Goal: Task Accomplishment & Management: Complete application form

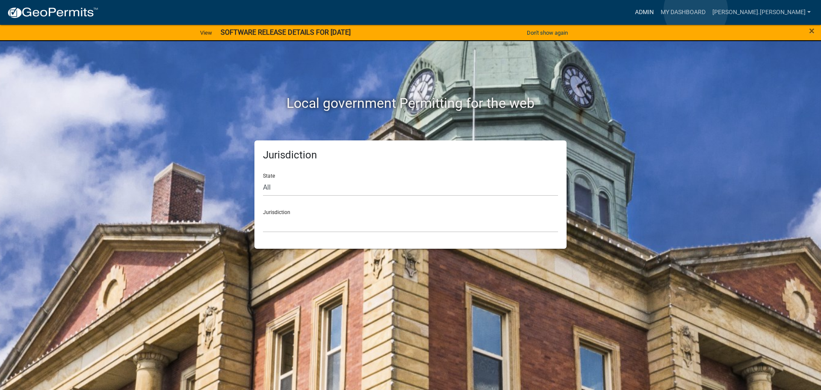
click at [657, 10] on link "Admin" at bounding box center [645, 12] width 26 height 16
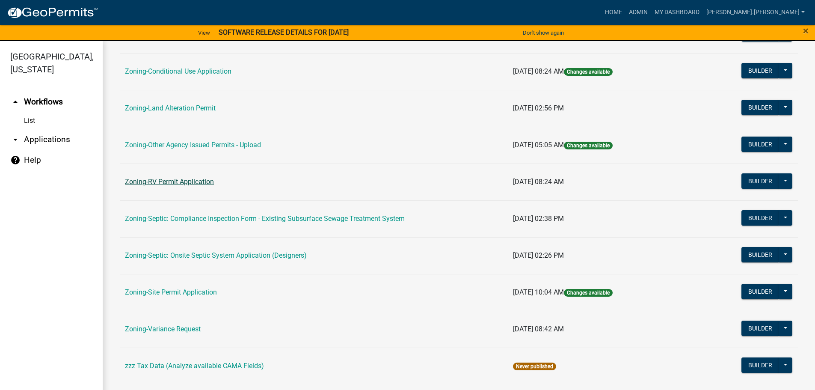
scroll to position [266, 0]
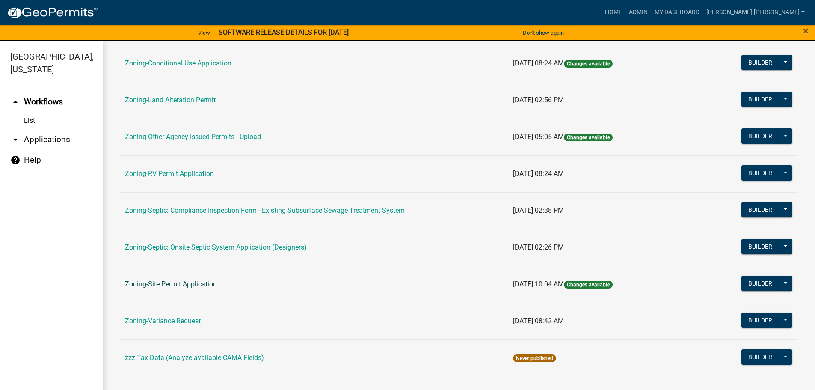
click at [198, 285] on link "Zoning-Site Permit Application" at bounding box center [171, 284] width 92 height 8
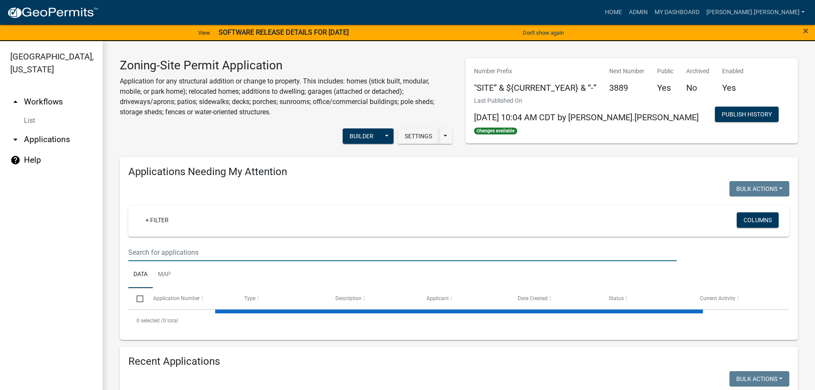
click at [260, 251] on input "text" at bounding box center [402, 252] width 548 height 18
paste input "191592000"
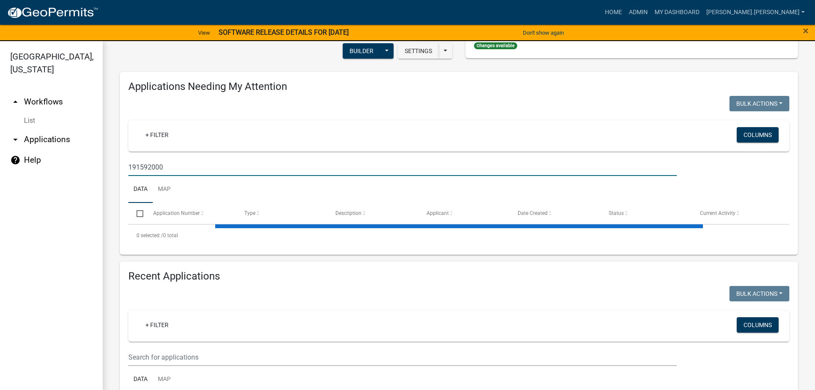
scroll to position [86, 0]
type input "191592000"
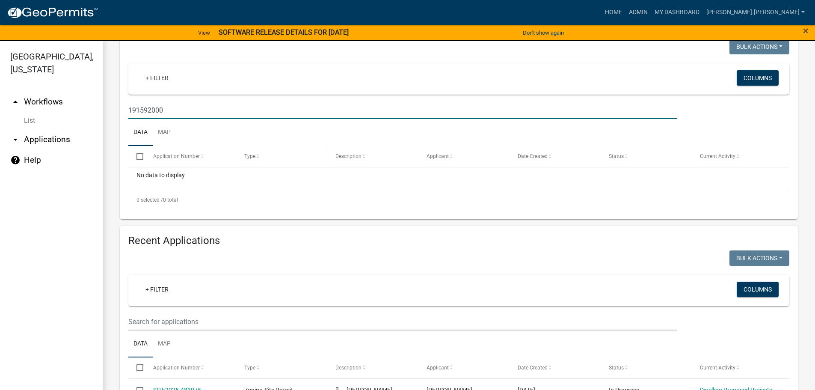
scroll to position [257, 0]
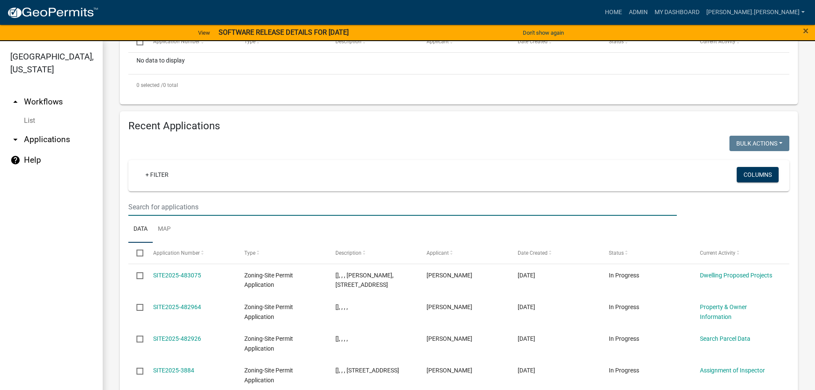
click at [267, 210] on input "text" at bounding box center [402, 207] width 548 height 18
paste input "191592000"
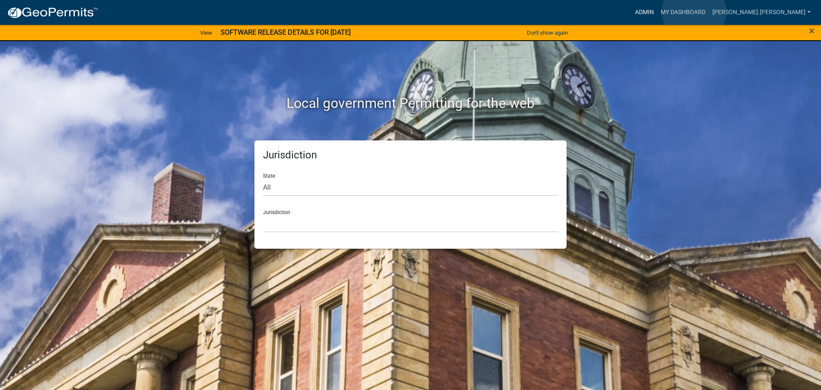
click at [657, 12] on link "Admin" at bounding box center [645, 12] width 26 height 16
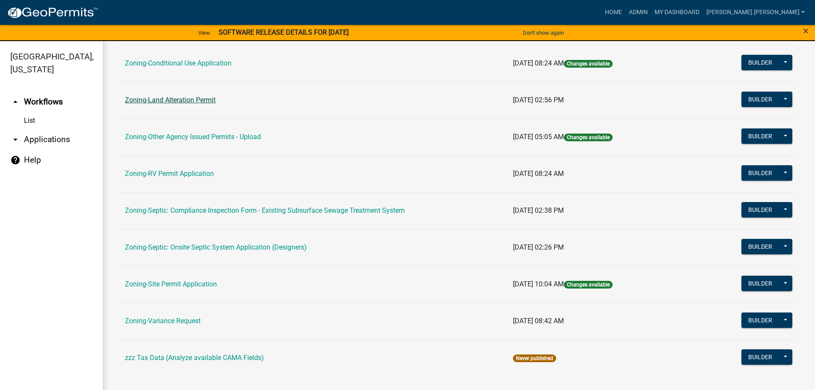
click at [186, 96] on link "Zoning-Land Alteration Permit" at bounding box center [170, 100] width 91 height 8
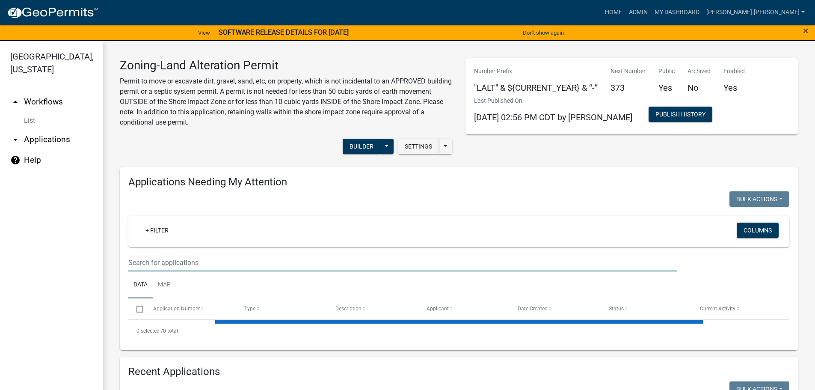
click at [368, 265] on input "text" at bounding box center [402, 263] width 548 height 18
paste input "191592000"
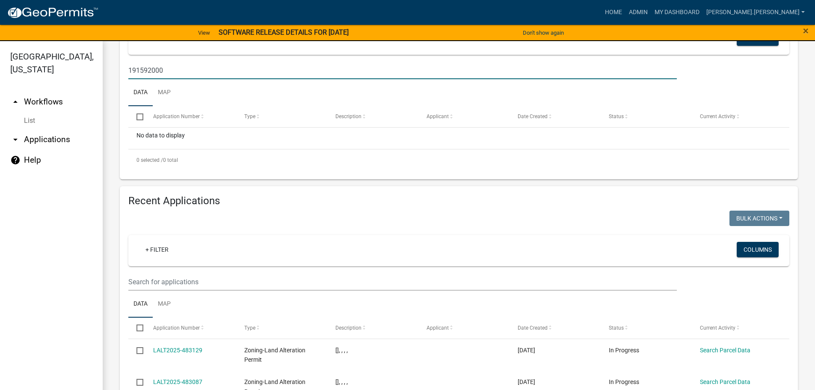
scroll to position [299, 0]
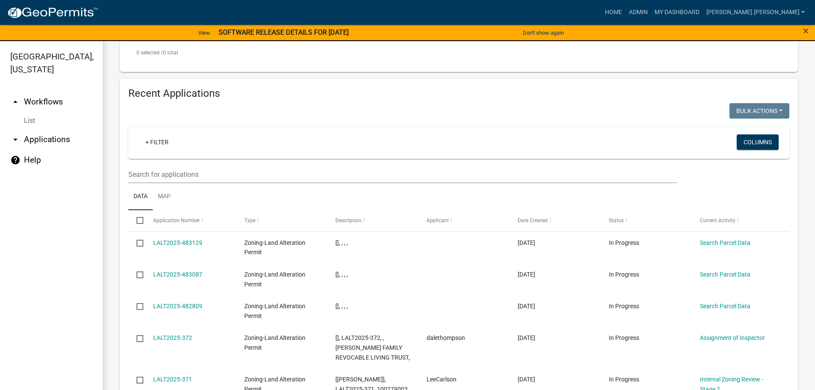
type input "191592000"
click at [298, 173] on input "text" at bounding box center [402, 174] width 548 height 18
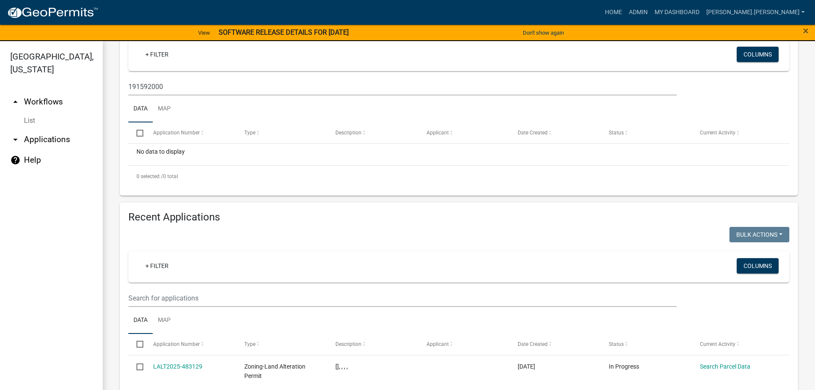
scroll to position [171, 0]
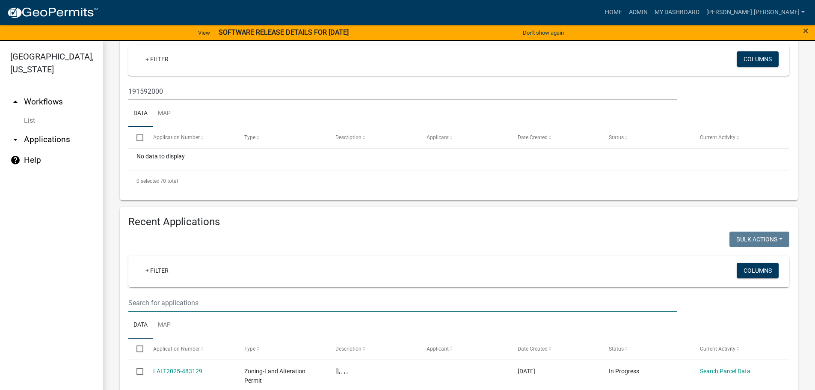
click at [179, 302] on input "text" at bounding box center [402, 303] width 548 height 18
paste input "190592000"
type input "190592000"
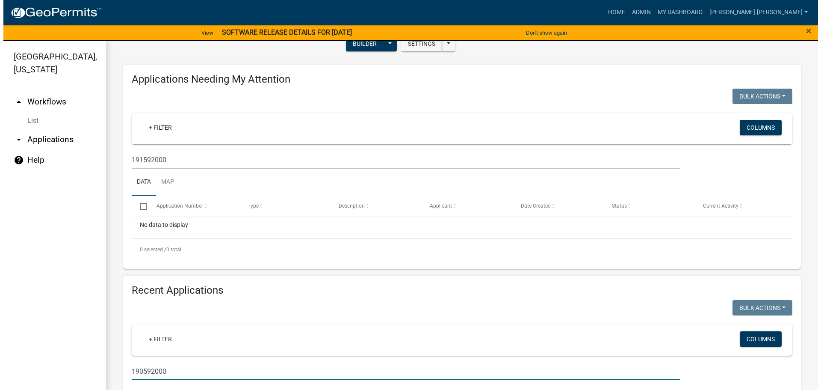
scroll to position [43, 0]
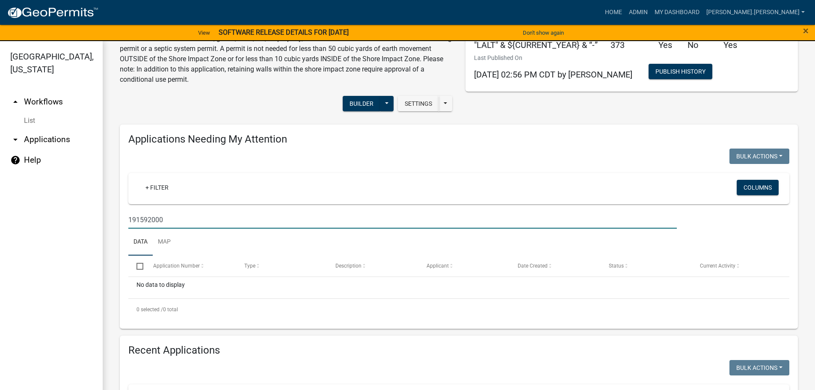
click at [170, 218] on input "191592000" at bounding box center [402, 220] width 548 height 18
paste input "0592000"
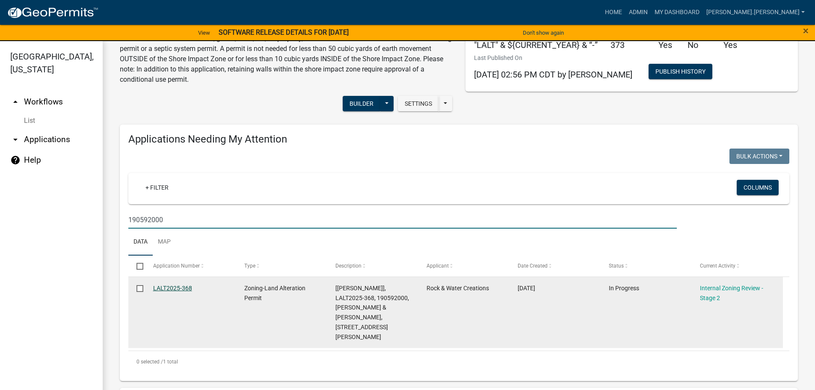
type input "190592000"
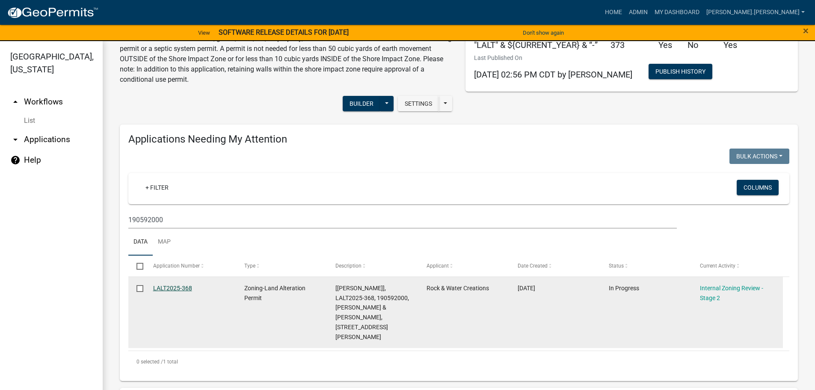
click at [189, 287] on link "LALT2025-368" at bounding box center [172, 287] width 39 height 7
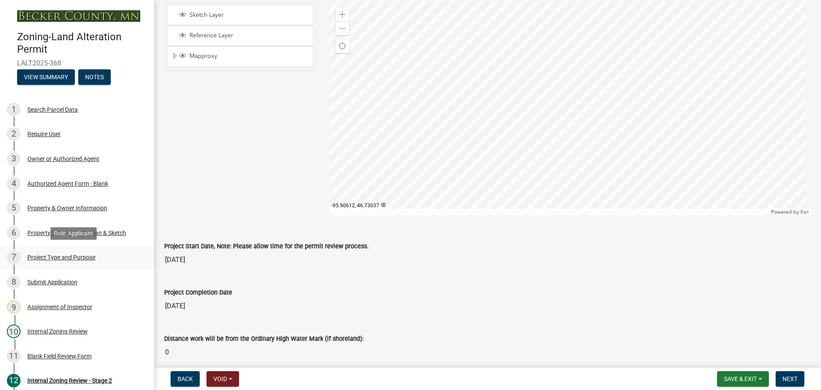
click at [82, 257] on div "Project Type and Purpose" at bounding box center [61, 257] width 68 height 6
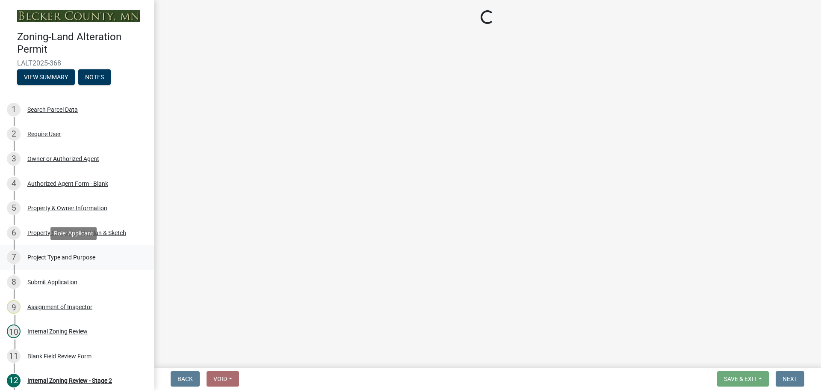
select select "b4264a6f-2953-43c7-8ea4-b1fbf8df3fde"
select select "3a854355-afb0-4d06-8940-354536b01f5c"
select select "0f4af7c1-f601-4ba5-bc0f-6141649bfec2"
select select "0e727282-4948-4d51-bd92-dd01ec9f91be"
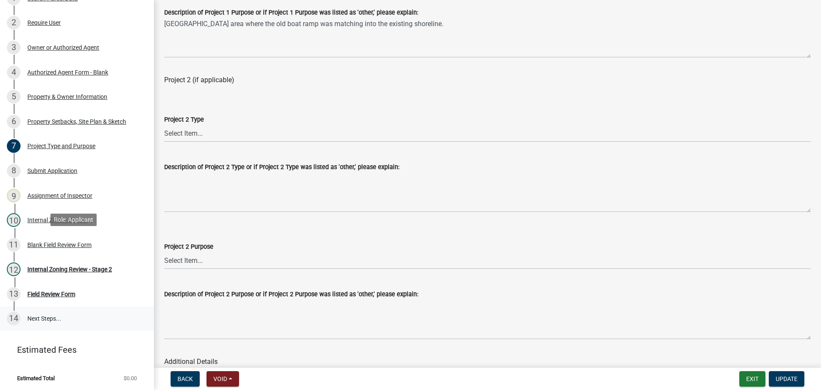
scroll to position [112, 0]
click at [43, 220] on div "Internal Zoning Review" at bounding box center [57, 219] width 60 height 6
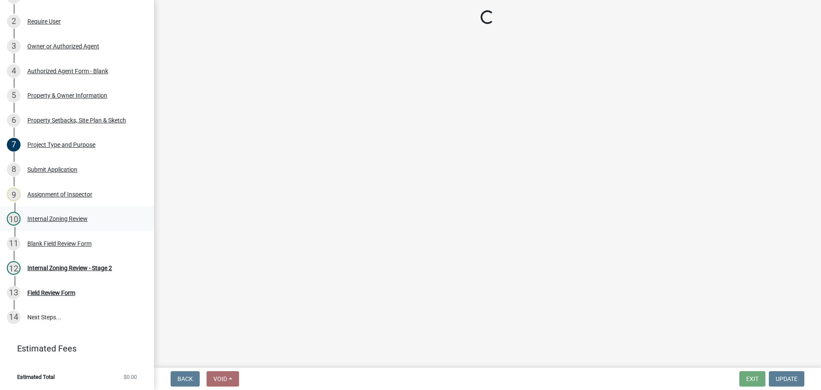
scroll to position [0, 0]
select select "6ffd7da5-69ef-4be0-b4a7-d413baace353"
select select "6148013f-864b-4451-a841-96f115ea18ae"
select select "697dcaac-08ce-4c28-8d67-f136d2186ab9"
select select "7d2f064f-58ee-473c-8960-285fa782761a"
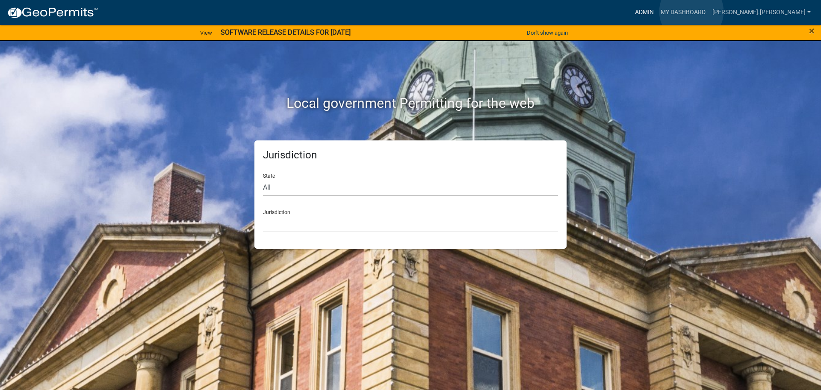
click at [657, 12] on link "Admin" at bounding box center [645, 12] width 26 height 16
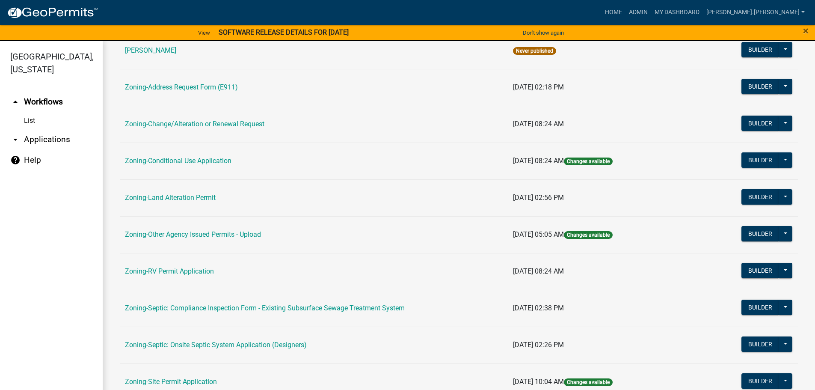
scroll to position [214, 0]
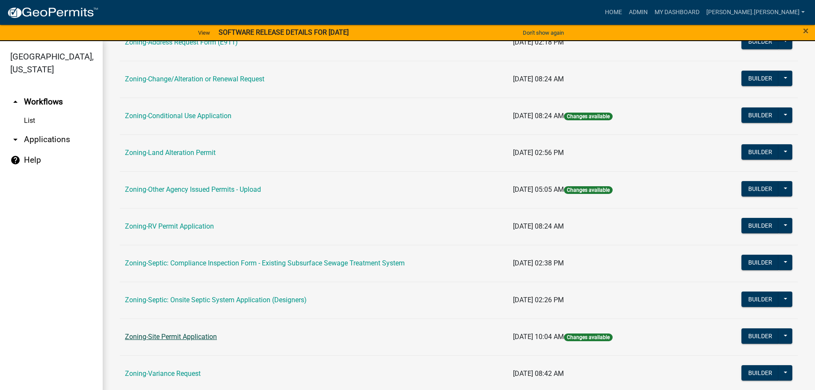
click at [177, 337] on link "Zoning-Site Permit Application" at bounding box center [171, 336] width 92 height 8
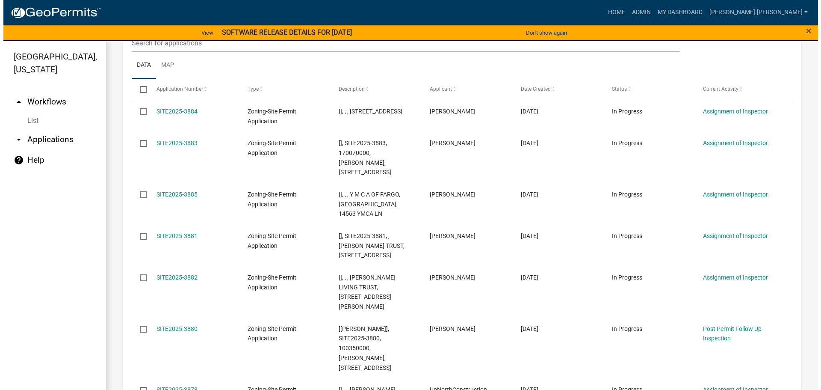
scroll to position [217, 0]
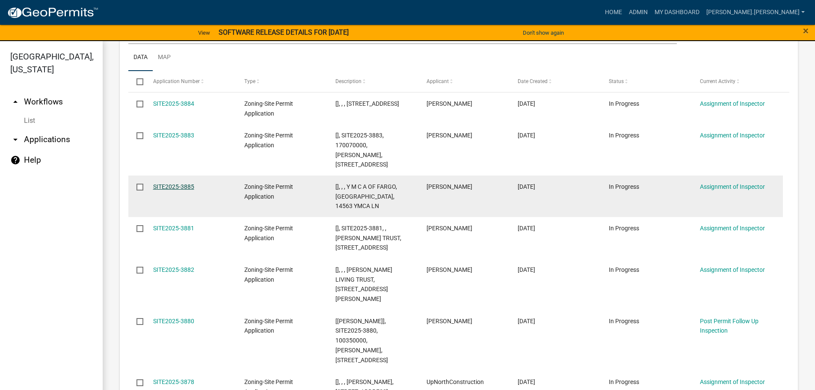
click at [167, 183] on link "SITE2025-3885" at bounding box center [173, 186] width 41 height 7
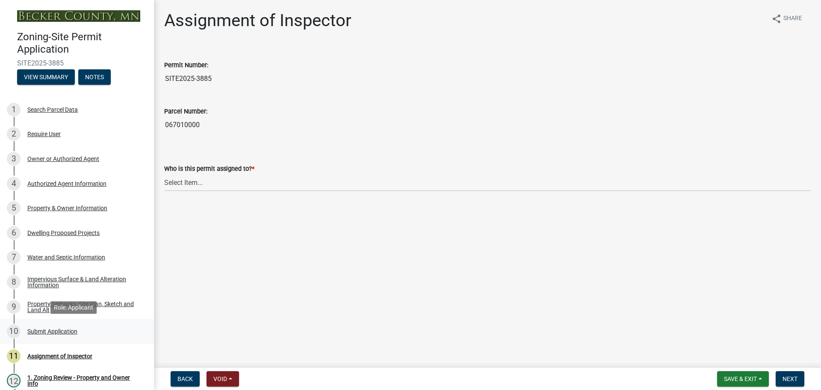
click at [71, 326] on div "10 Submit Application" at bounding box center [73, 331] width 133 height 14
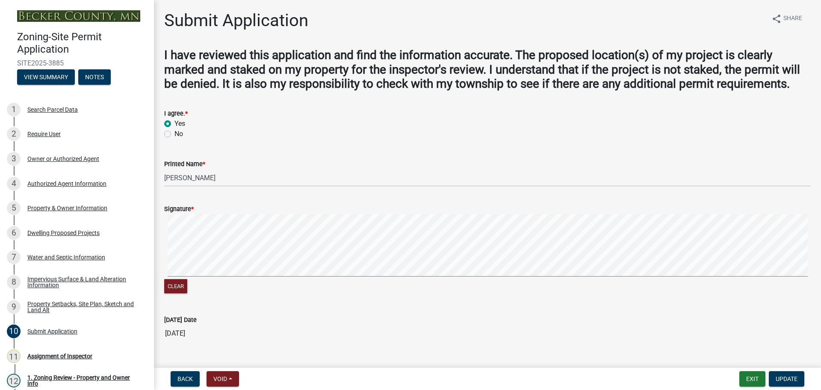
scroll to position [97, 0]
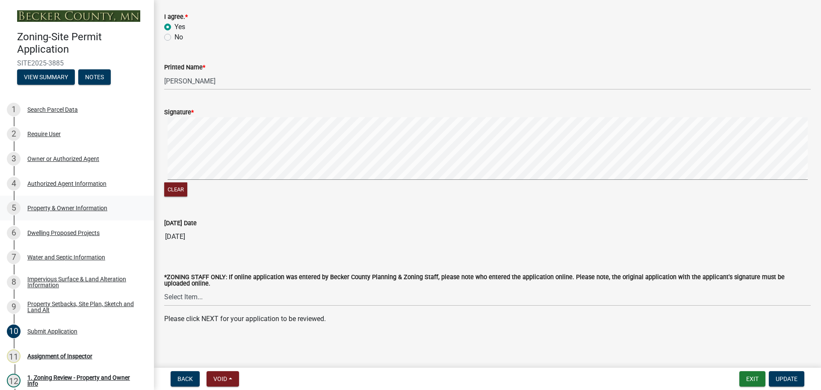
click at [54, 208] on div "Property & Owner Information" at bounding box center [67, 208] width 80 height 6
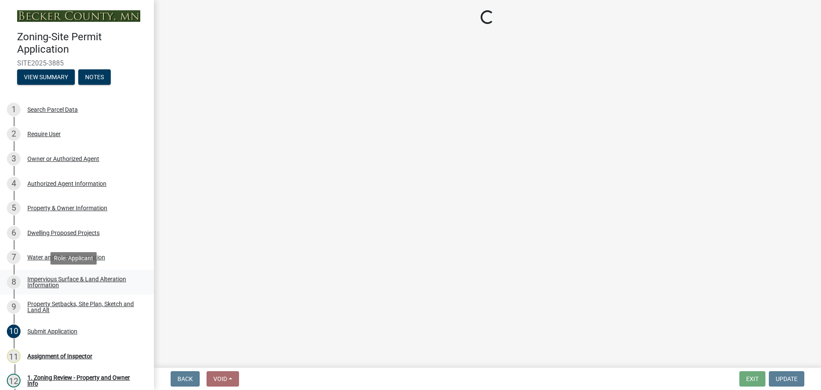
select select "2da4ad59-79e4-4897-a878-b9bb9cb10a27"
select select "951686c9-9b01-4b62-9d6a-ea2b084c9c47"
select select "f87eba17-8ed9-4ad8-aefc-fe36a3f3544b"
select select "393a978c-6bd5-4cb2-a6a0-db6feb8732b8"
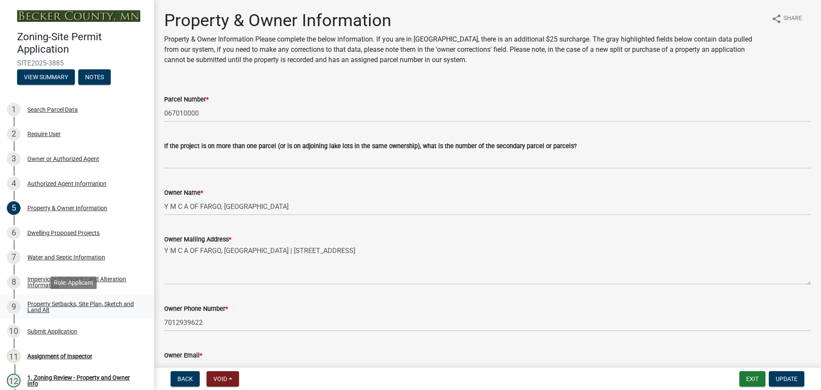
click at [65, 304] on div "Property Setbacks, Site Plan, Sketch and Land Alt" at bounding box center [83, 307] width 113 height 12
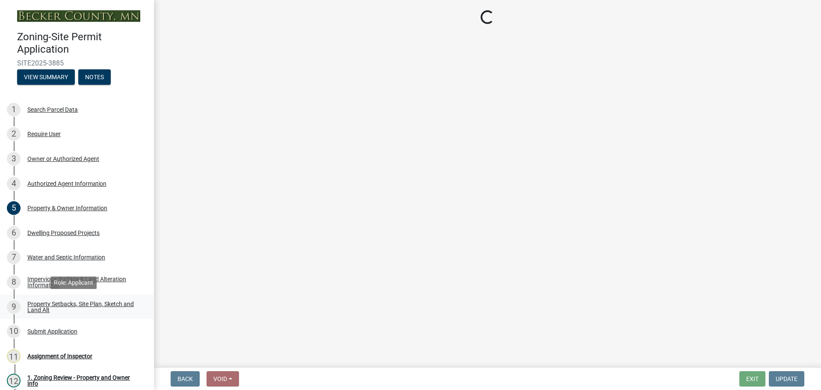
select select "bc359128-44fe-43a6-b559-d4174f4d38cf"
select select "23d9b77f-888b-4fb8-92b8-bb321afa0fee"
select select "fd58f24c-a096-4195-863e-b494ea1fd324"
select select "e8ab2dc3-aa3f-46f3-9b4a-37eb25ad84af"
select select "b98836ba-4715-455d-97ab-be9a9df498a8"
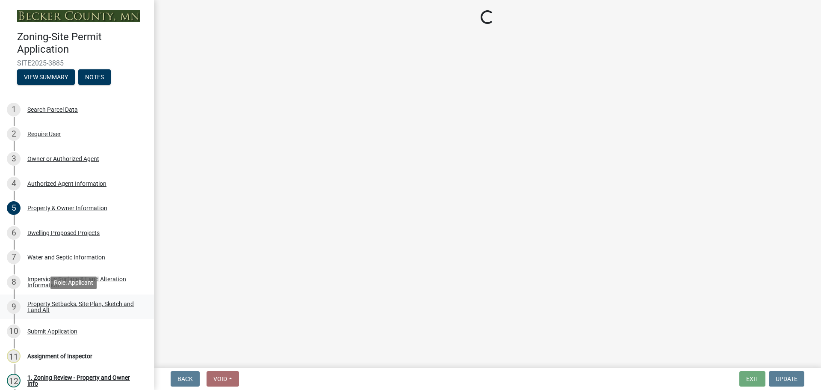
select select "e019de12-4845-45f2-ad10-5fb76eee0e55"
select select "c8b8ea71-7088-4e87-a493-7bc88cc2835b"
select select "ff457040-d2bf-49fa-a716-aef4a9c76f60"
select select "19d13e65-c93d-443e-910a-7a17299544cc"
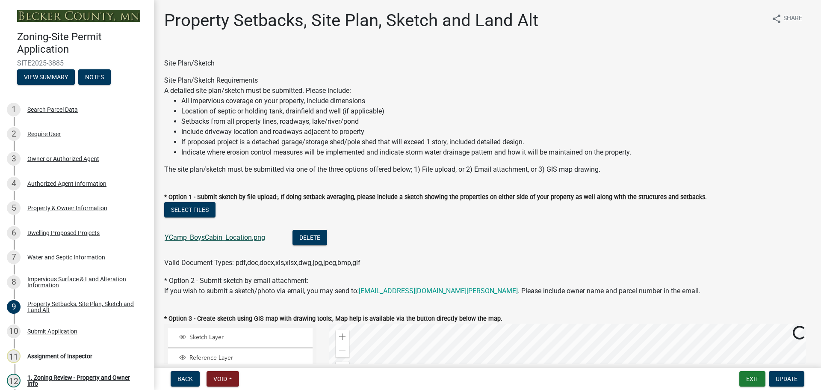
click at [220, 234] on link "YCamp_BoysCabin_Location.png" at bounding box center [215, 237] width 100 height 8
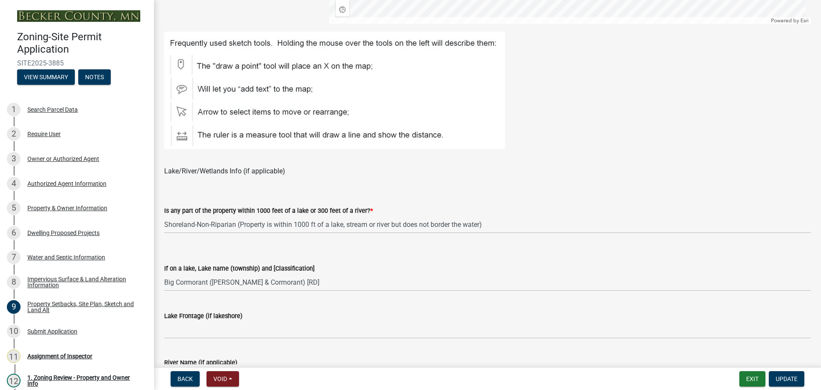
scroll to position [599, 0]
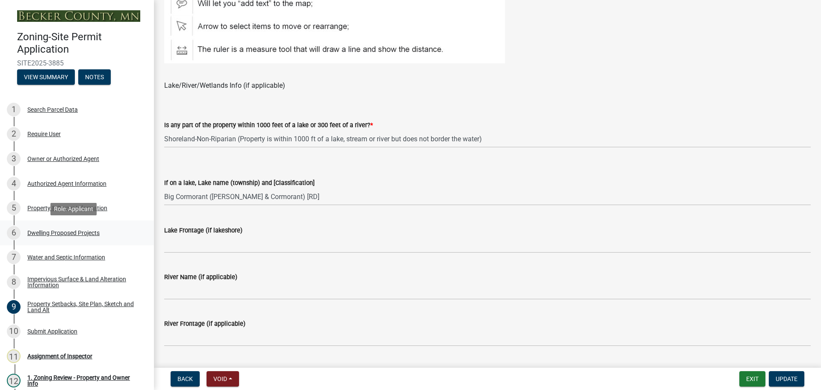
click at [76, 235] on div "Dwelling Proposed Projects" at bounding box center [63, 233] width 72 height 6
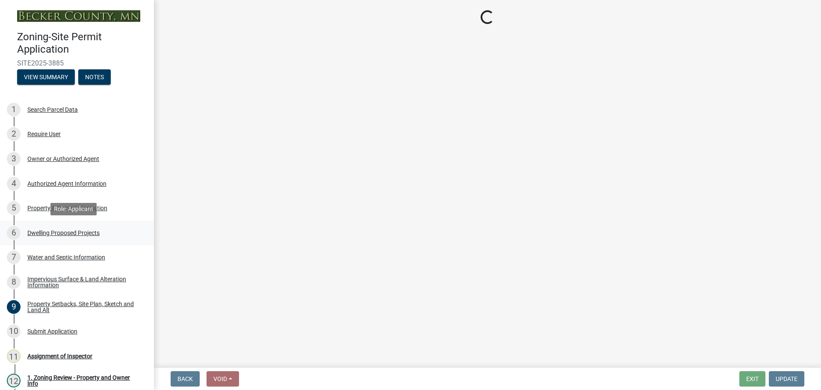
select select "5b8abcc6-67f7-49fb-8f25-c295ccc2b339"
select select "ba56d9f6-ced5-4c38-bdcc-33bfa85ac6de"
select select "4f5e2784-8c40-49a3-b0e9-8f1a3cbab4f4"
select select "ebb33175-329d-4f8e-9ee0-a71ca57f3362"
select select "11c1c089-3b44-43c0-9549-3c9eeea2451f"
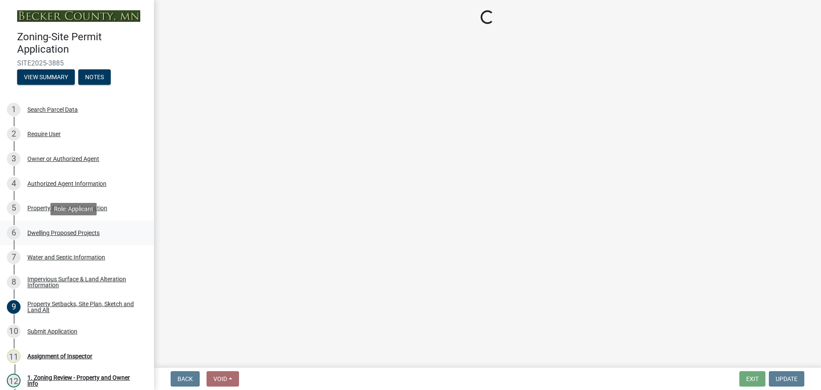
select select "0ceb8b90-6e92-4b1f-be25-acba4c819eff"
select select "ab9119d1-7da9-49c4-9fac-8c142204c89d"
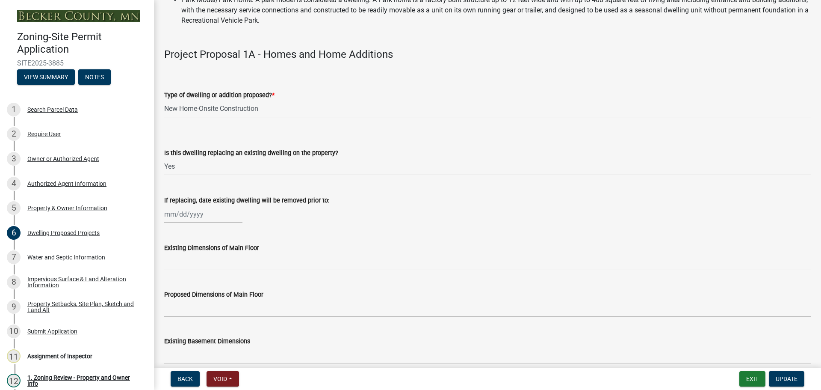
scroll to position [299, 0]
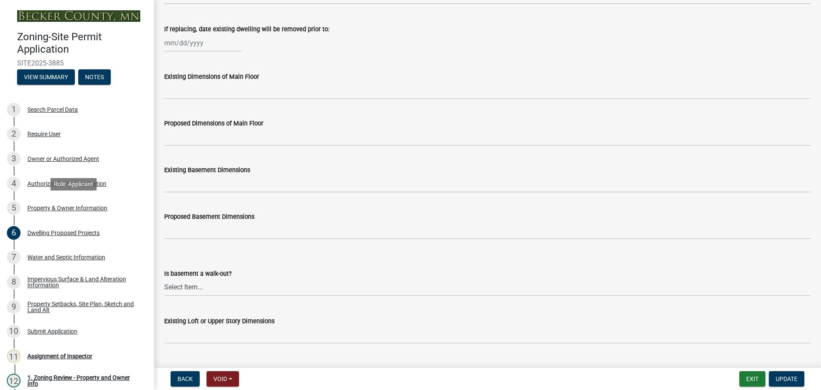
click at [84, 210] on div "Property & Owner Information" at bounding box center [67, 208] width 80 height 6
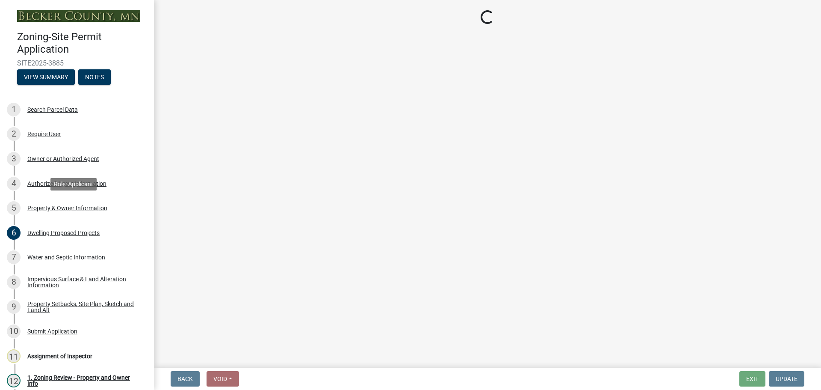
select select "2da4ad59-79e4-4897-a878-b9bb9cb10a27"
select select "951686c9-9b01-4b62-9d6a-ea2b084c9c47"
select select "f87eba17-8ed9-4ad8-aefc-fe36a3f3544b"
select select "393a978c-6bd5-4cb2-a6a0-db6feb8732b8"
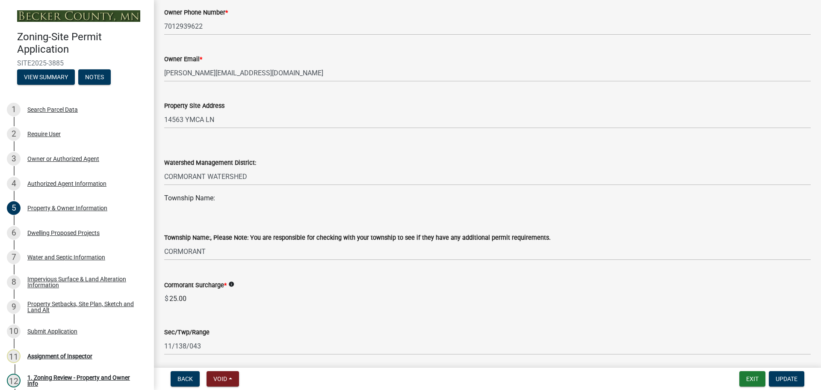
scroll to position [299, 0]
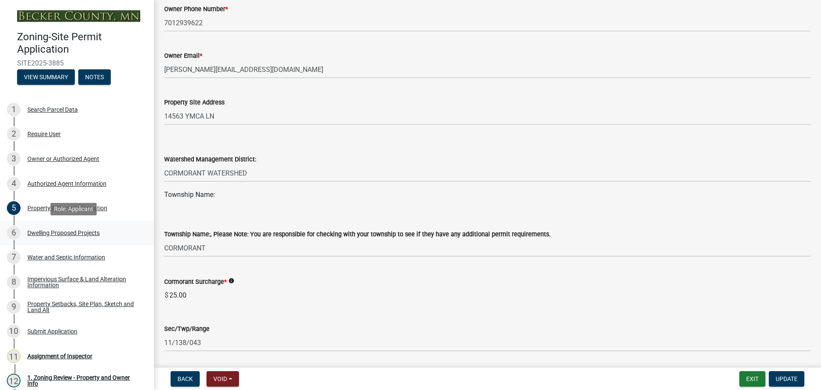
click at [46, 228] on div "6 Dwelling Proposed Projects" at bounding box center [73, 233] width 133 height 14
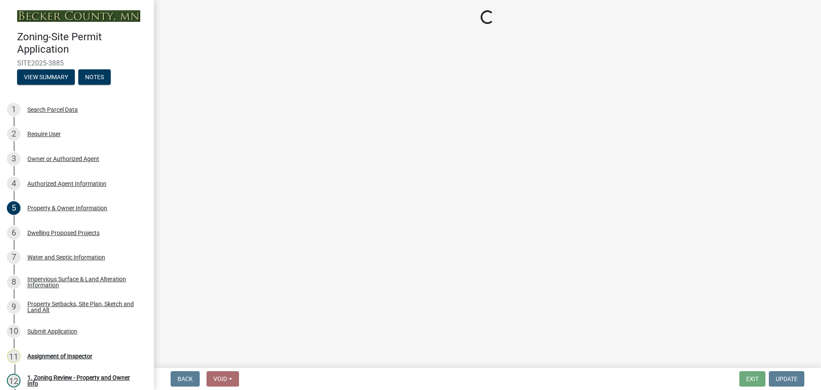
select select "5b8abcc6-67f7-49fb-8f25-c295ccc2b339"
select select "ba56d9f6-ced5-4c38-bdcc-33bfa85ac6de"
select select "4f5e2784-8c40-49a3-b0e9-8f1a3cbab4f4"
select select "ebb33175-329d-4f8e-9ee0-a71ca57f3362"
select select "11c1c089-3b44-43c0-9549-3c9eeea2451f"
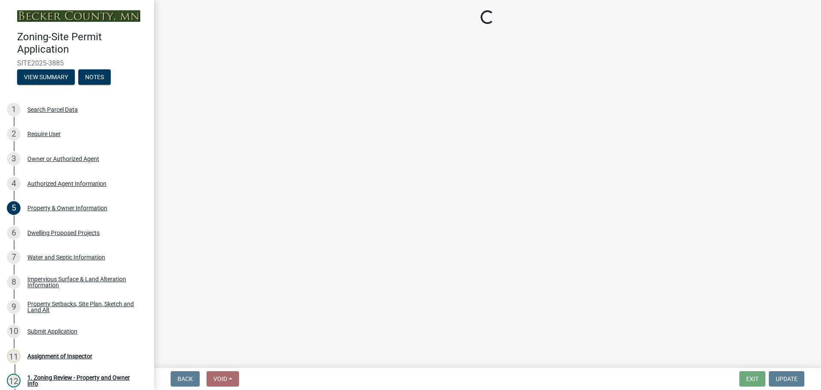
select select "0ceb8b90-6e92-4b1f-be25-acba4c819eff"
select select "ab9119d1-7da9-49c4-9fac-8c142204c89d"
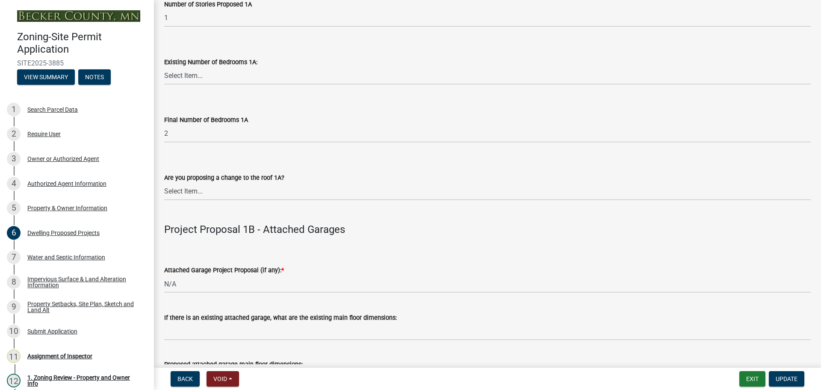
scroll to position [898, 0]
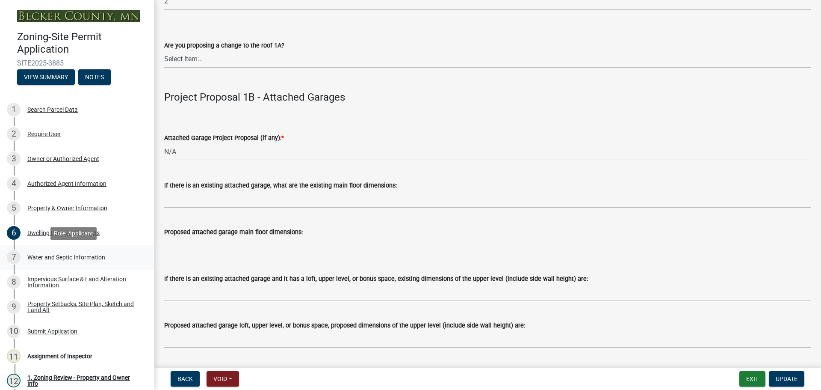
click at [89, 259] on div "Water and Septic Information" at bounding box center [66, 257] width 78 height 6
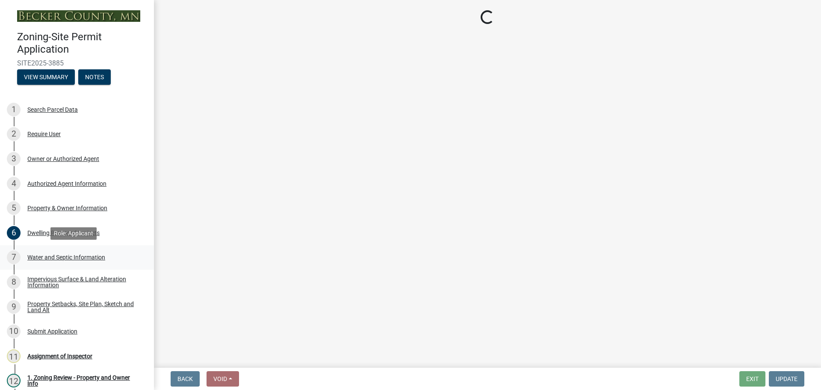
scroll to position [0, 0]
select select "9c51a48b-0bee-4836-8d5c-beab6e77ad2a"
select select "4828487e-2007-429b-991d-671fae0459c9"
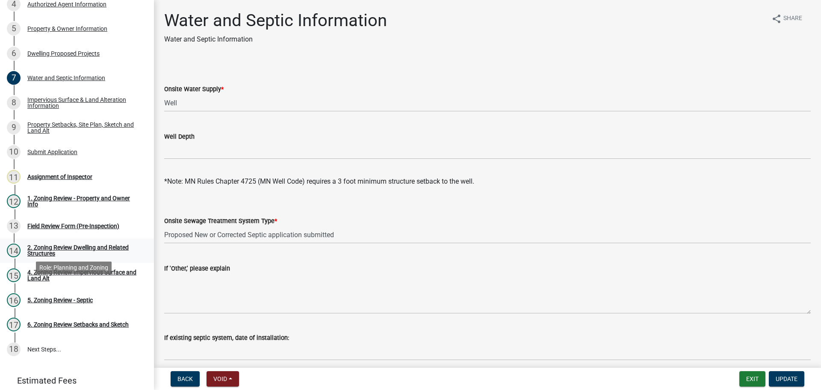
scroll to position [128, 0]
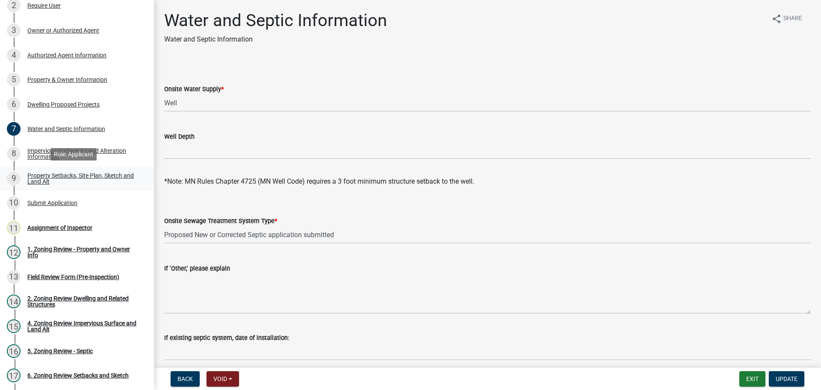
click at [83, 178] on div "Property Setbacks, Site Plan, Sketch and Land Alt" at bounding box center [83, 178] width 113 height 12
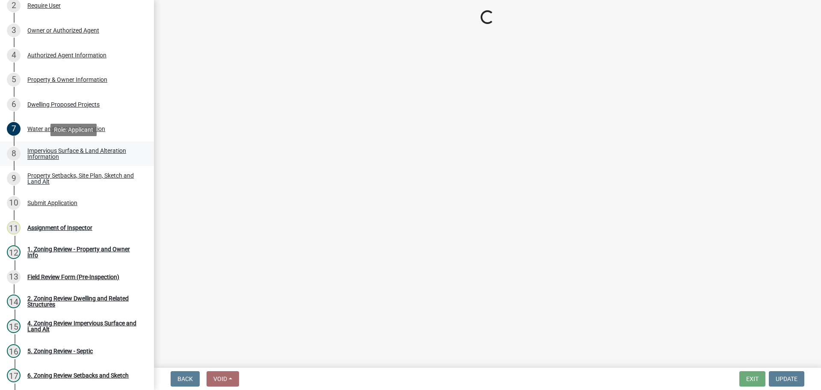
select select "bc359128-44fe-43a6-b559-d4174f4d38cf"
select select "23d9b77f-888b-4fb8-92b8-bb321afa0fee"
select select "fd58f24c-a096-4195-863e-b494ea1fd324"
select select "e8ab2dc3-aa3f-46f3-9b4a-37eb25ad84af"
select select "b98836ba-4715-455d-97ab-be9a9df498a8"
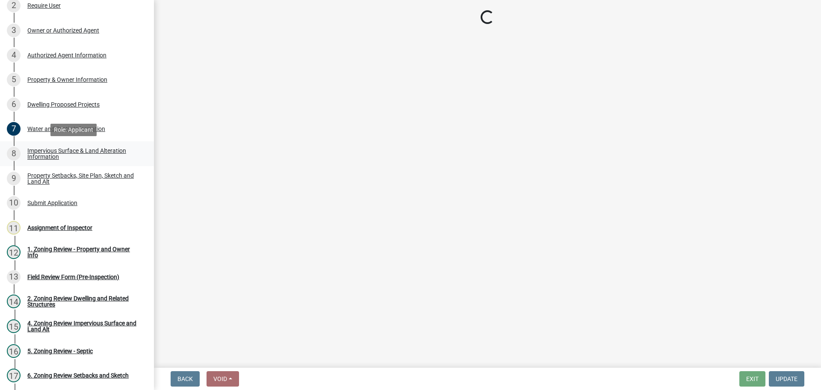
select select "e019de12-4845-45f2-ad10-5fb76eee0e55"
select select "c8b8ea71-7088-4e87-a493-7bc88cc2835b"
select select "ff457040-d2bf-49fa-a716-aef4a9c76f60"
select select "19d13e65-c93d-443e-910a-7a17299544cc"
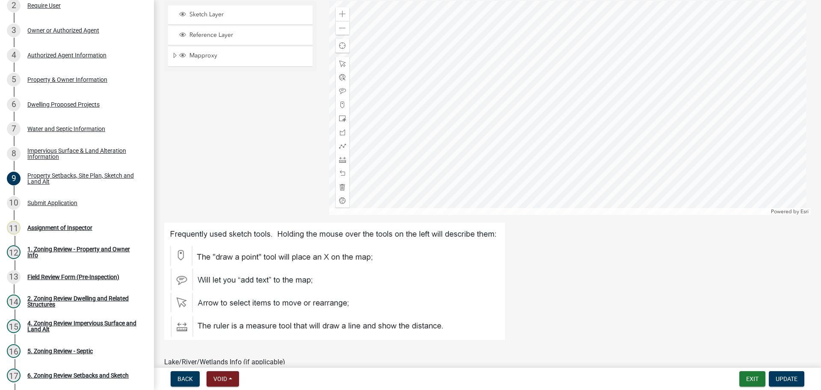
scroll to position [194, 0]
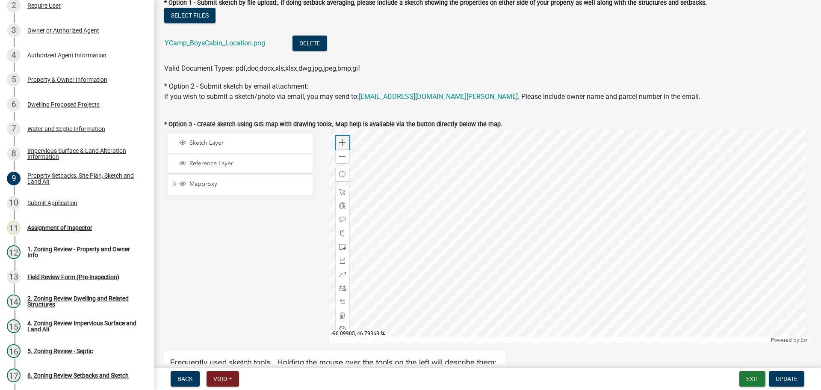
click at [341, 143] on span at bounding box center [342, 142] width 7 height 7
click at [485, 150] on div at bounding box center [570, 236] width 482 height 214
click at [632, 229] on div at bounding box center [570, 236] width 482 height 214
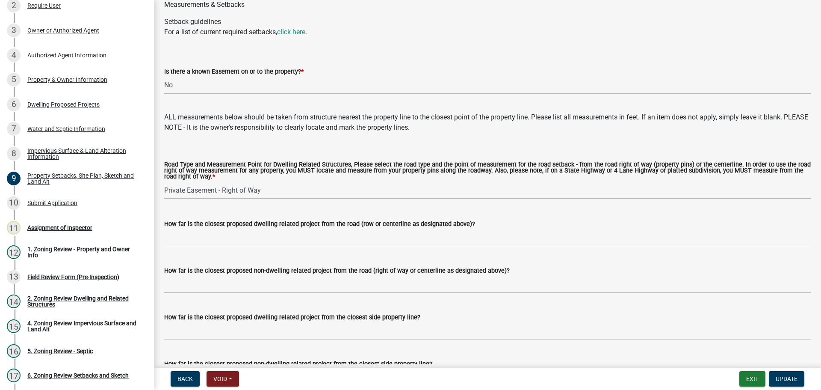
scroll to position [1434, 0]
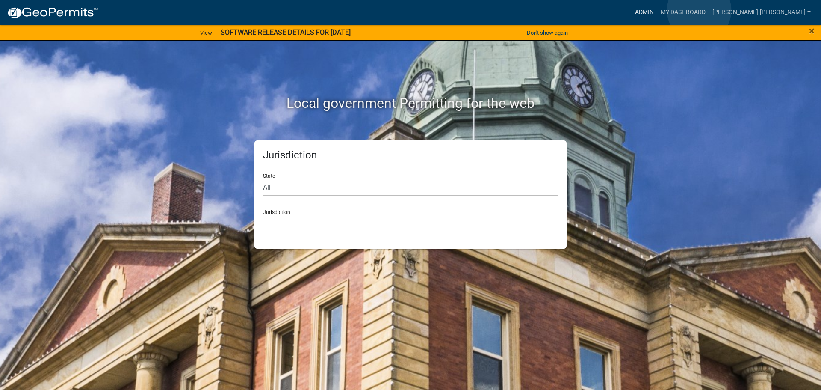
click at [657, 10] on link "Admin" at bounding box center [645, 12] width 26 height 16
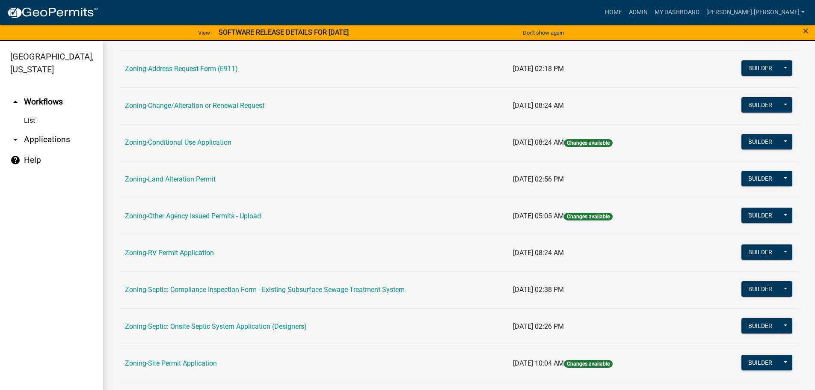
scroll to position [266, 0]
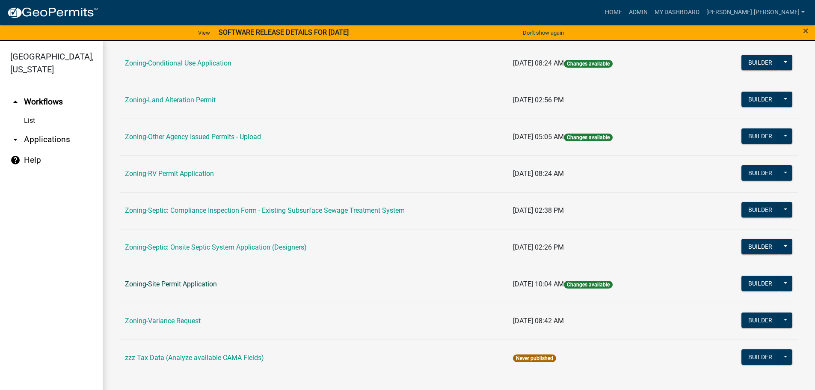
click at [175, 283] on link "Zoning-Site Permit Application" at bounding box center [171, 284] width 92 height 8
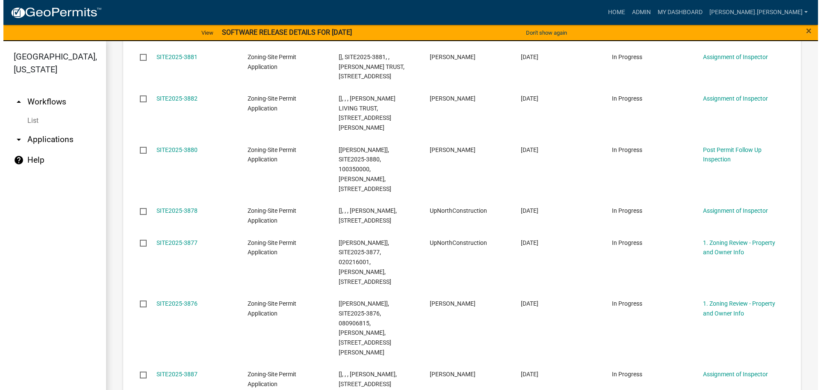
scroll to position [174, 0]
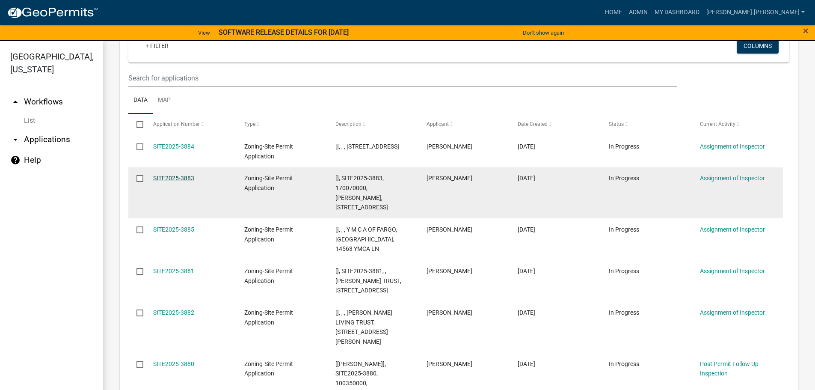
click at [187, 176] on link "SITE2025-3883" at bounding box center [173, 177] width 41 height 7
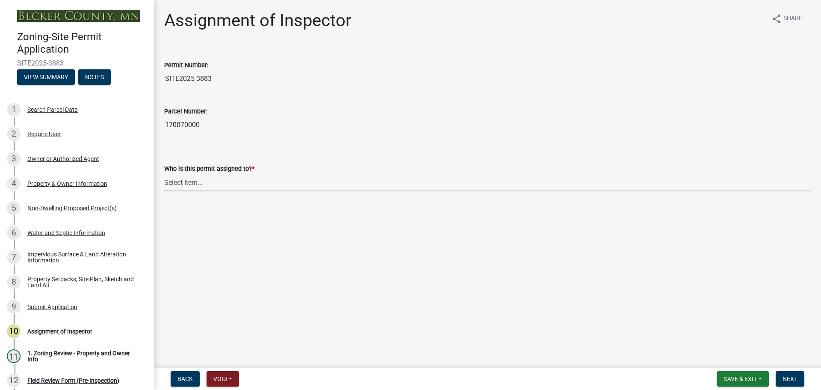
click at [185, 187] on select "Select Item... Jeff Rusness Kyle Vareberg Nicole Bradbury Susan Rockwell Tyler …" at bounding box center [487, 183] width 647 height 18
click at [164, 174] on select "Select Item... Jeff Rusness Kyle Vareberg Nicole Bradbury Susan Rockwell Tyler …" at bounding box center [487, 183] width 647 height 18
select select "c0b6e50c-983d-48c1-a910-e8bd43c13b77"
click at [800, 377] on button "Next" at bounding box center [790, 378] width 29 height 15
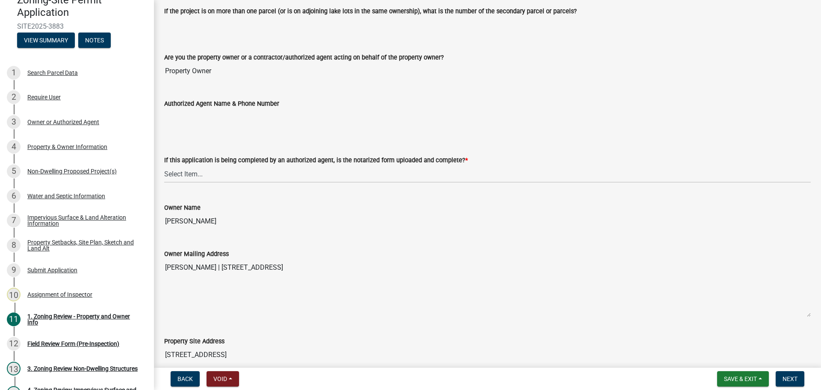
scroll to position [128, 0]
click at [250, 175] on select "Select Item... Yes No N/A" at bounding box center [487, 173] width 647 height 18
click at [164, 164] on select "Select Item... Yes No N/A" at bounding box center [487, 173] width 647 height 18
select select "b279cdb4-a9c7-4e65-a8bd-797316f5be14"
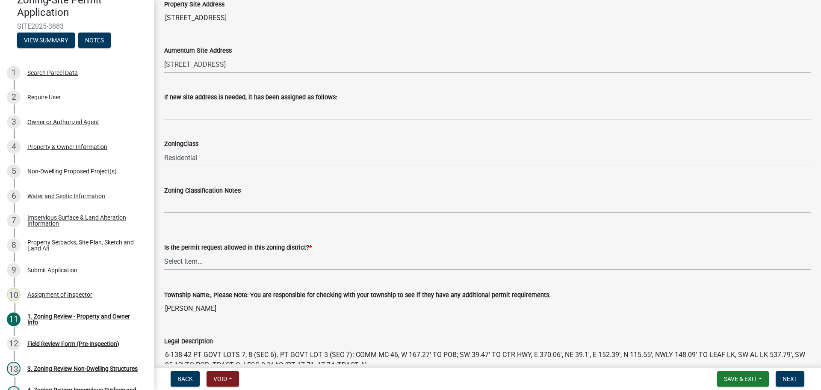
scroll to position [513, 0]
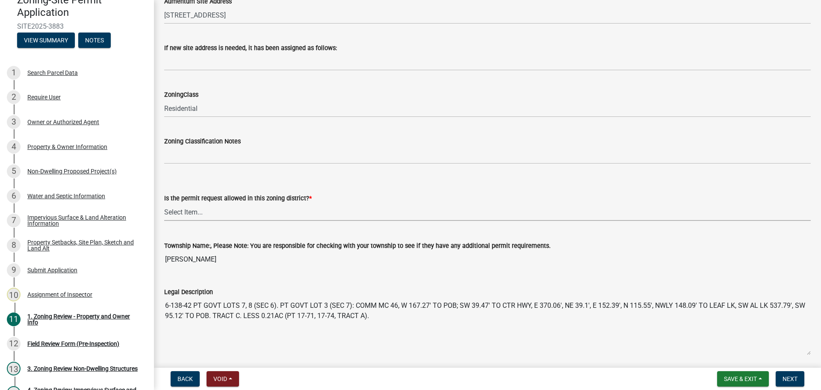
click at [209, 210] on select "Select Item... Yes No" at bounding box center [487, 212] width 647 height 18
click at [164, 203] on select "Select Item... Yes No" at bounding box center [487, 212] width 647 height 18
select select "b4f32c46-6248-4748-b47c-fa4933858724"
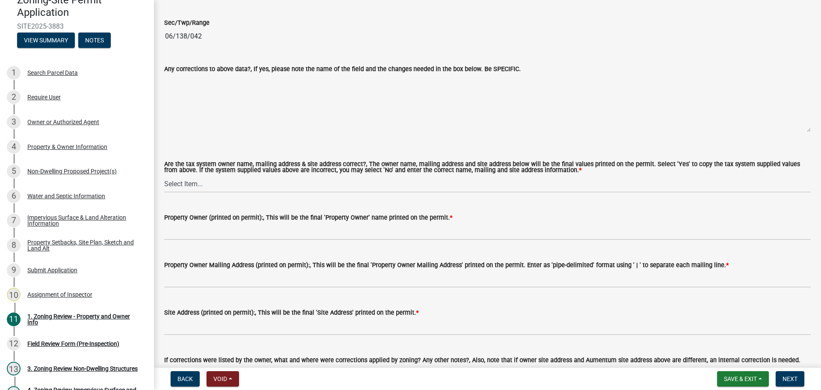
scroll to position [898, 0]
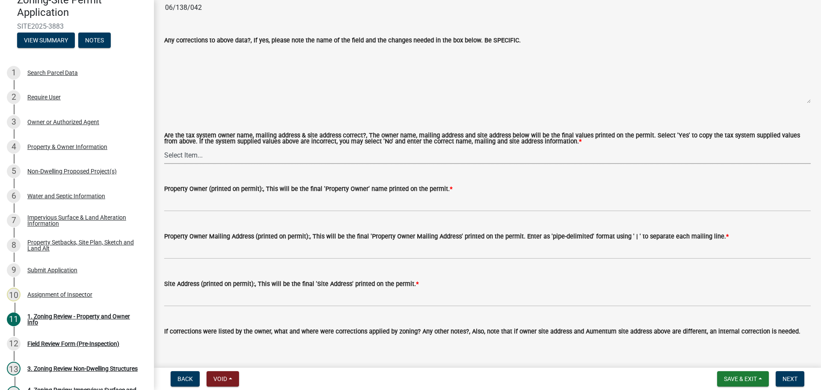
click at [196, 155] on select "Select Item... Yes No" at bounding box center [487, 155] width 647 height 18
click at [164, 147] on select "Select Item... Yes No" at bounding box center [487, 155] width 647 height 18
select select "ab6c2257-4786-48e5-86d0-1194833f57c8"
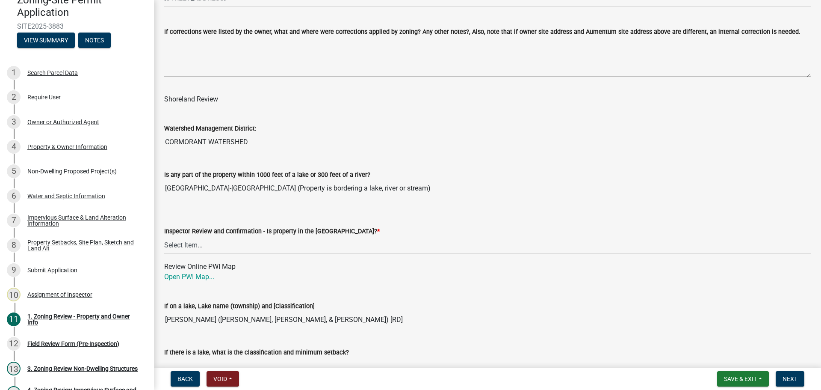
scroll to position [1240, 0]
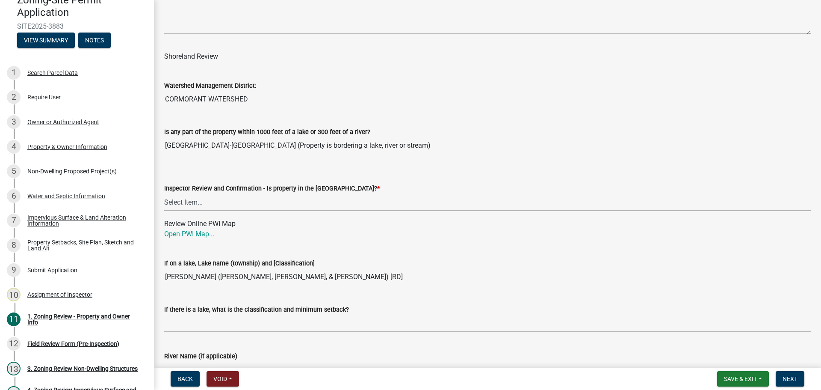
click at [199, 201] on select "Select Item... Within Shoreland District (SD) Not in Shoreland District (NOTSL)" at bounding box center [487, 202] width 647 height 18
click at [164, 194] on select "Select Item... Within Shoreland District (SD) Not in Shoreland District (NOTSL)" at bounding box center [487, 202] width 647 height 18
select select "de99b201-fb85-4000-88f5-6f49f4ff2101"
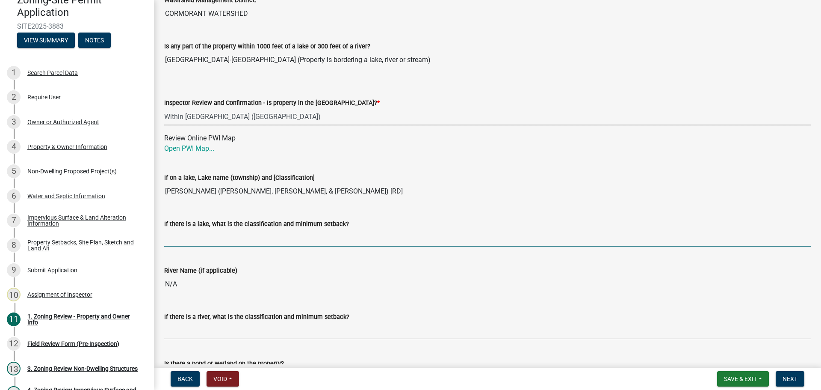
click at [188, 242] on input "If there is a lake, what is the classification and minimum setback?" at bounding box center [487, 238] width 647 height 18
type input "RD100"
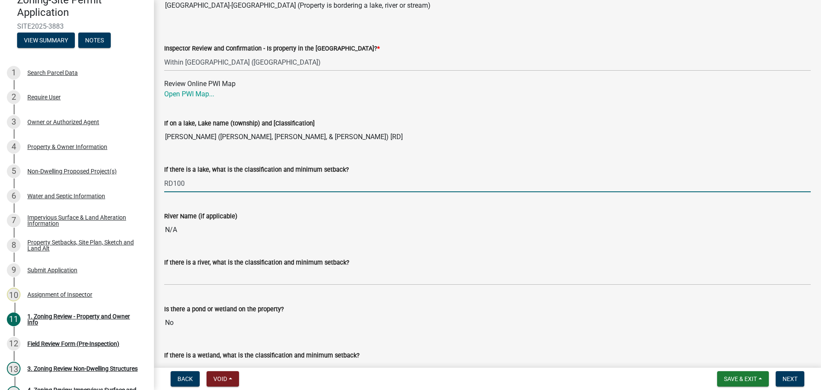
scroll to position [1454, 0]
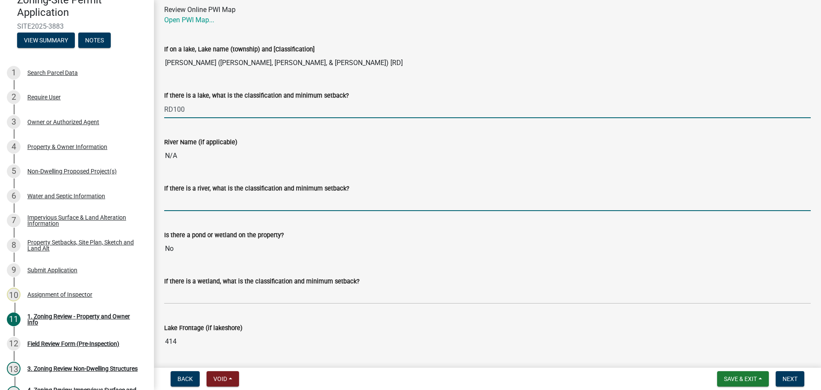
click at [218, 204] on input "If there is a river, what is the classification and minimum setback?" at bounding box center [487, 202] width 647 height 18
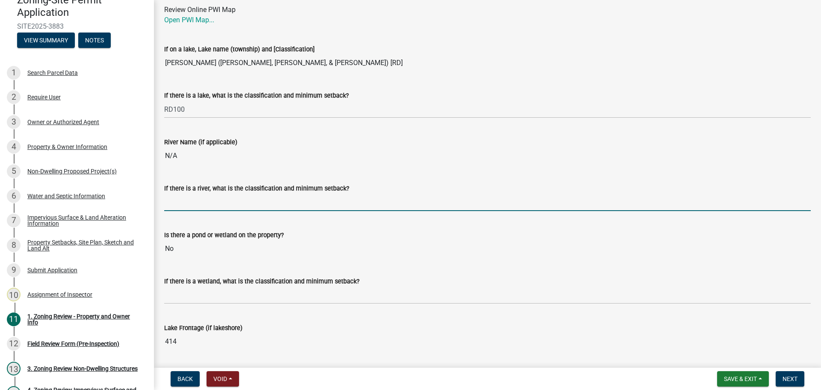
type input "N/A"
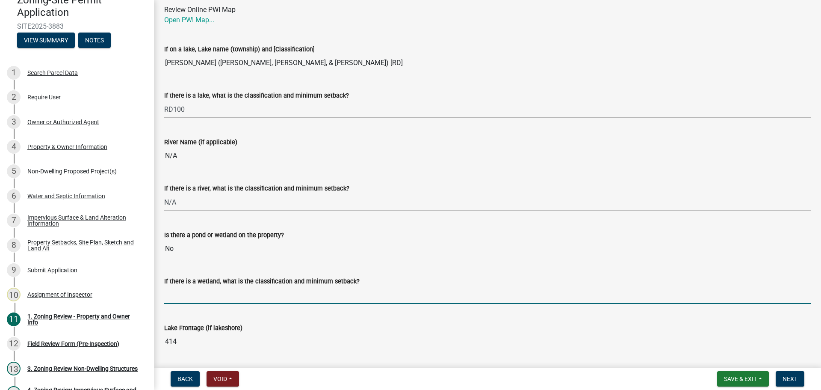
click at [200, 293] on input "If there is a wetland, what is the classification and minimum setback?" at bounding box center [487, 295] width 647 height 18
type input "N/A"
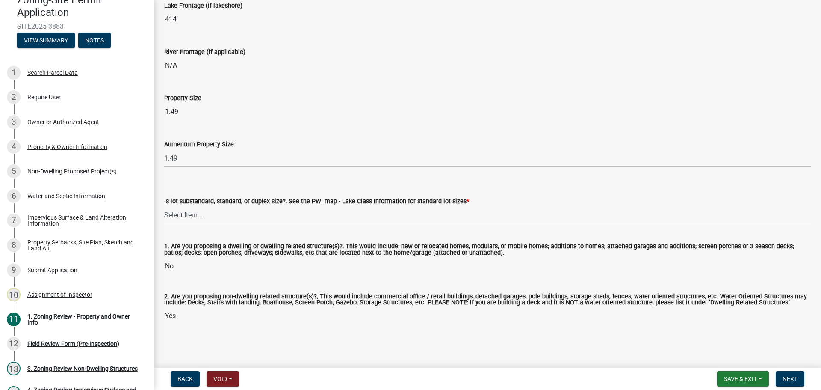
scroll to position [1778, 0]
click at [220, 213] on select "Select Item... Non-Riparian and not back lot Substandard Non-Riparian Backlot S…" at bounding box center [487, 215] width 647 height 18
click at [164, 206] on select "Select Item... Non-Riparian and not back lot Substandard Non-Riparian Backlot S…" at bounding box center [487, 215] width 647 height 18
click at [207, 215] on select "Select Item... Non-Riparian and not back lot Substandard Non-Riparian Backlot S…" at bounding box center [487, 215] width 647 height 18
click at [164, 206] on select "Select Item... Non-Riparian and not back lot Substandard Non-Riparian Backlot S…" at bounding box center [487, 215] width 647 height 18
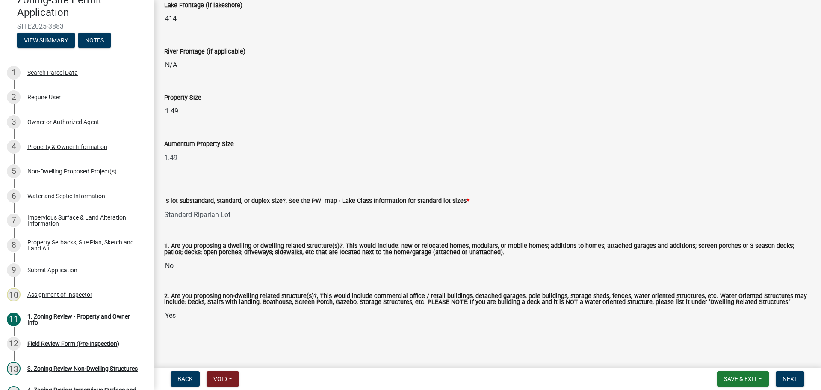
select select "bebe3d63-d6b7-40ee-9a8d-3c7f124c1a67"
click at [783, 379] on span "Next" at bounding box center [790, 378] width 15 height 7
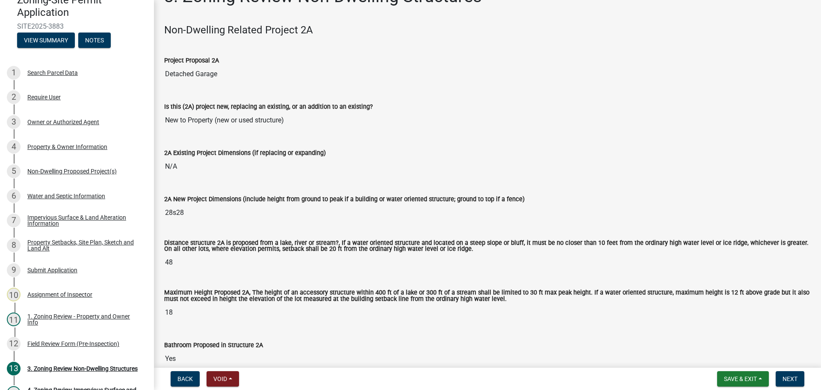
scroll to position [43, 0]
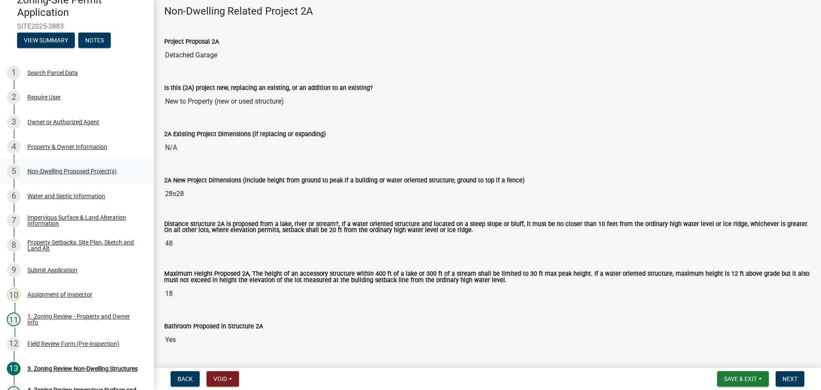
click at [79, 175] on div "5 Non-Dwelling Proposed Project(s)" at bounding box center [73, 171] width 133 height 14
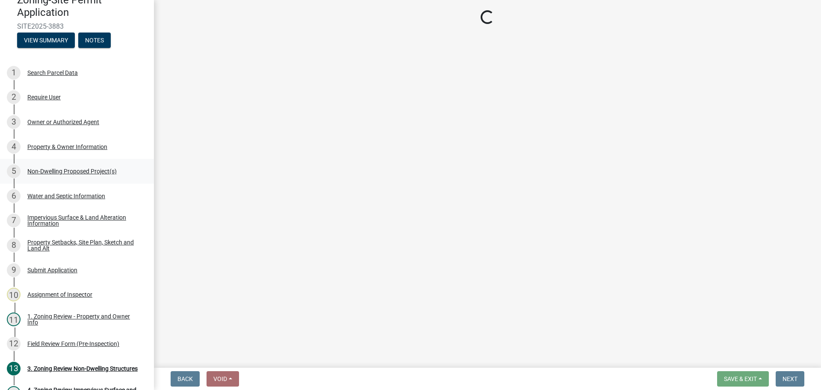
scroll to position [0, 0]
select select "273652f8-2357-47c0-90cc-77e373caeeb7"
select select "3a2d96d3-fd69-4ed9-bae4-7a5aa03a7e58"
select select "c901b724-8e9a-499b-811d-f72064c7192a"
select select "ae391dbd-f41d-43ca-bdf1-092bd9136923"
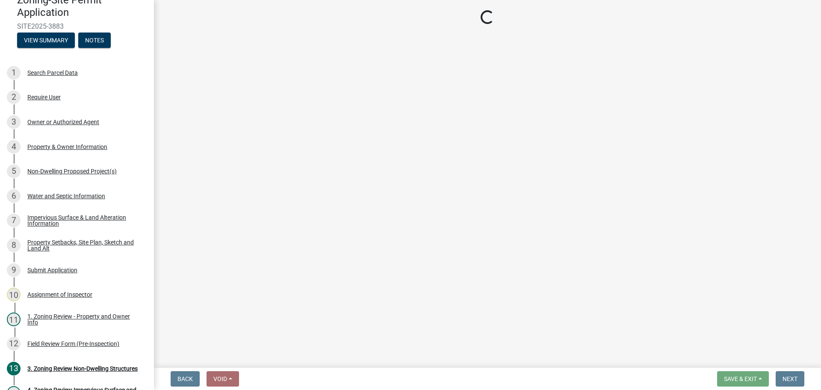
select select "258cbdbc-8629-455d-9fed-6a57bf82144e"
select select "a9a8393f-3c28-47b8-b6d9-84c94641c3fc"
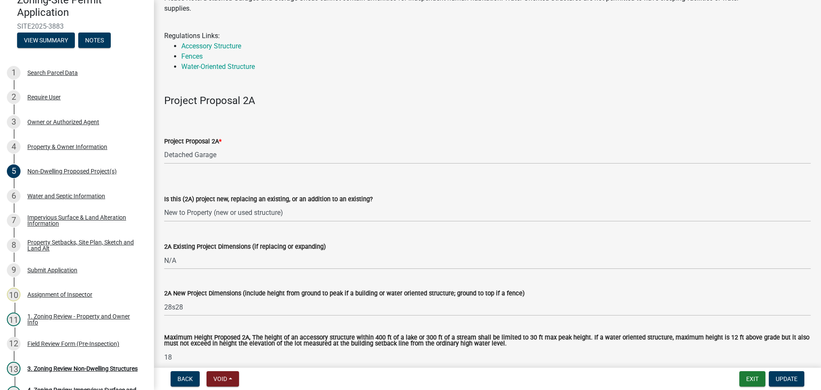
scroll to position [128, 0]
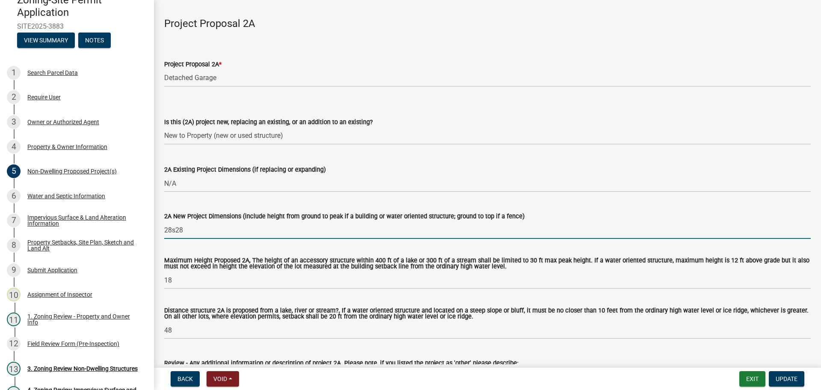
click at [173, 227] on input "28s28" at bounding box center [487, 230] width 647 height 18
type input "28x28"
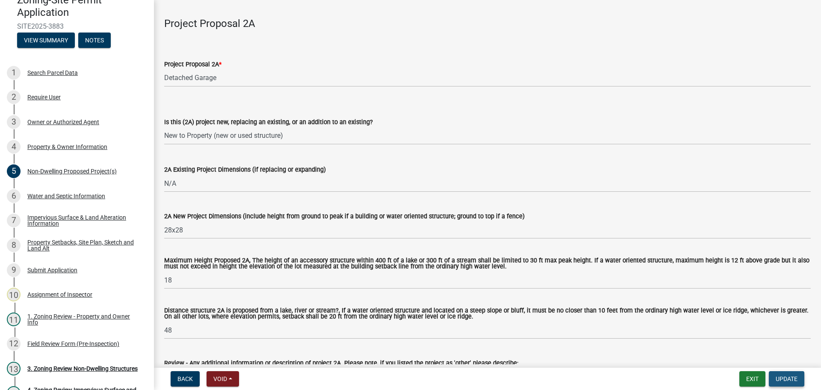
click at [787, 375] on span "Update" at bounding box center [787, 378] width 22 height 7
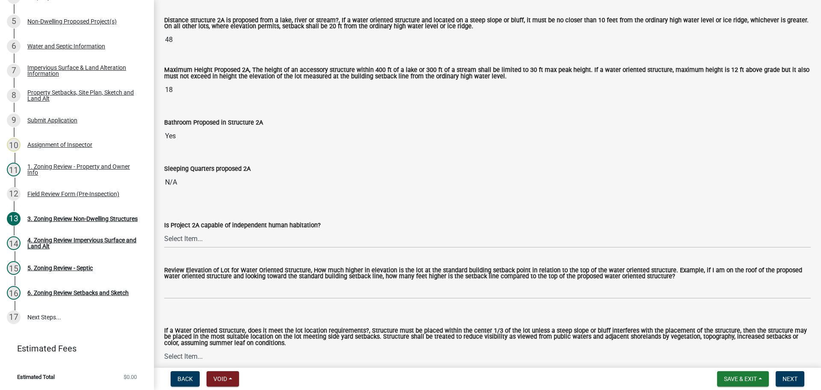
scroll to position [299, 0]
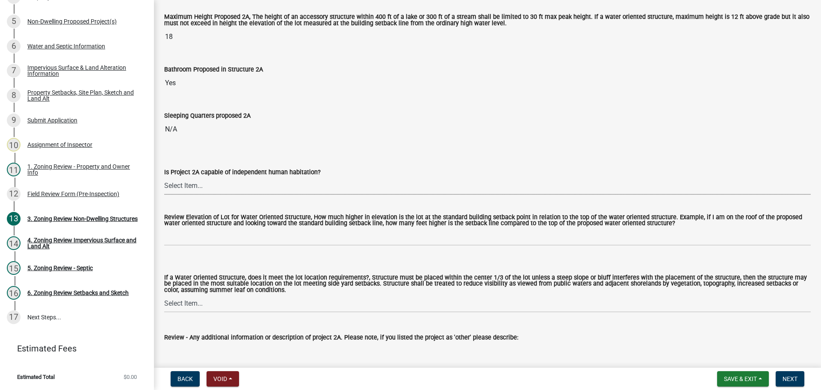
click at [206, 188] on select "Select Item... Yes No N/A" at bounding box center [487, 186] width 647 height 18
click at [164, 177] on select "Select Item... Yes No N/A" at bounding box center [487, 186] width 647 height 18
select select "2fe0a161-8217-4815-9ba4-414222f248ef"
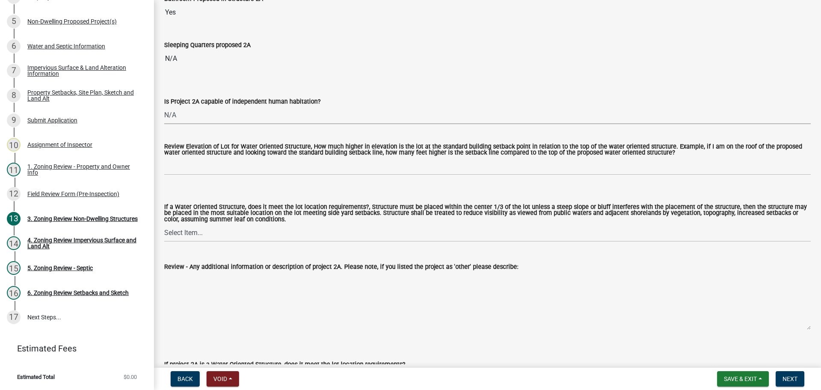
scroll to position [385, 0]
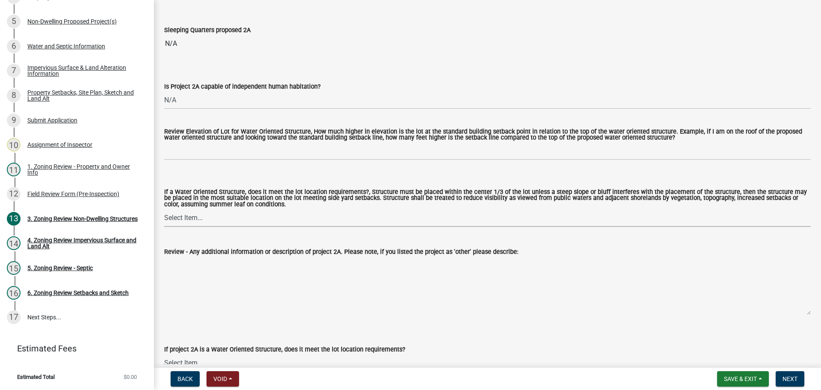
click at [188, 219] on select "Select Item... Not a Water Oriented Structure Yes No" at bounding box center [487, 218] width 647 height 18
click at [164, 210] on select "Select Item... Not a Water Oriented Structure Yes No" at bounding box center [487, 218] width 647 height 18
select select "5e5a1a43-a57c-433a-8128-35b9326238e3"
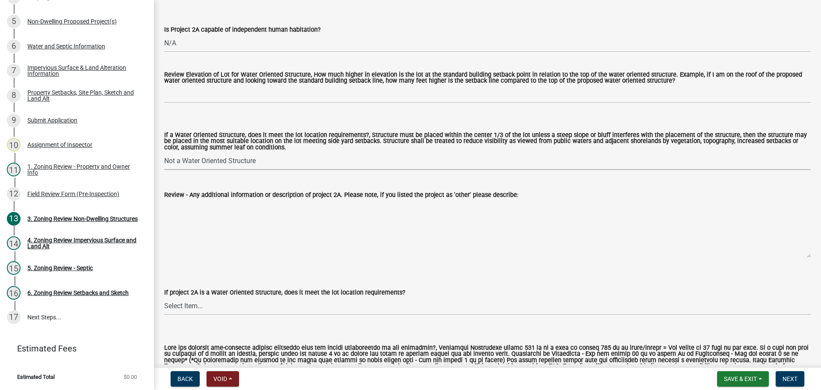
scroll to position [513, 0]
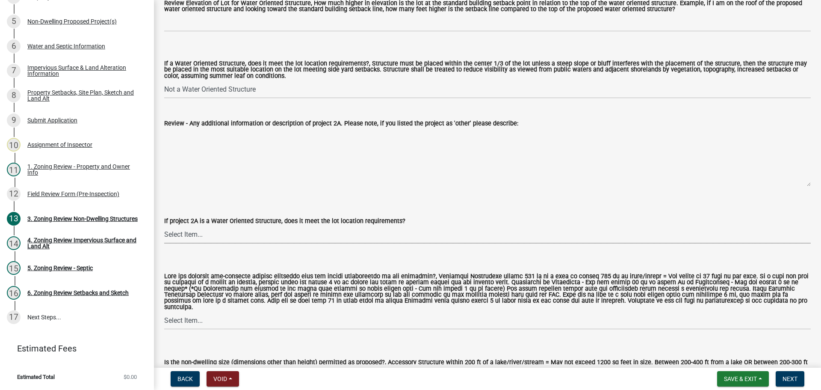
click at [192, 236] on select "Select Item... Not a water oriented structure Yes No" at bounding box center [487, 235] width 647 height 18
click at [164, 227] on select "Select Item... Not a water oriented structure Yes No" at bounding box center [487, 235] width 647 height 18
select select "223718f0-5ac7-44a0-9707-5d191da7cdfb"
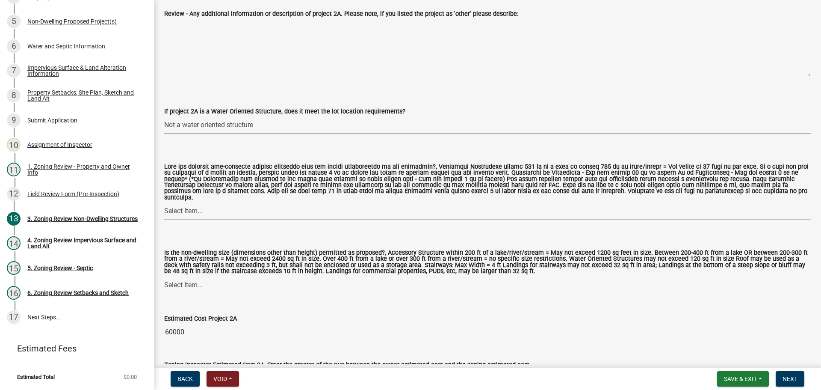
scroll to position [641, 0]
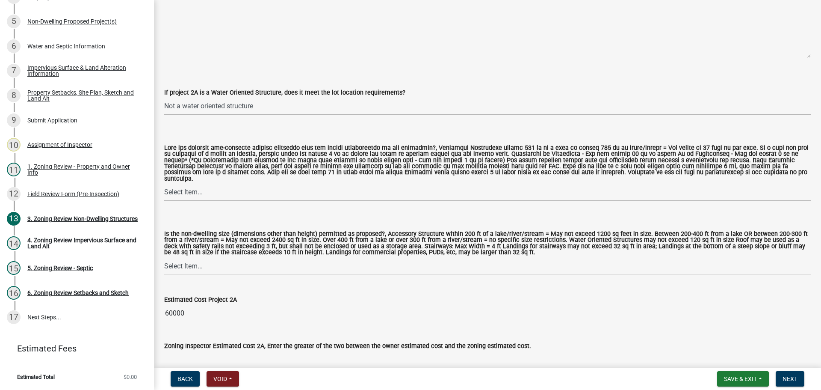
click at [184, 184] on select "Select Item... Yes No N/A" at bounding box center [487, 192] width 647 height 18
click at [164, 183] on select "Select Item... Yes No N/A" at bounding box center [487, 192] width 647 height 18
select select "11273f80-b661-4893-b6ee-de0b52aa8284"
click at [184, 265] on select "Select Item... Yes No" at bounding box center [487, 266] width 647 height 18
click at [164, 257] on select "Select Item... Yes No" at bounding box center [487, 266] width 647 height 18
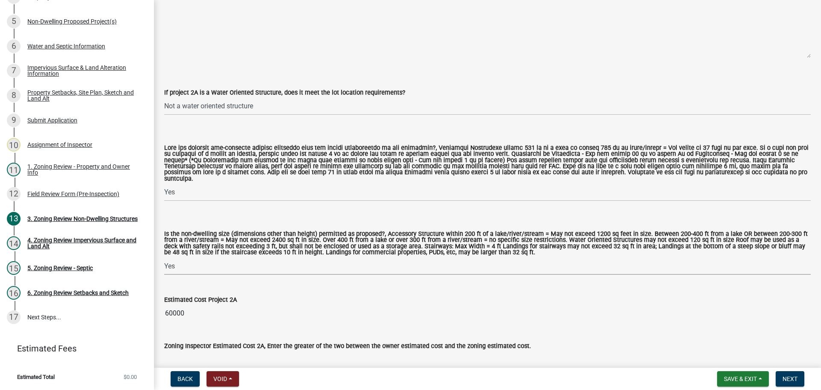
select select "08924a8d-620f-42ce-8de3-94388368b842"
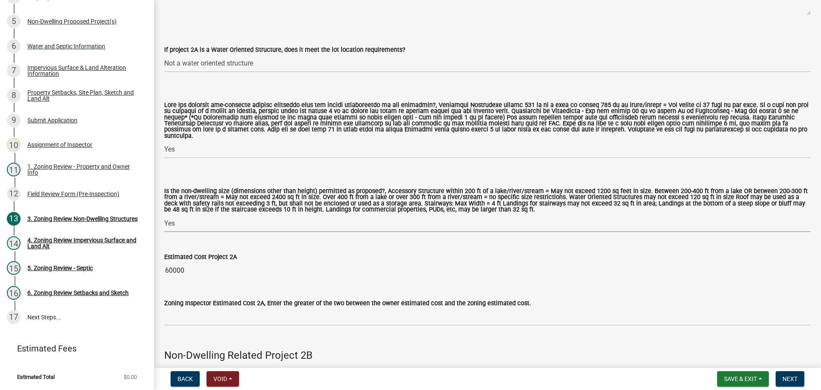
scroll to position [770, 0]
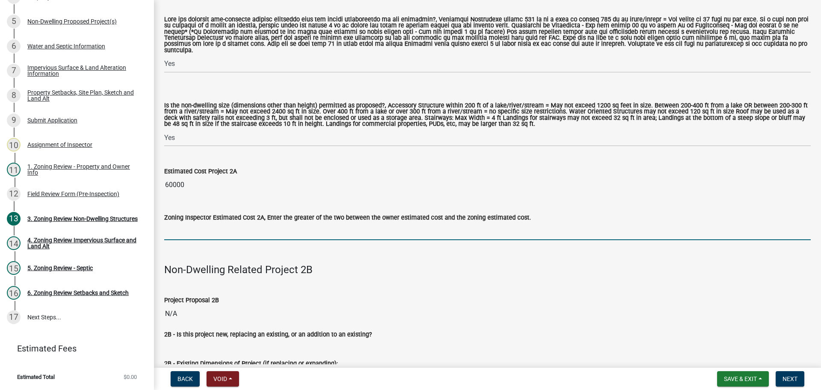
click at [181, 226] on input "text" at bounding box center [487, 231] width 647 height 18
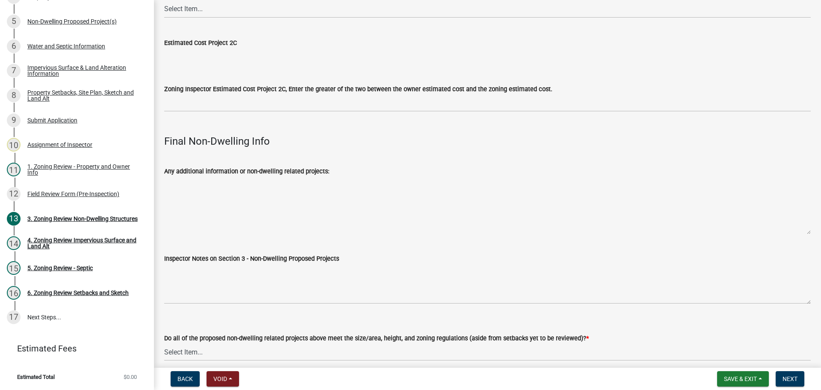
scroll to position [2815, 0]
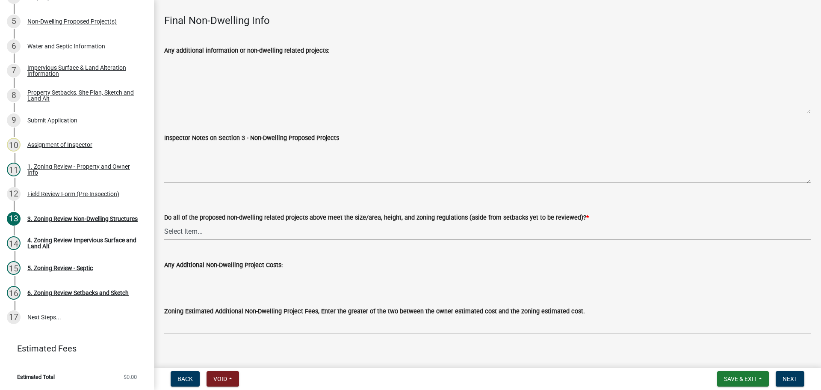
type input "60000"
click at [177, 224] on select "Select Item... Yes No N/A" at bounding box center [487, 231] width 647 height 18
click at [164, 222] on select "Select Item... Yes No N/A" at bounding box center [487, 231] width 647 height 18
select select "70869821-7738-4560-8d2e-4f353ca78bb3"
click at [783, 377] on span "Next" at bounding box center [790, 378] width 15 height 7
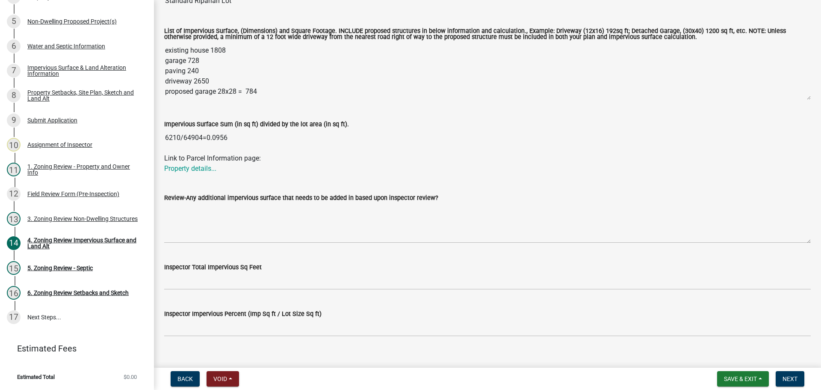
scroll to position [140, 0]
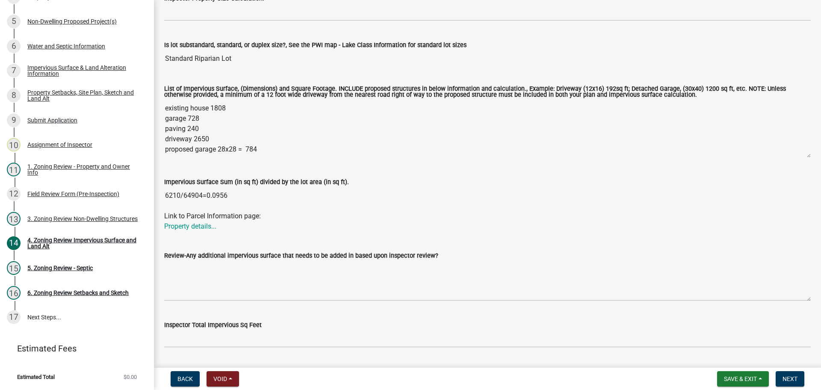
drag, startPoint x: 184, startPoint y: 195, endPoint x: 201, endPoint y: 197, distance: 17.7
click at [201, 197] on input "6210/64904=0.0956" at bounding box center [487, 195] width 647 height 17
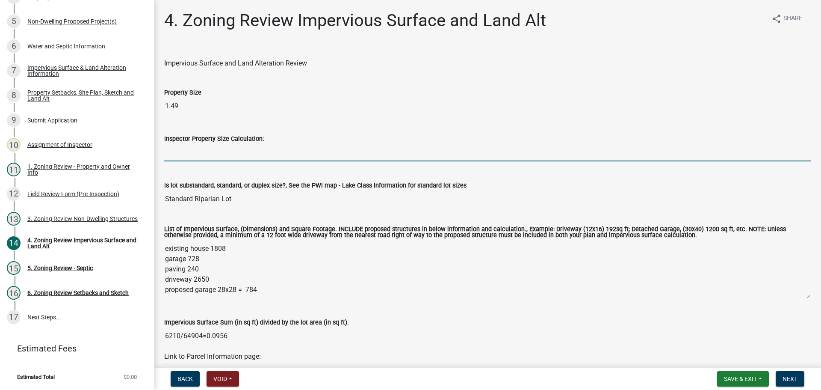
click at [198, 154] on input "Inspector Property Size Calculation:" at bounding box center [487, 153] width 647 height 18
paste input "64904"
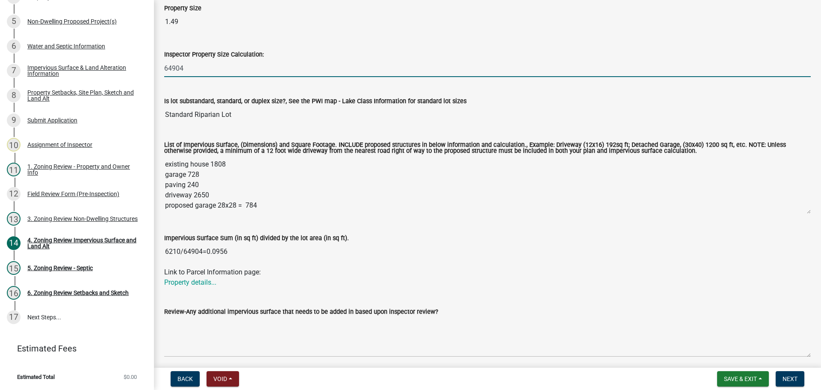
scroll to position [171, 0]
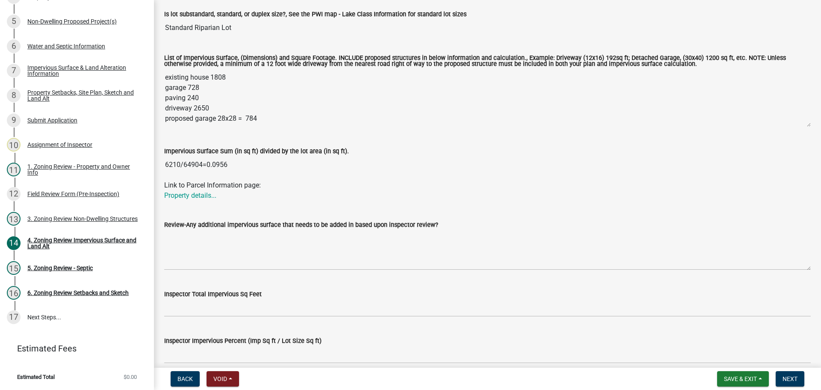
type input "64904"
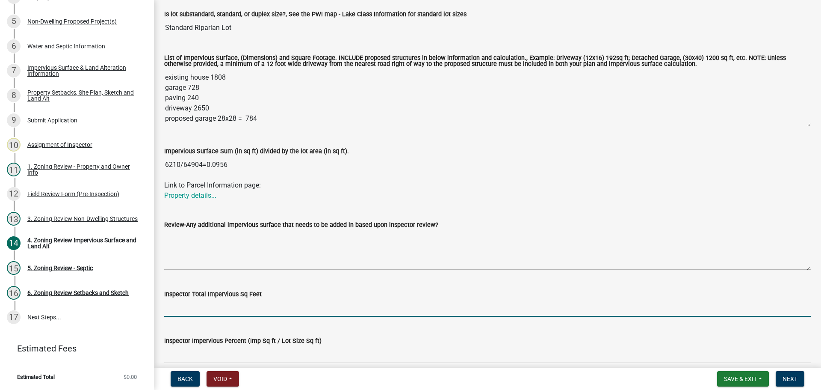
click at [194, 306] on input "Inspector Total Impervious Sq Feet" at bounding box center [487, 308] width 647 height 18
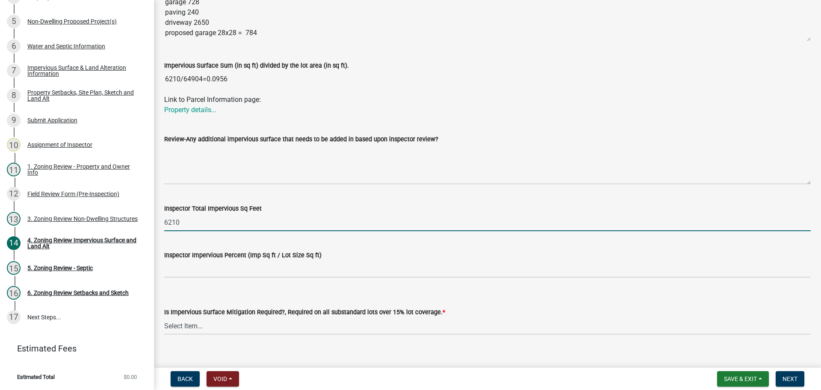
type input "6210"
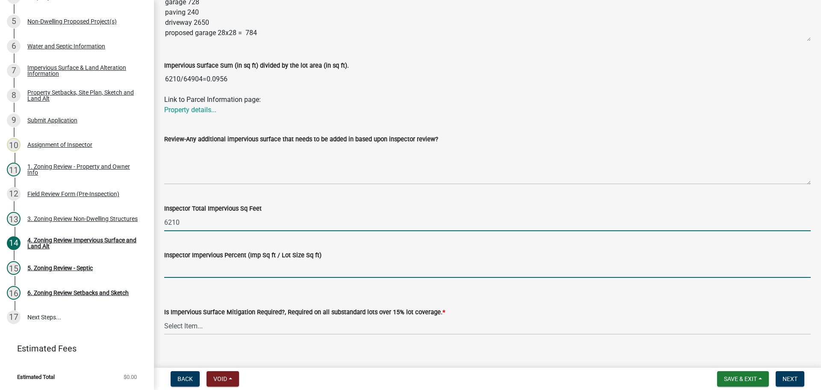
click at [225, 276] on input "Inspector Impervious Percent (Imp Sq ft / Lot Size Sq ft)" at bounding box center [487, 269] width 647 height 18
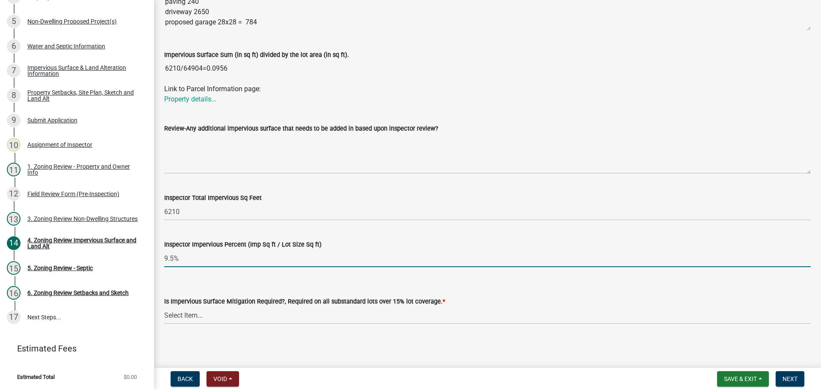
scroll to position [269, 0]
type input "9.5%"
click at [209, 308] on select "Select Item... Yes- Over 15% substandard lot coverage No N/A" at bounding box center [487, 314] width 647 height 18
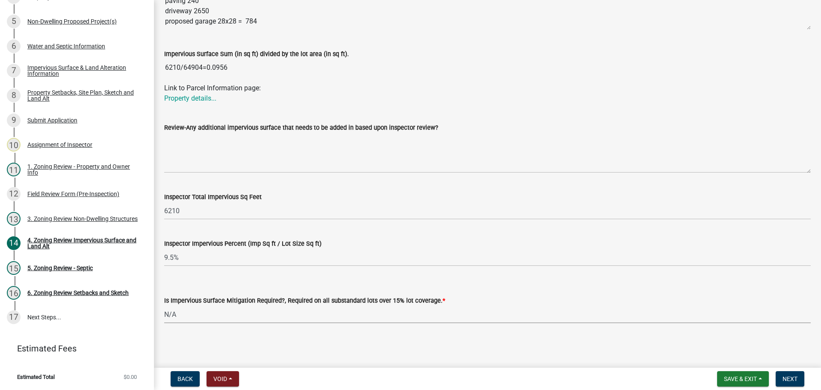
click at [164, 305] on select "Select Item... Yes- Over 15% substandard lot coverage No N/A" at bounding box center [487, 314] width 647 height 18
click at [255, 311] on select "Select Item... Yes- Over 15% substandard lot coverage No N/A" at bounding box center [487, 314] width 647 height 18
click at [164, 305] on select "Select Item... Yes- Over 15% substandard lot coverage No N/A" at bounding box center [487, 314] width 647 height 18
select select "e01e6f83-540c-4684-94c6-de0fe38ded07"
click at [796, 378] on span "Next" at bounding box center [790, 378] width 15 height 7
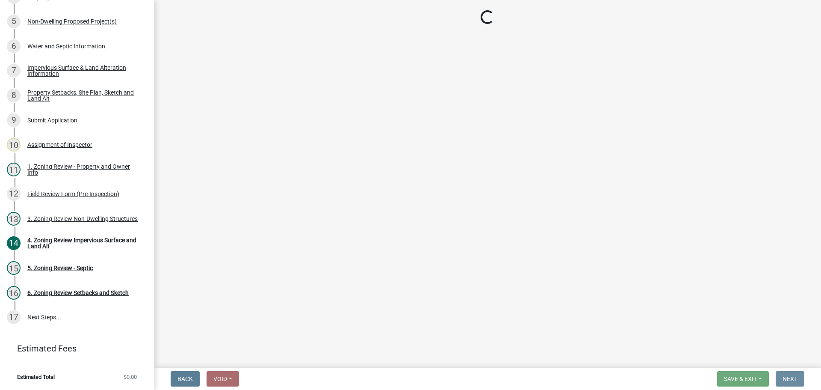
scroll to position [0, 0]
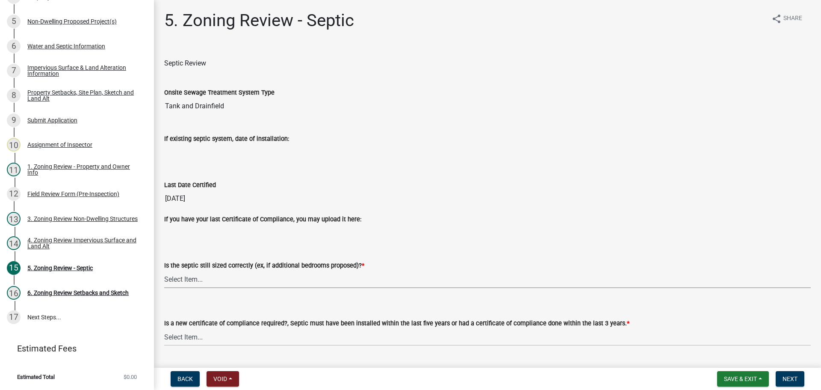
click at [186, 275] on select "Select Item... Yes No N/A" at bounding box center [487, 279] width 647 height 18
click at [164, 270] on select "Select Item... Yes No N/A" at bounding box center [487, 279] width 647 height 18
select select "b57b8896-1cf2-4a3f-b657-168f49e5b2e0"
click at [189, 338] on select "Select Item... Yes No" at bounding box center [487, 337] width 647 height 18
click at [164, 328] on select "Select Item... Yes No" at bounding box center [487, 337] width 647 height 18
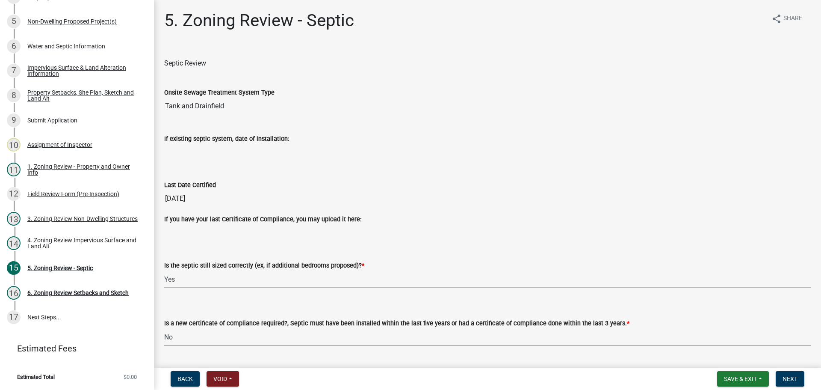
select select "2fd537d7-74b1-4ff9-a84c-837cf5598f43"
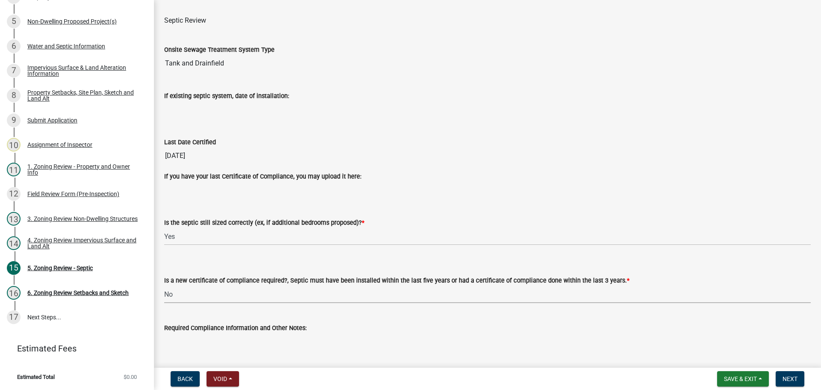
scroll to position [92, 0]
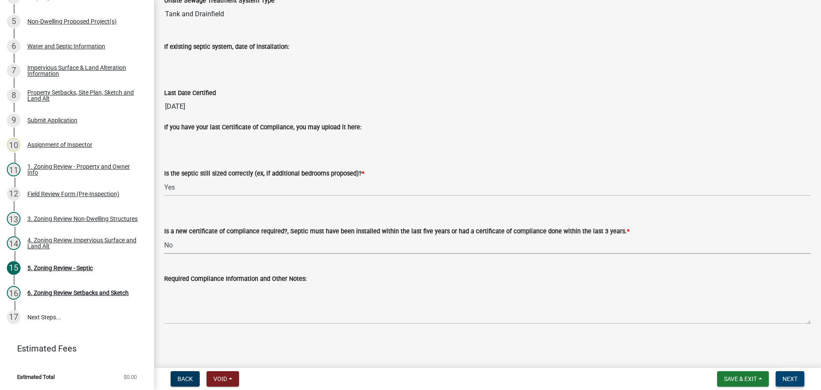
click at [790, 381] on span "Next" at bounding box center [790, 378] width 15 height 7
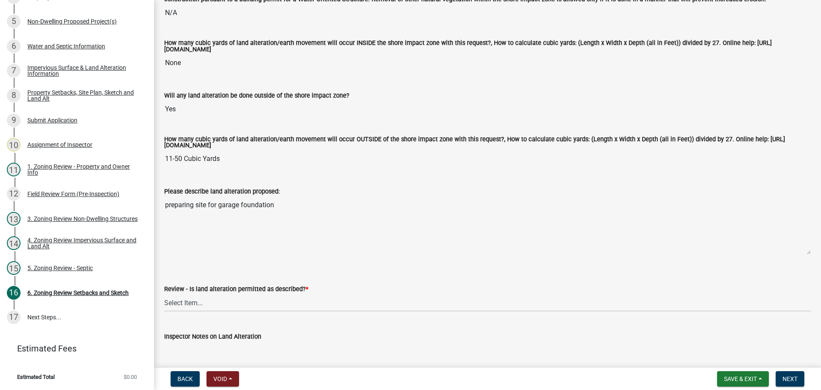
scroll to position [214, 0]
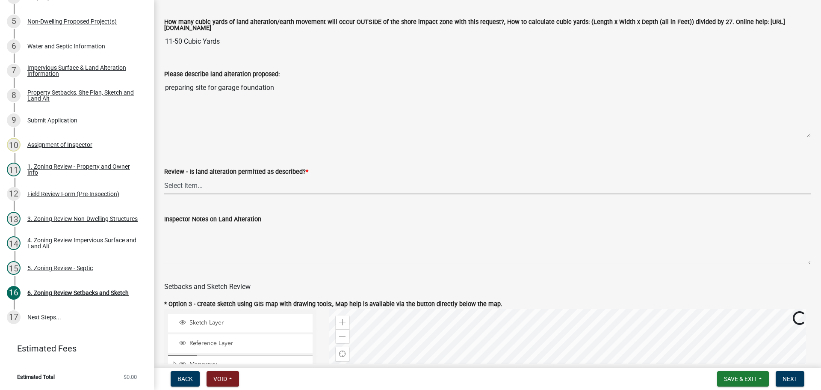
click at [201, 188] on select "Select Item... Yes No N/A" at bounding box center [487, 186] width 647 height 18
click at [164, 178] on select "Select Item... Yes No N/A" at bounding box center [487, 186] width 647 height 18
select select "cada6796-d529-4ebb-b6d4-faca8dd705c9"
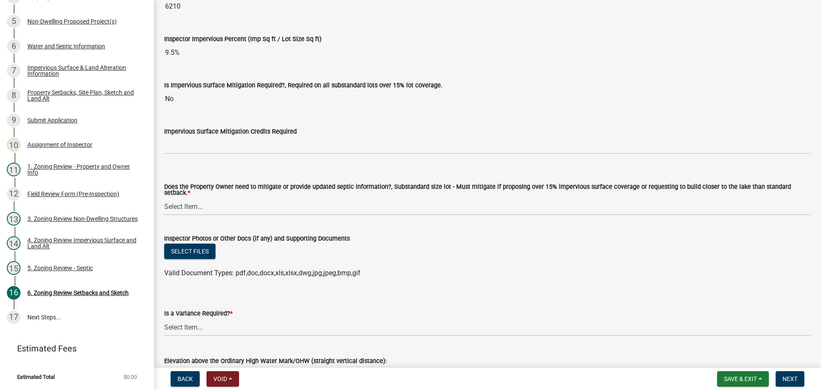
scroll to position [3136, 0]
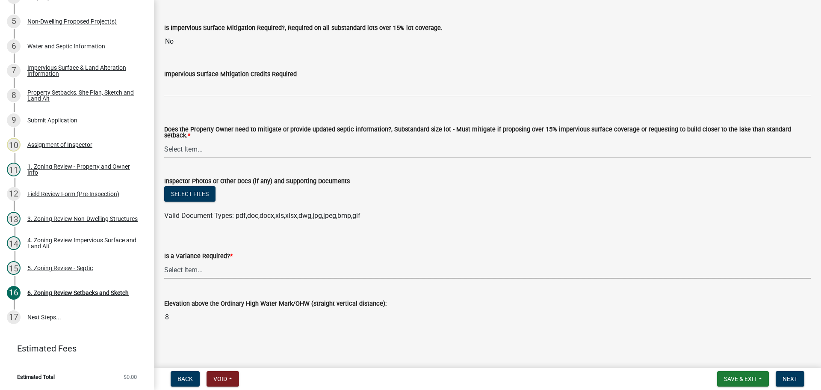
click at [180, 267] on select "Select Item... Yes No" at bounding box center [487, 270] width 647 height 18
click at [164, 261] on select "Select Item... Yes No" at bounding box center [487, 270] width 647 height 18
select select "85222867-c0e4-455d-bb09-3719d34dbab5"
click at [198, 143] on select "Select Item... No Mitigation or additional Septic Information is required Septi…" at bounding box center [487, 149] width 647 height 18
click at [164, 140] on select "Select Item... No Mitigation or additional Septic Information is required Septi…" at bounding box center [487, 149] width 647 height 18
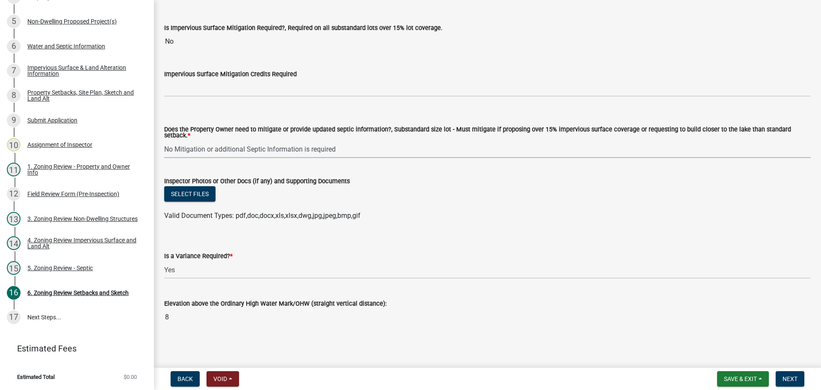
select select "90ee664a-1dc2-440e-be2c-90a87c157e77"
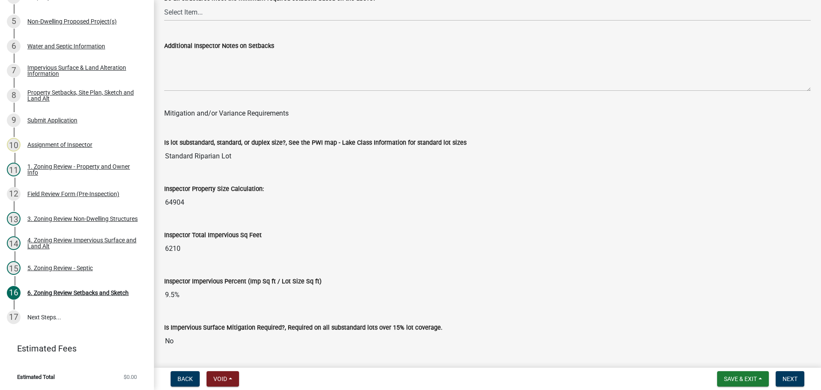
scroll to position [2666, 0]
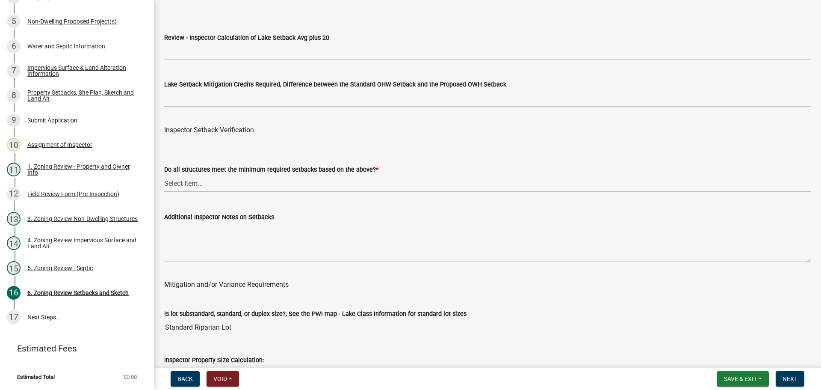
click at [205, 189] on select "Select Item... Yes No" at bounding box center [487, 183] width 647 height 18
click at [164, 176] on select "Select Item... Yes No" at bounding box center [487, 183] width 647 height 18
click at [193, 184] on select "Select Item... Yes No" at bounding box center [487, 183] width 647 height 18
click at [164, 176] on select "Select Item... Yes No" at bounding box center [487, 183] width 647 height 18
select select "88bd9445-5f6d-46b1-8b07-2fa629fa05fe"
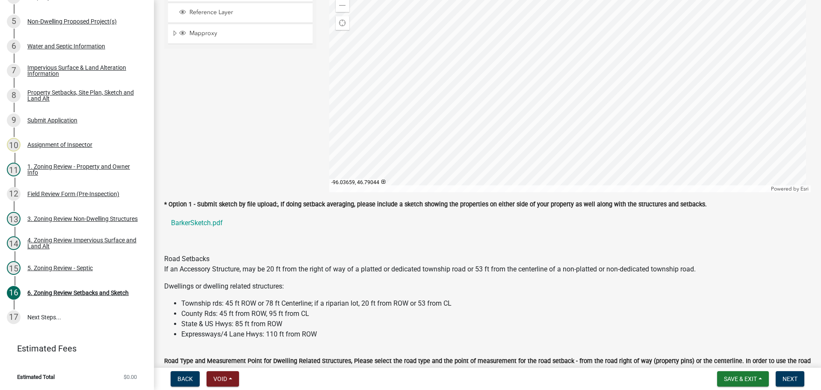
scroll to position [556, 0]
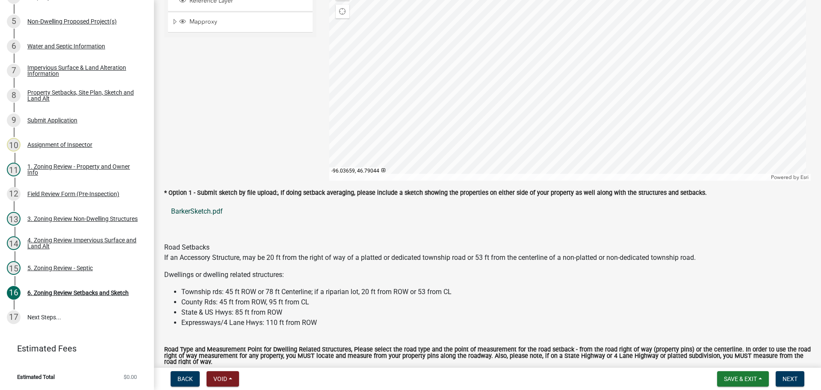
click at [191, 209] on link "BarkerSketch.pdf" at bounding box center [487, 211] width 647 height 21
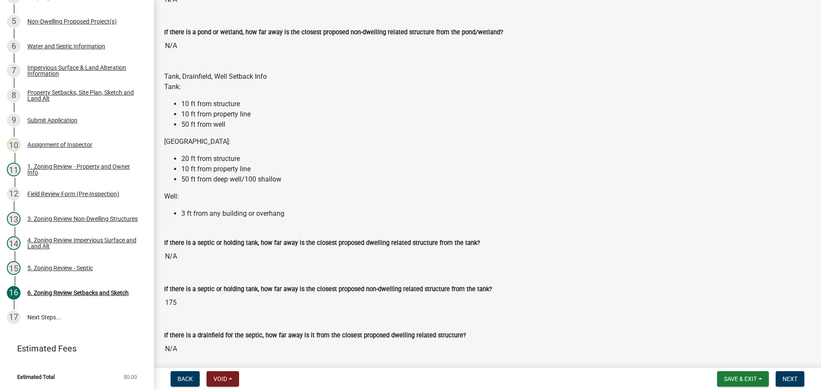
scroll to position [1411, 0]
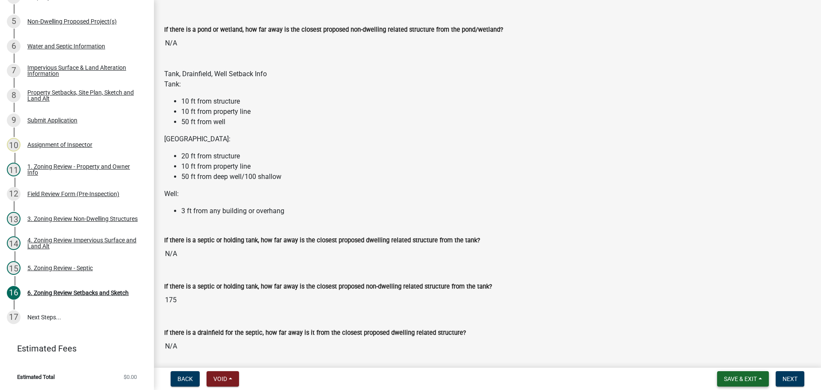
click at [736, 375] on span "Save & Exit" at bounding box center [740, 378] width 33 height 7
click at [738, 332] on button "Save" at bounding box center [734, 335] width 68 height 21
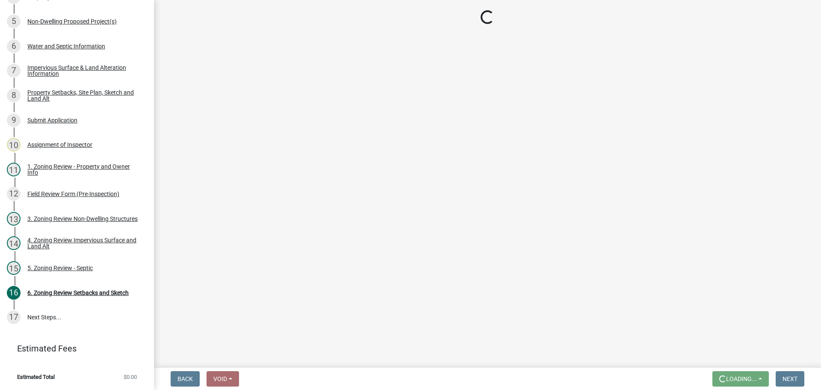
scroll to position [0, 0]
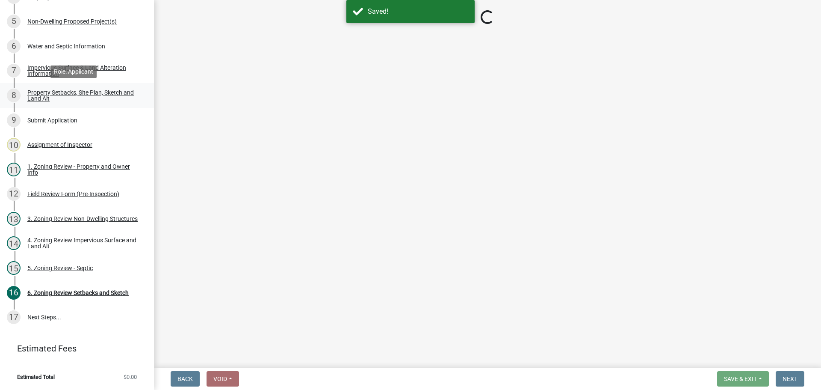
click at [62, 92] on div "Property Setbacks, Site Plan, Sketch and Land Alt" at bounding box center [83, 95] width 113 height 12
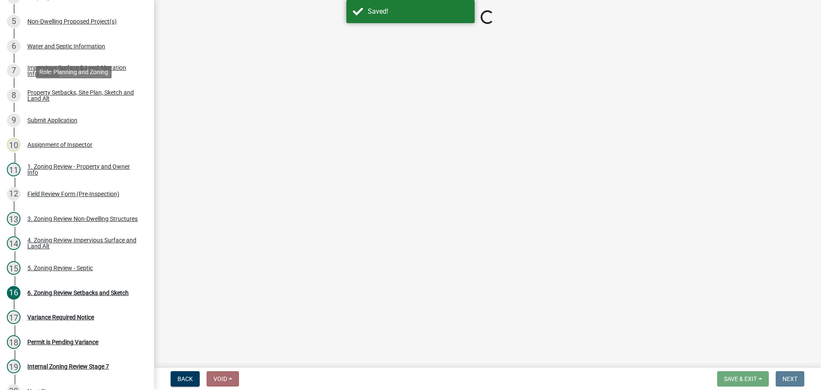
scroll to position [260, 0]
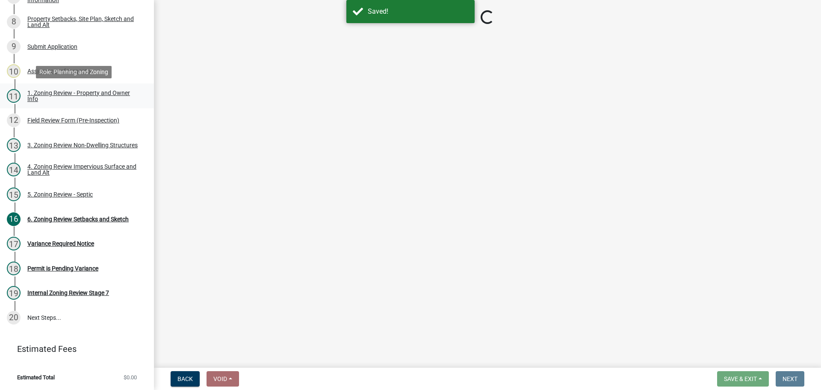
select select "7b13c63f-e699-4112-b373-98fbd28ec536"
select select "c101a5b4-6bb9-4f78-9b05-8a935d0e5ce5"
select select "b56a4575-9846-47cf-8067-c59a4853da22"
select select "12f785fb-c378-4b18-841c-21c73dc99083"
select select "12da6293-5841-4f5c-bd92-3658833964cd"
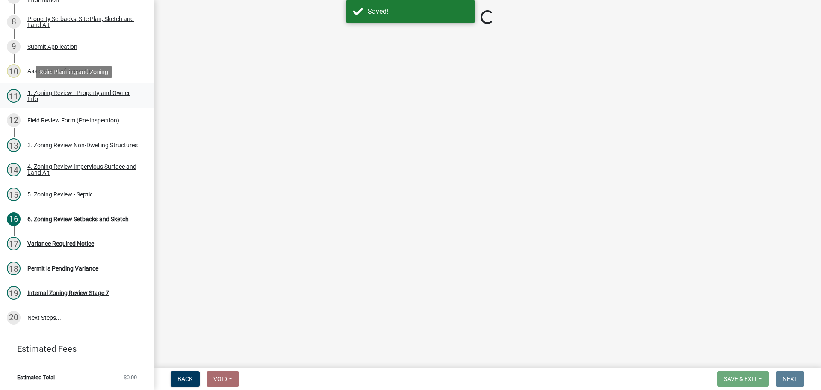
select select "27b2a8b4-abf6-463e-8c0c-7c5d2b4fe26f"
select select "5ad4ab64-b44e-481c-9000-9e5907aa74e1"
select select "a96800da-4e88-4c62-b1ff-2cd17f9e3346"
select select "c8b8ea71-7088-4e87-a493-7bc88cc2835b"
select select "a4ce8fad-3c47-4e2b-9375-28a8f2ee630b"
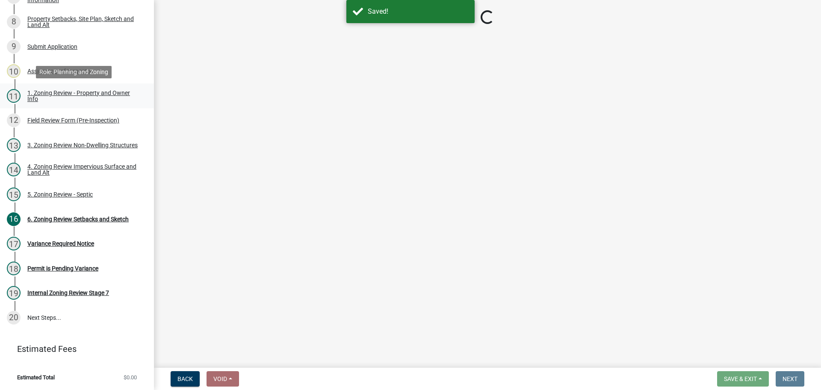
select select "4421853d-5e11-4b64-95ec-6c47066881cc"
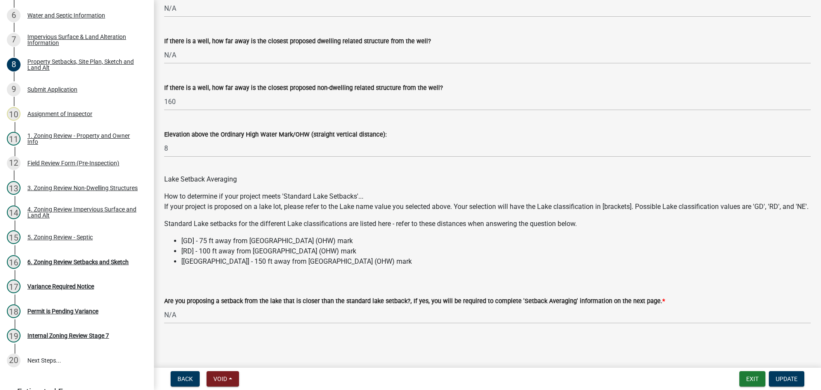
scroll to position [2461, 0]
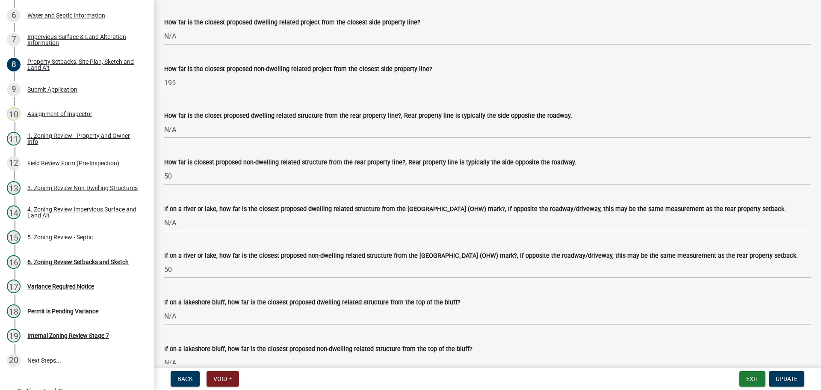
drag, startPoint x: 265, startPoint y: 282, endPoint x: 222, endPoint y: 178, distance: 112.2
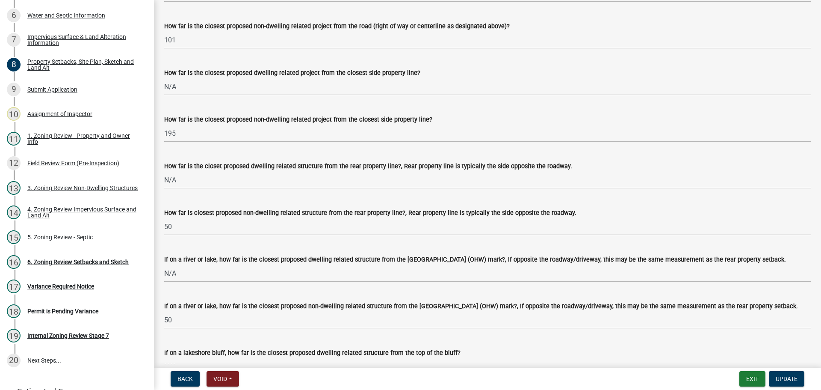
scroll to position [1625, 0]
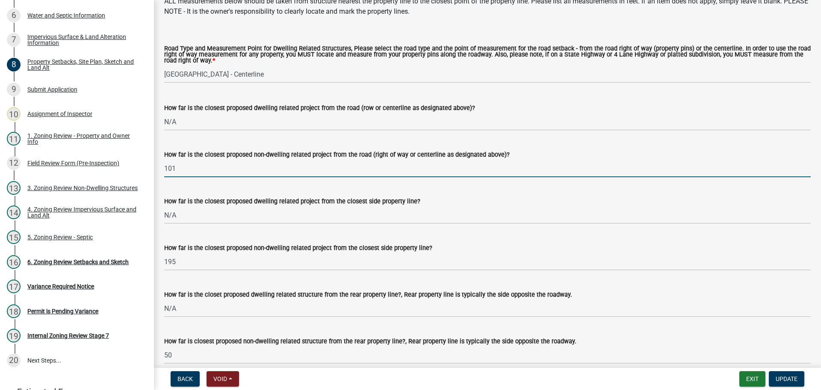
click at [204, 177] on input "101" at bounding box center [487, 169] width 647 height 18
type input "1"
type input "96"
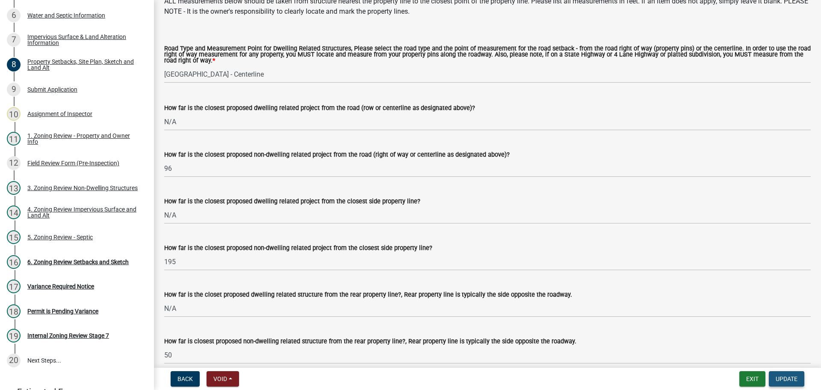
click at [786, 383] on button "Update" at bounding box center [786, 378] width 35 height 15
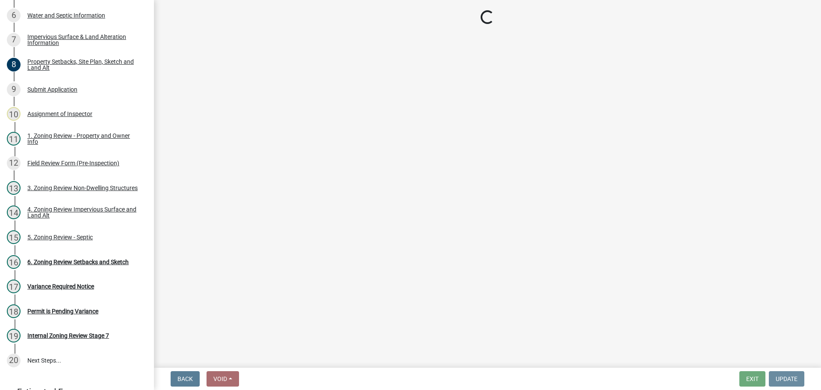
scroll to position [0, 0]
select select "cada6796-d529-4ebb-b6d4-faca8dd705c9"
select select "88bd9445-5f6d-46b1-8b07-2fa629fa05fe"
select select "90ee664a-1dc2-440e-be2c-90a87c157e77"
select select "85222867-c0e4-455d-bb09-3719d34dbab5"
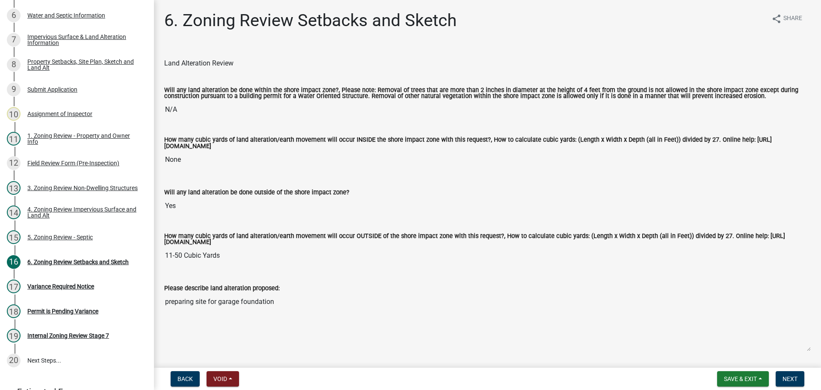
drag, startPoint x: 248, startPoint y: 216, endPoint x: 248, endPoint y: 169, distance: 47.5
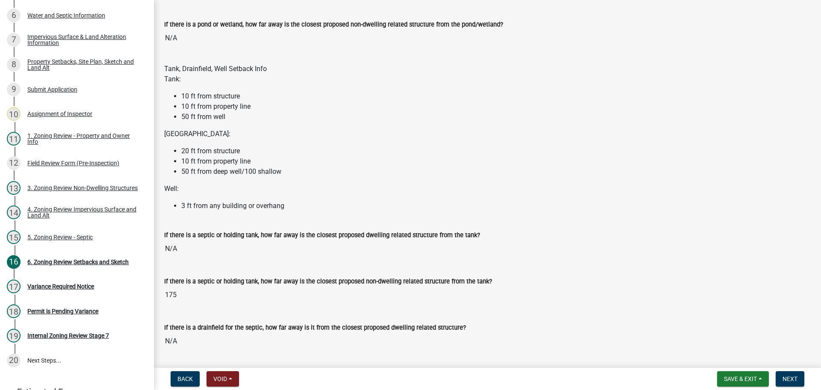
drag, startPoint x: 248, startPoint y: 169, endPoint x: 241, endPoint y: 300, distance: 131.5
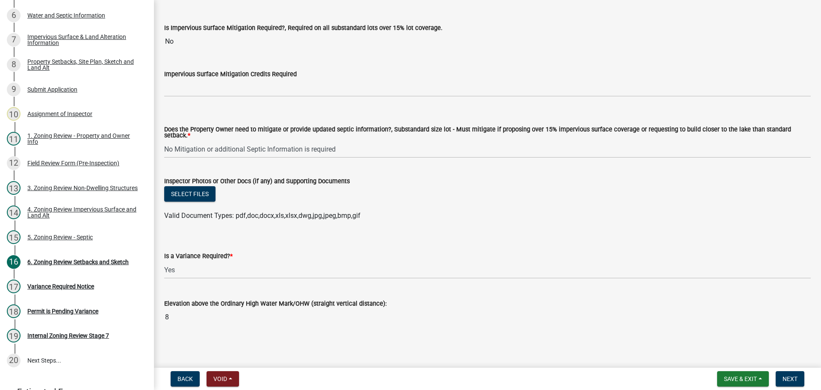
drag, startPoint x: 238, startPoint y: 278, endPoint x: 240, endPoint y: 309, distance: 31.3
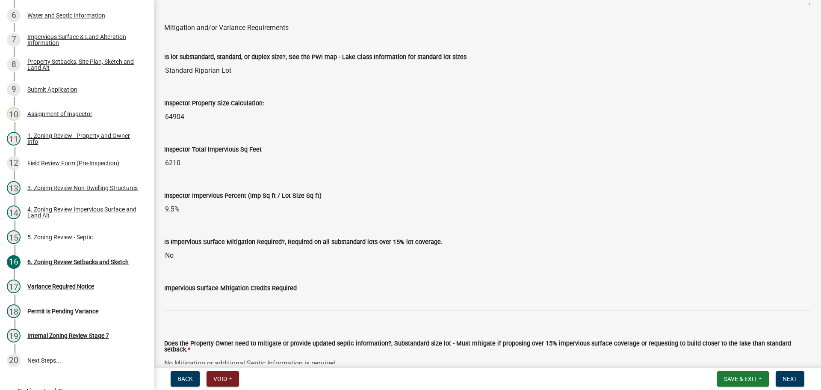
scroll to position [3136, 0]
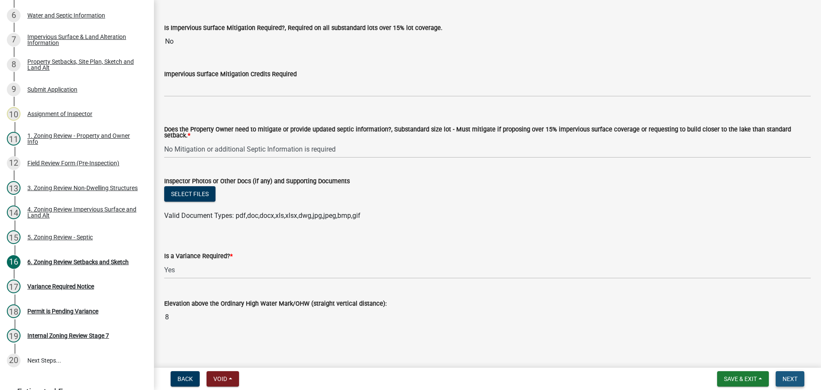
click at [781, 376] on button "Next" at bounding box center [790, 378] width 29 height 15
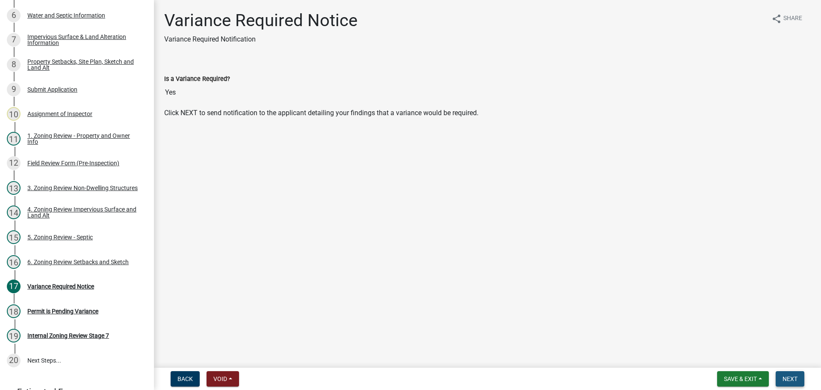
click at [795, 375] on span "Next" at bounding box center [790, 378] width 15 height 7
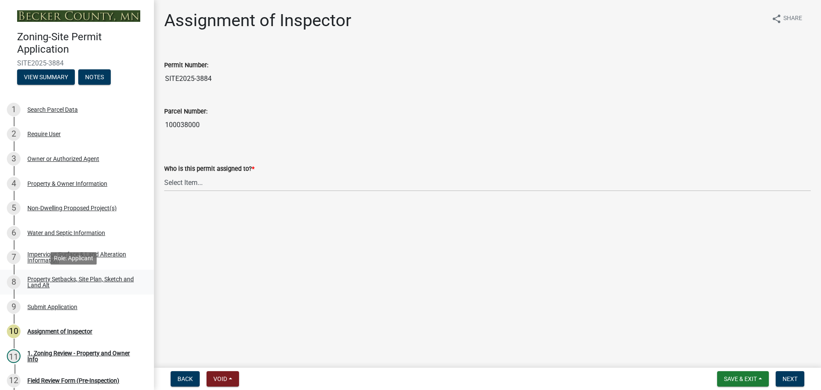
click at [104, 277] on div "Property Setbacks, Site Plan, Sketch and Land Alt" at bounding box center [83, 282] width 113 height 12
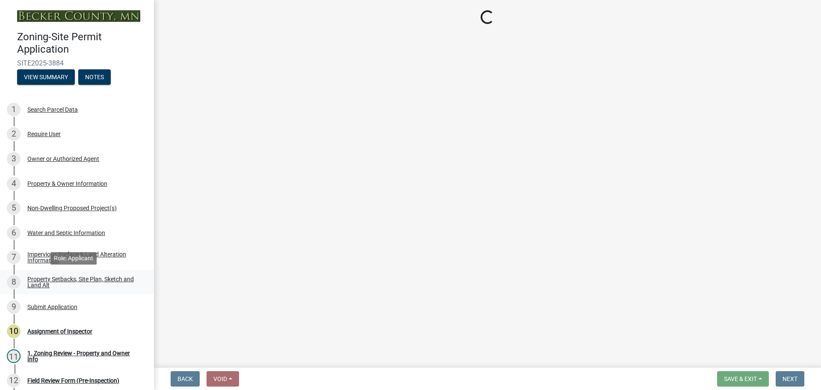
select select "bc359128-44fe-43a6-b559-d4174f4d38cf"
select select "b827d36a-50e8-40dd-aeaa-a80d5c176b31"
select select "fd58f24c-a096-4195-863e-b494ea1fd324"
select select "12f785fb-c378-4b18-841c-21c73dc99083"
select select "12da6293-5841-4f5c-bd92-3658833964cd"
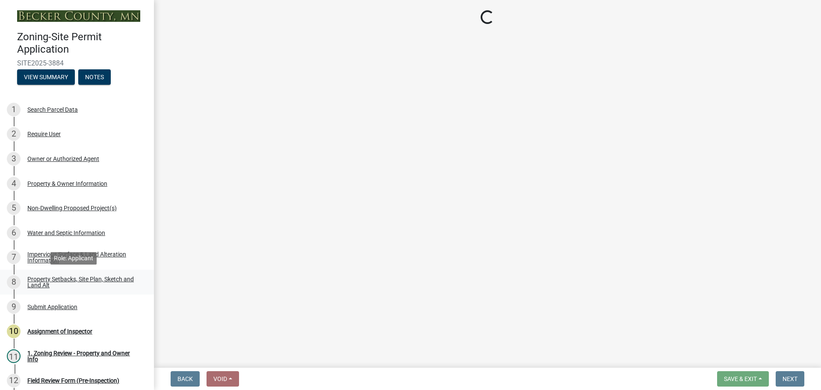
select select "27b2a8b4-abf6-463e-8c0c-7c5d2b4fe26f"
select select "5ad4ab64-b44e-481c-9000-9e5907aa74e1"
select select "a96800da-4e88-4c62-b1ff-2cd17f9e3346"
select select "c8b8ea71-7088-4e87-a493-7bc88cc2835b"
select select "a4ce8fad-3c47-4e2b-9375-28a8f2ee630b"
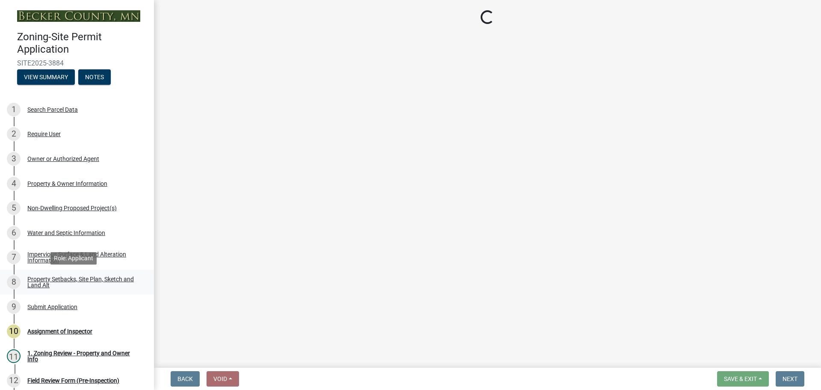
select select "4421853d-5e11-4b64-95ec-6c47066881cc"
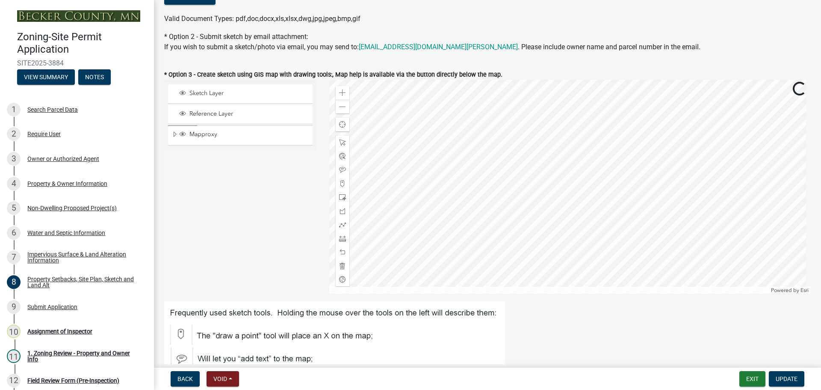
scroll to position [214, 0]
click at [70, 203] on div "5 Non-Dwelling Proposed Project(s)" at bounding box center [73, 208] width 133 height 14
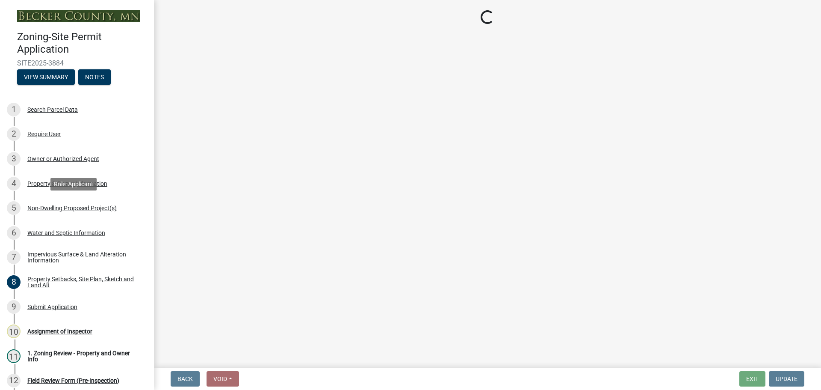
scroll to position [0, 0]
select select "6ced1b54-2913-4dbf-9776-23baa6524e46"
select select "3a2d96d3-fd69-4ed9-bae4-7a5aa03a7e58"
select select "6094bfe3-a997-46d7-8224-ceb3abf7e49e"
select select "ae391dbd-f41d-43ca-bdf1-092bd9136923"
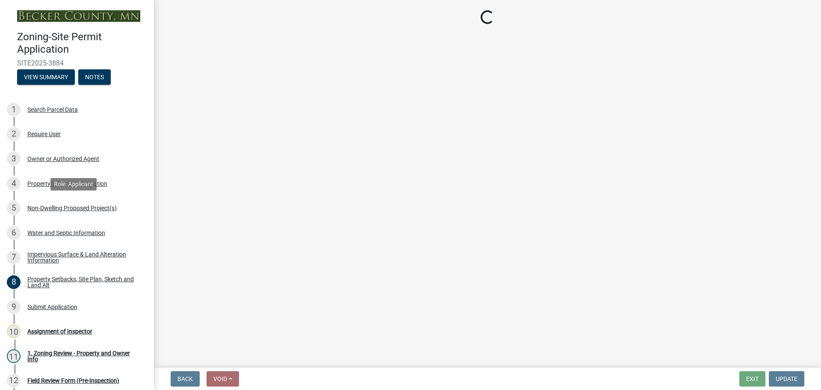
select select "258cbdbc-8629-455d-9fed-6a57bf82144e"
select select "a9a8393f-3c28-47b8-b6d9-84c94641c3fc"
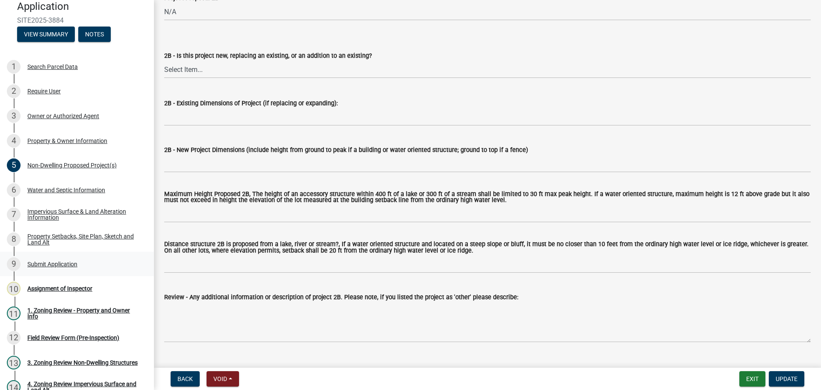
scroll to position [898, 0]
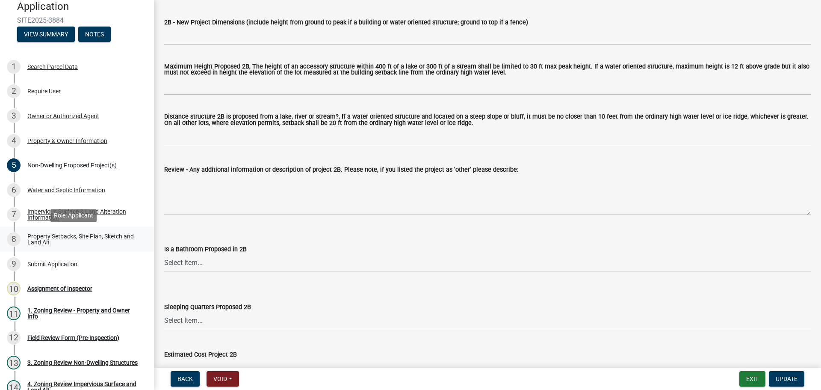
click at [67, 237] on div "Property Setbacks, Site Plan, Sketch and Land Alt" at bounding box center [83, 239] width 113 height 12
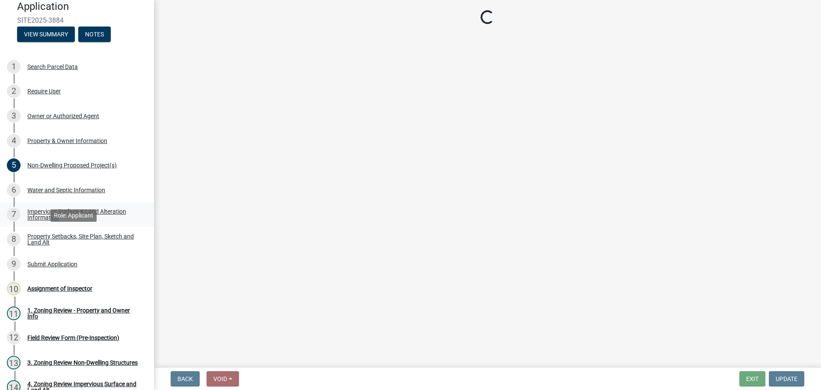
select select "bc359128-44fe-43a6-b559-d4174f4d38cf"
select select "b827d36a-50e8-40dd-aeaa-a80d5c176b31"
select select "fd58f24c-a096-4195-863e-b494ea1fd324"
select select "12f785fb-c378-4b18-841c-21c73dc99083"
select select "12da6293-5841-4f5c-bd92-3658833964cd"
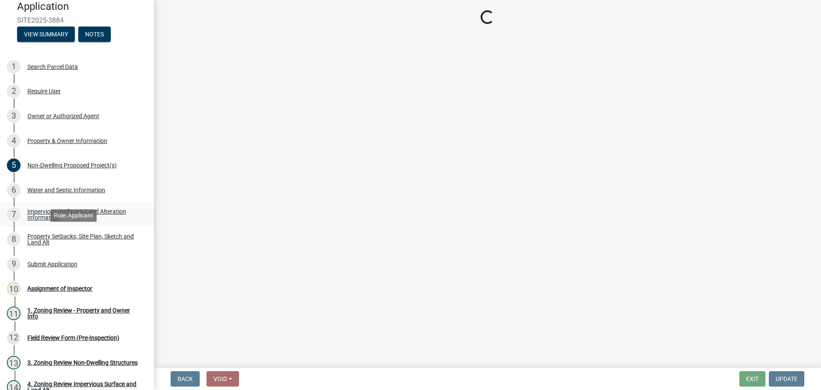
select select "27b2a8b4-abf6-463e-8c0c-7c5d2b4fe26f"
select select "5ad4ab64-b44e-481c-9000-9e5907aa74e1"
select select "a96800da-4e88-4c62-b1ff-2cd17f9e3346"
select select "c8b8ea71-7088-4e87-a493-7bc88cc2835b"
select select "a4ce8fad-3c47-4e2b-9375-28a8f2ee630b"
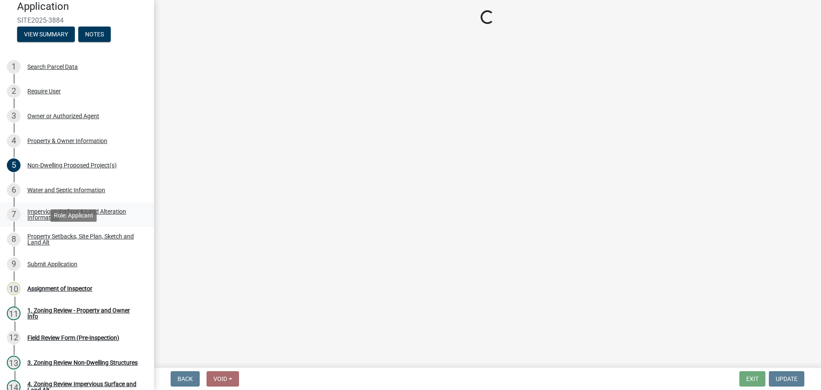
select select "4421853d-5e11-4b64-95ec-6c47066881cc"
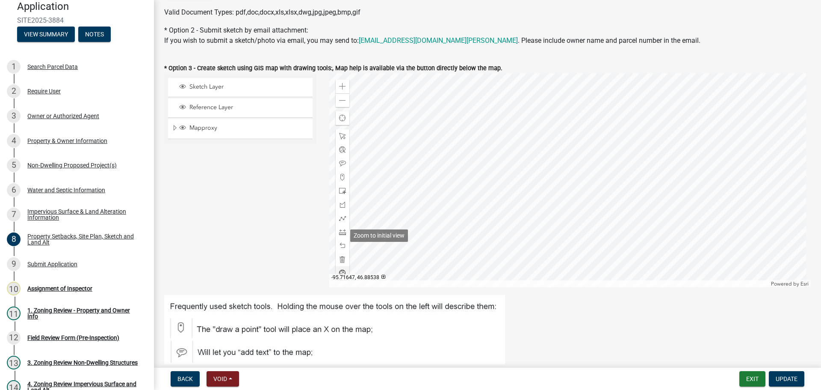
scroll to position [257, 0]
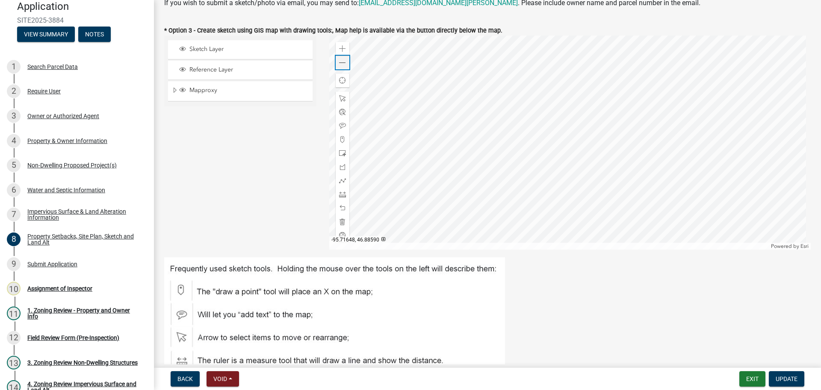
click at [347, 66] on div "Zoom out" at bounding box center [343, 63] width 14 height 14
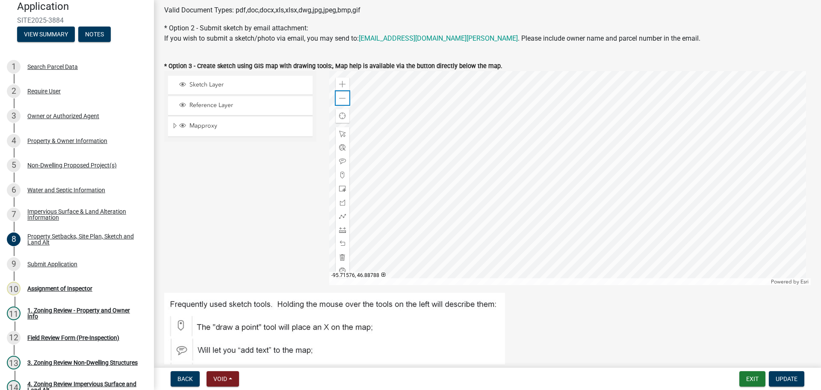
scroll to position [299, 0]
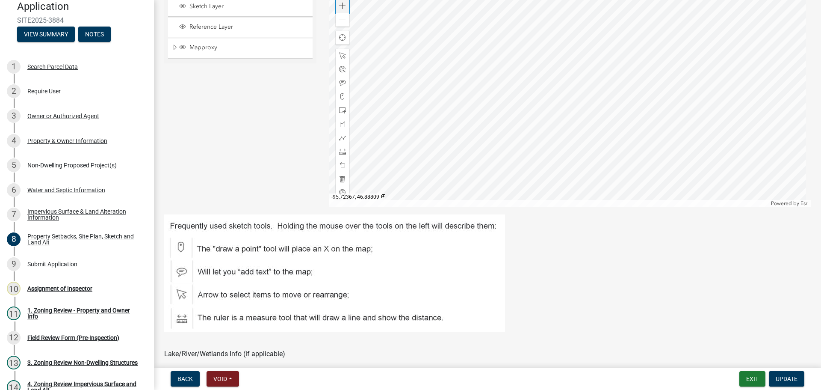
click at [344, 5] on div "Zoom in" at bounding box center [343, 6] width 14 height 14
click at [344, 5] on span at bounding box center [342, 6] width 7 height 7
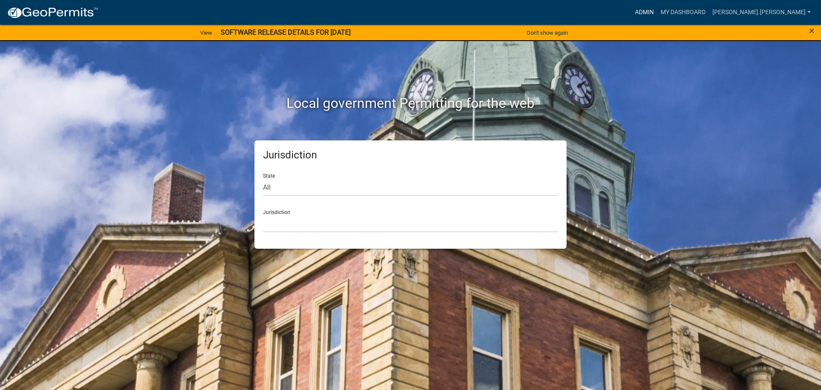
click at [657, 10] on link "Admin" at bounding box center [645, 12] width 26 height 16
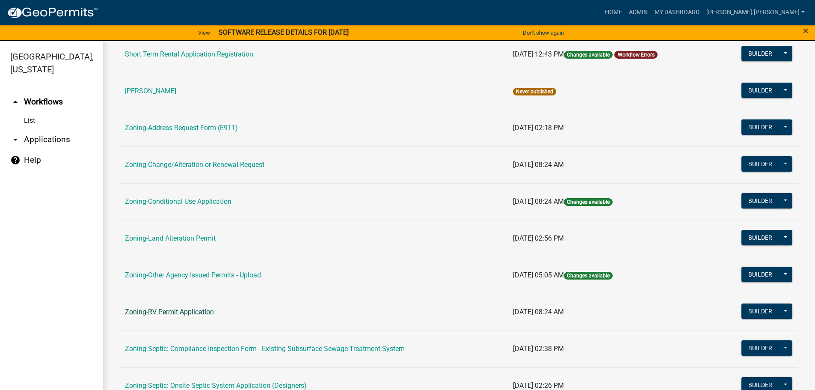
scroll to position [266, 0]
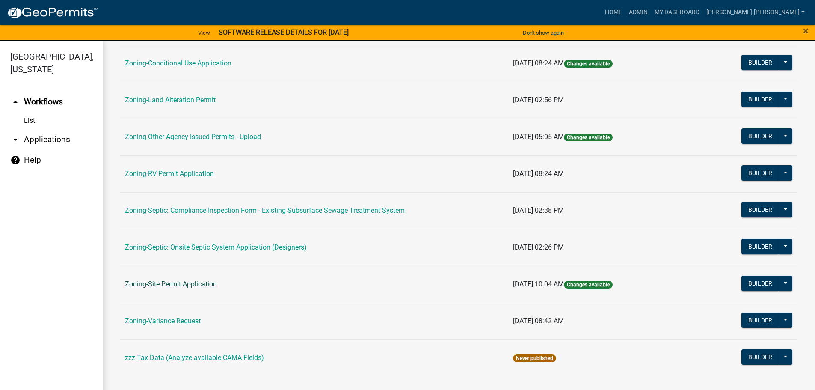
click at [175, 281] on link "Zoning-Site Permit Application" at bounding box center [171, 284] width 92 height 8
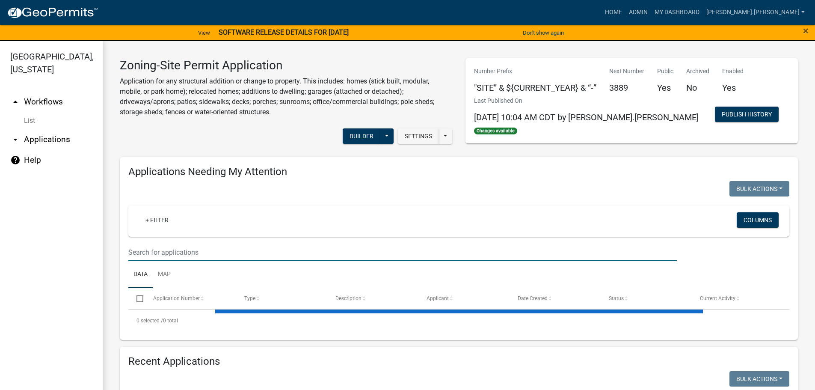
click at [216, 256] on input "text" at bounding box center [402, 252] width 548 height 18
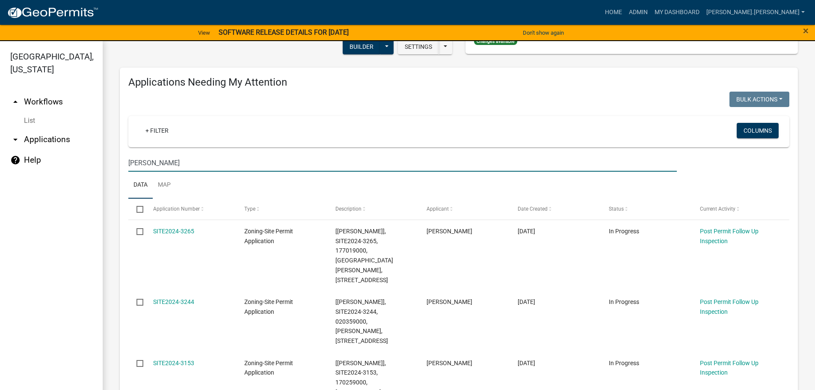
scroll to position [43, 0]
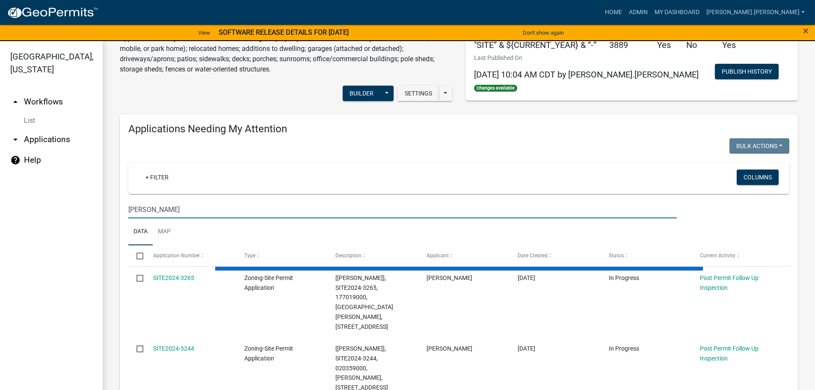
type input "richard"
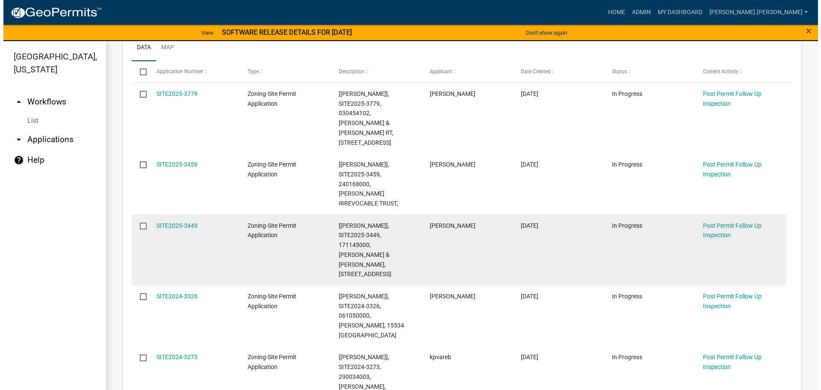
scroll to position [257, 0]
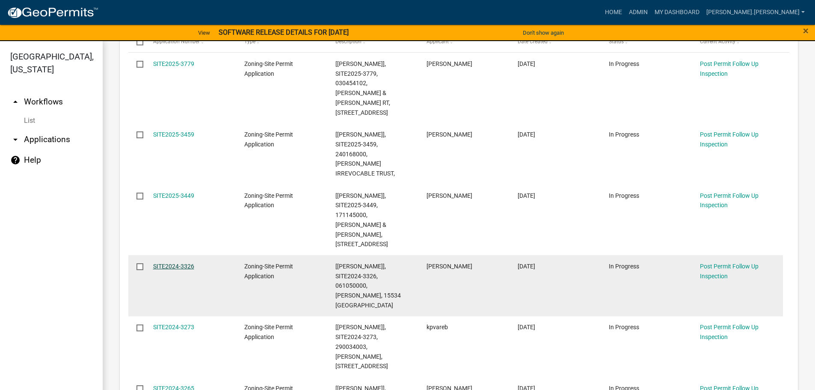
click at [182, 263] on link "SITE2024-3326" at bounding box center [173, 266] width 41 height 7
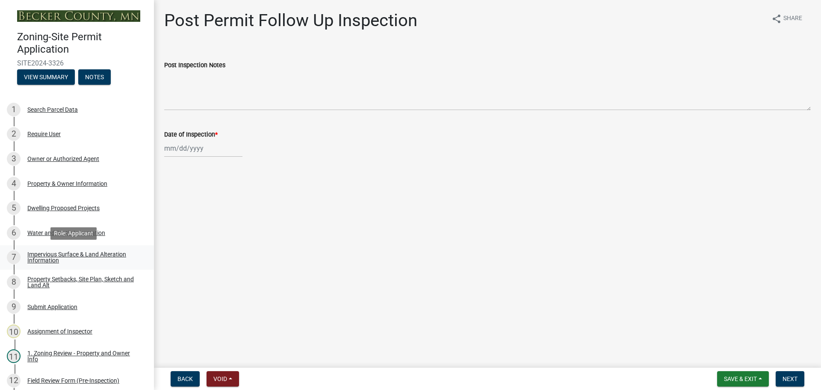
click at [86, 257] on div "Impervious Surface & Land Alteration Information" at bounding box center [83, 257] width 113 height 12
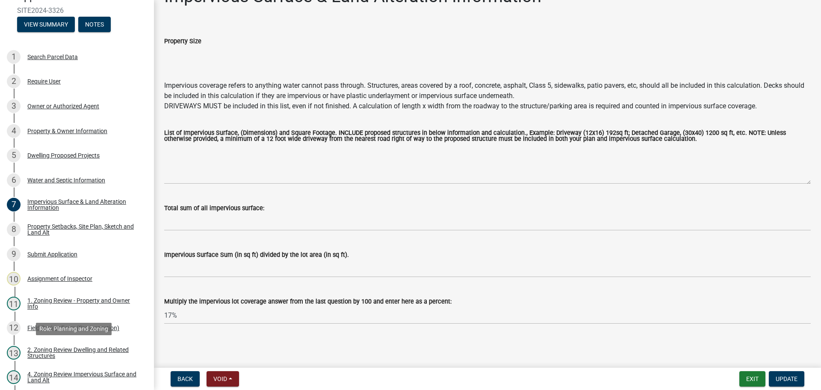
scroll to position [128, 0]
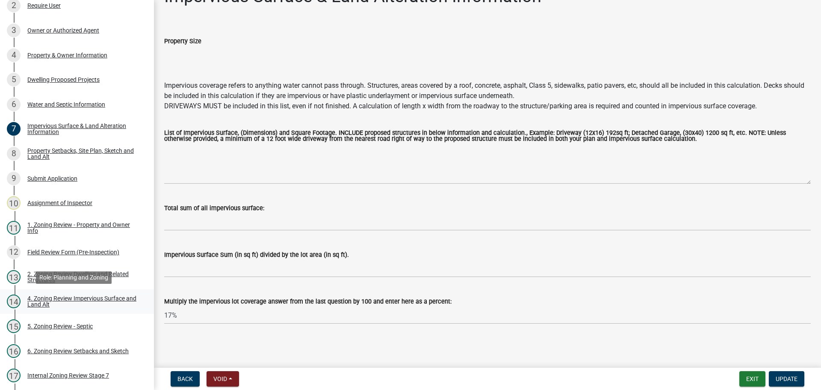
click at [61, 300] on div "4. Zoning Review Impervious Surface and Land Alt" at bounding box center [83, 301] width 113 height 12
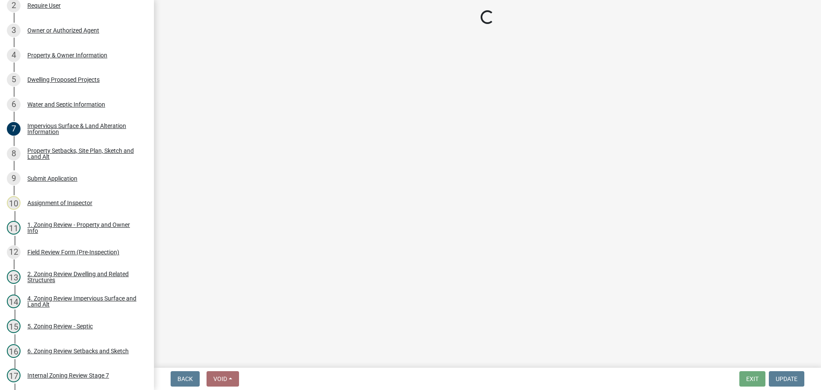
select select "bbc84f88-1c9e-4c06-bbd0-95e5e078d214"
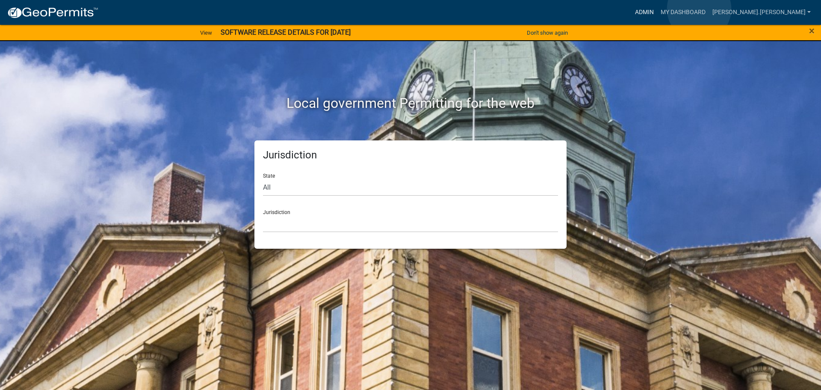
click at [657, 9] on link "Admin" at bounding box center [645, 12] width 26 height 16
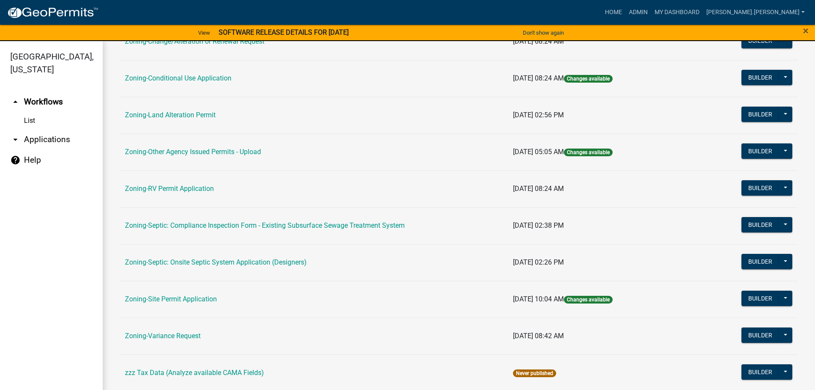
scroll to position [257, 0]
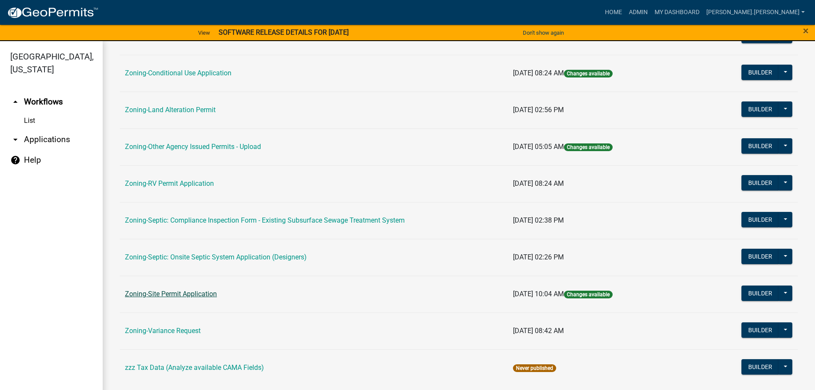
click at [185, 295] on link "Zoning-Site Permit Application" at bounding box center [171, 294] width 92 height 8
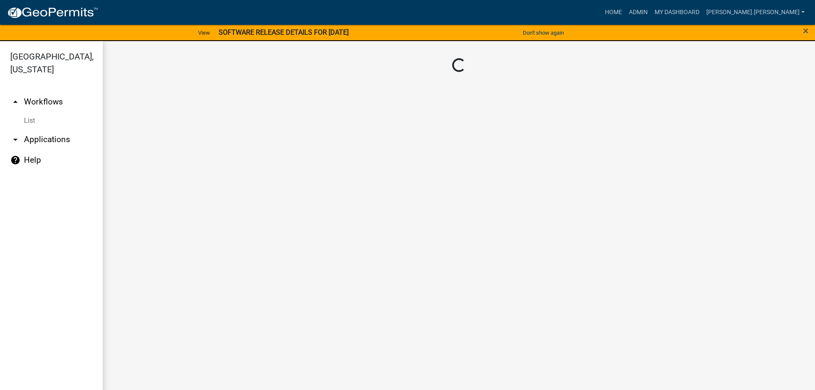
scroll to position [10, 0]
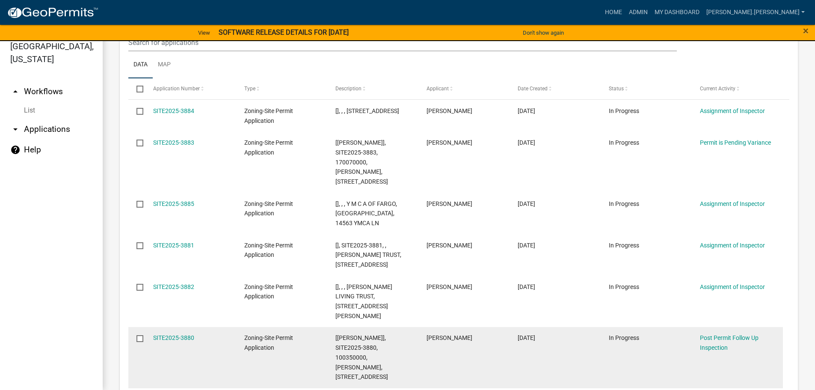
scroll to position [214, 0]
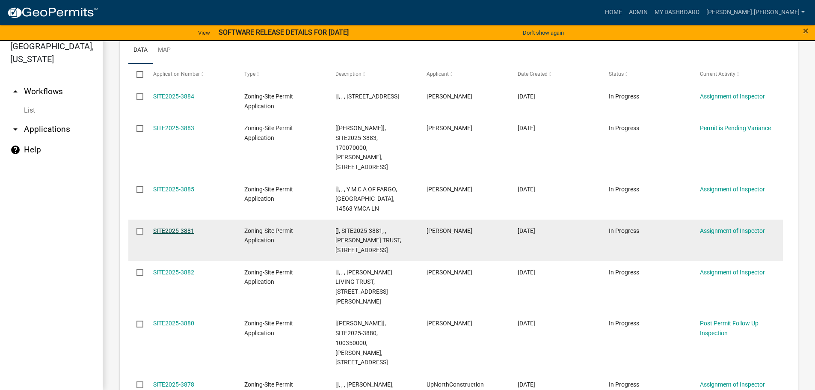
click at [167, 227] on link "SITE2025-3881" at bounding box center [173, 230] width 41 height 7
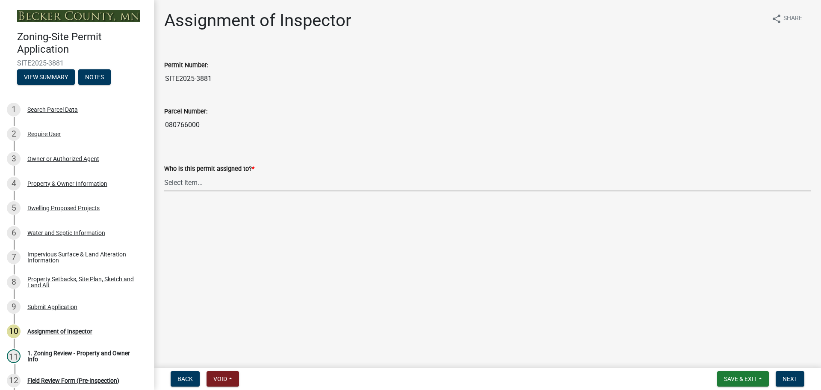
click at [233, 182] on select "Select Item... [PERSON_NAME] [PERSON_NAME] [PERSON_NAME] [PERSON_NAME] [PERSON_…" at bounding box center [487, 183] width 647 height 18
click at [164, 174] on select "Select Item... [PERSON_NAME] [PERSON_NAME] [PERSON_NAME] [PERSON_NAME] [PERSON_…" at bounding box center [487, 183] width 647 height 18
select select "c0b6e50c-983d-48c1-a910-e8bd43c13b77"
click at [784, 381] on span "Next" at bounding box center [790, 378] width 15 height 7
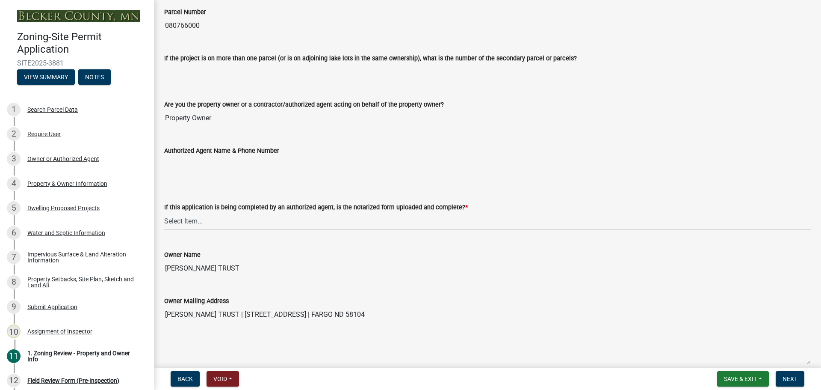
scroll to position [86, 0]
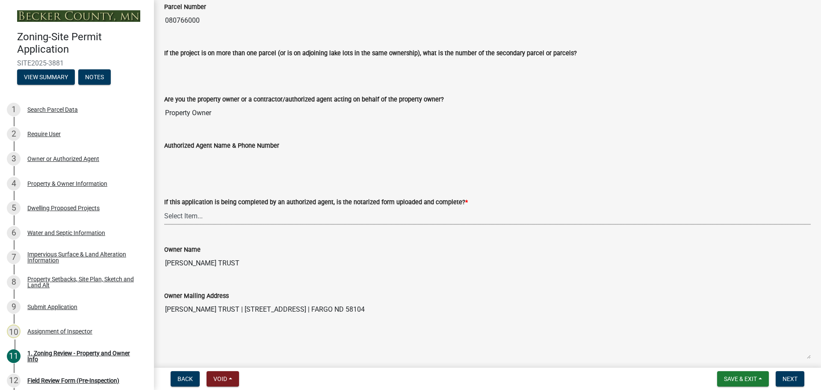
click at [257, 213] on select "Select Item... Yes No N/A" at bounding box center [487, 216] width 647 height 18
click at [164, 207] on select "Select Item... Yes No N/A" at bounding box center [487, 216] width 647 height 18
select select "b279cdb4-a9c7-4e65-a8bd-797316f5be14"
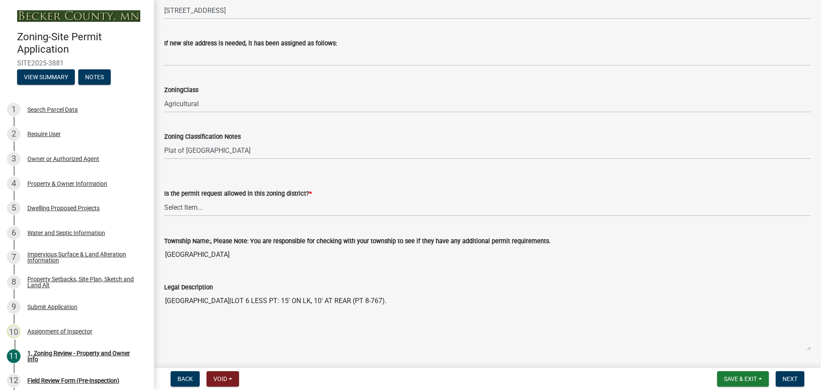
scroll to position [556, 0]
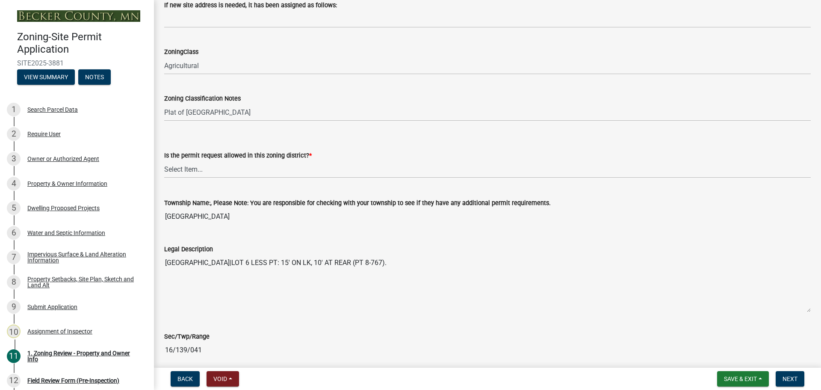
click at [223, 158] on label "Is the permit request allowed in this zoning district? *" at bounding box center [238, 156] width 148 height 6
click at [223, 160] on select "Select Item... Yes No" at bounding box center [487, 169] width 647 height 18
click at [223, 165] on select "Select Item... Yes No" at bounding box center [487, 169] width 647 height 18
click at [164, 160] on select "Select Item... Yes No" at bounding box center [487, 169] width 647 height 18
select select "b4f32c46-6248-4748-b47c-fa4933858724"
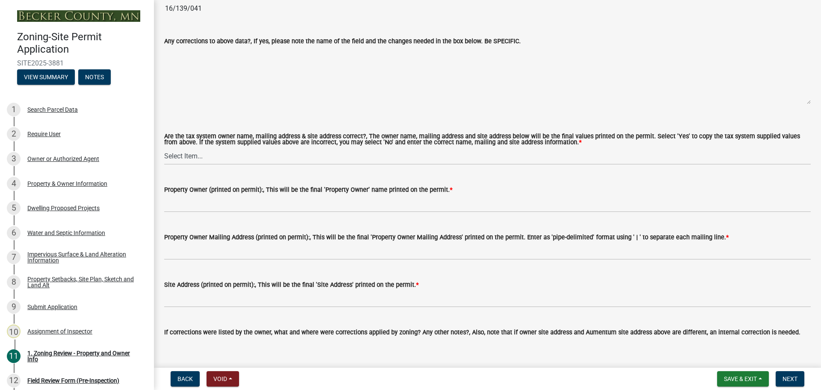
scroll to position [898, 0]
click at [214, 159] on select "Select Item... Yes No" at bounding box center [487, 155] width 647 height 18
click at [164, 147] on select "Select Item... Yes No" at bounding box center [487, 155] width 647 height 18
select select "ab6c2257-4786-48e5-86d0-1194833f57c8"
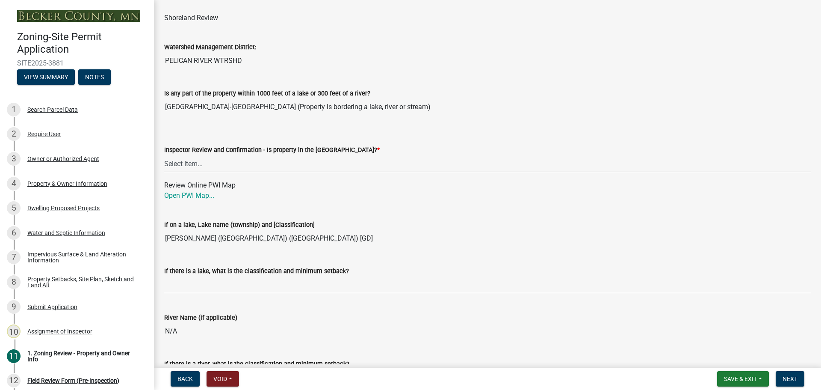
scroll to position [1283, 0]
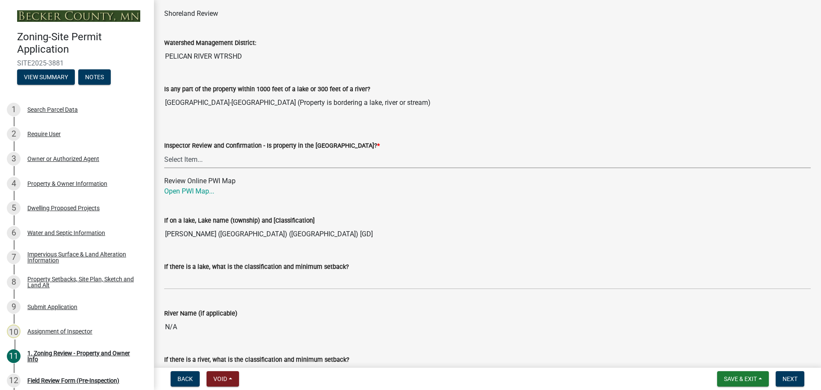
click at [249, 157] on select "Select Item... Within [GEOGRAPHIC_DATA] (SD) Not in [GEOGRAPHIC_DATA] (NOTSL)" at bounding box center [487, 160] width 647 height 18
click at [164, 151] on select "Select Item... Within [GEOGRAPHIC_DATA] (SD) Not in [GEOGRAPHIC_DATA] (NOTSL)" at bounding box center [487, 160] width 647 height 18
select select "de99b201-fb85-4000-88f5-6f49f4ff2101"
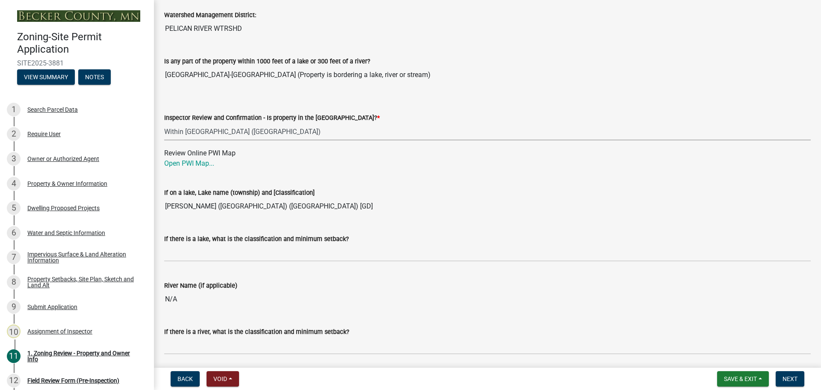
scroll to position [1326, 0]
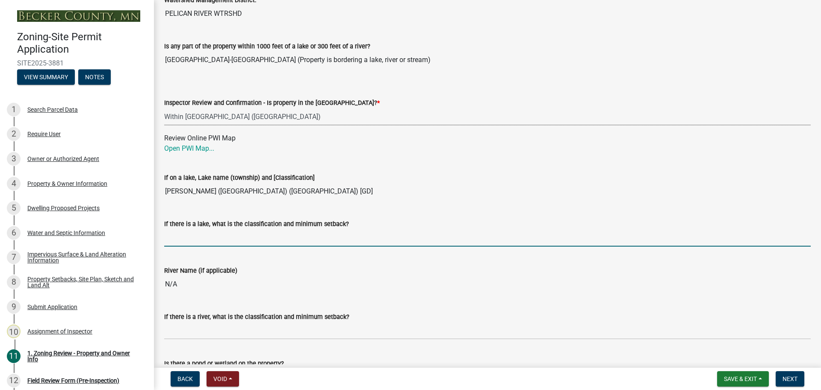
click at [227, 233] on input "If there is a lake, what is the classification and minimum setback?" at bounding box center [487, 238] width 647 height 18
type input "GD75"
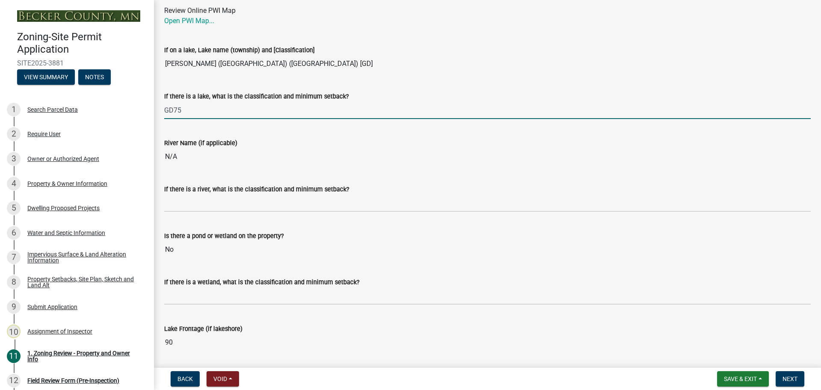
scroll to position [1454, 0]
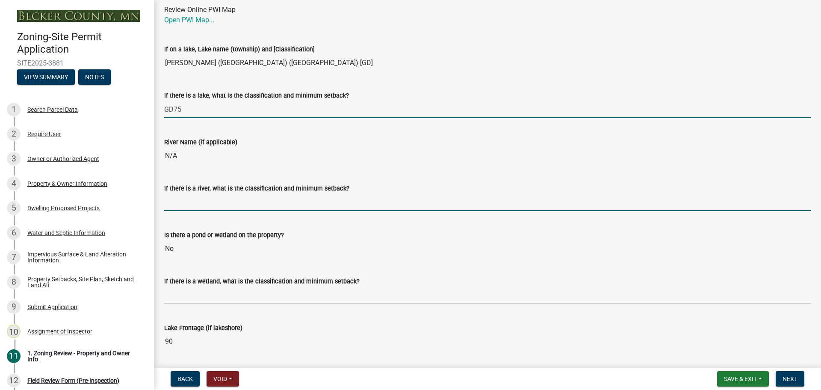
click at [224, 204] on input "If there is a river, what is the classification and minimum setback?" at bounding box center [487, 202] width 647 height 18
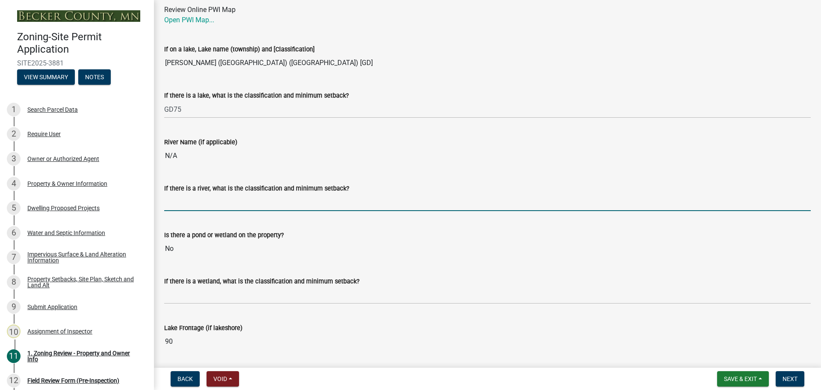
type input "N/A"
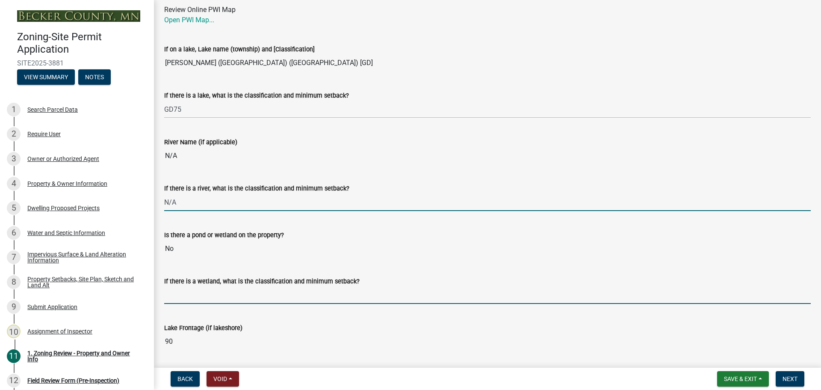
click at [217, 293] on input "If there is a wetland, what is the classification and minimum setback?" at bounding box center [487, 295] width 647 height 18
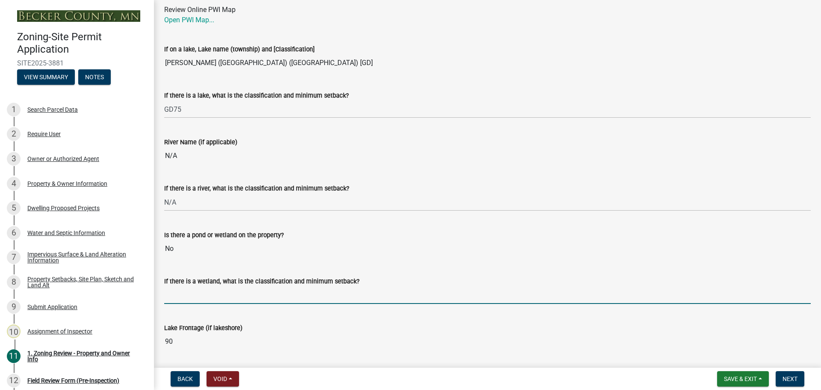
type input "N/A"
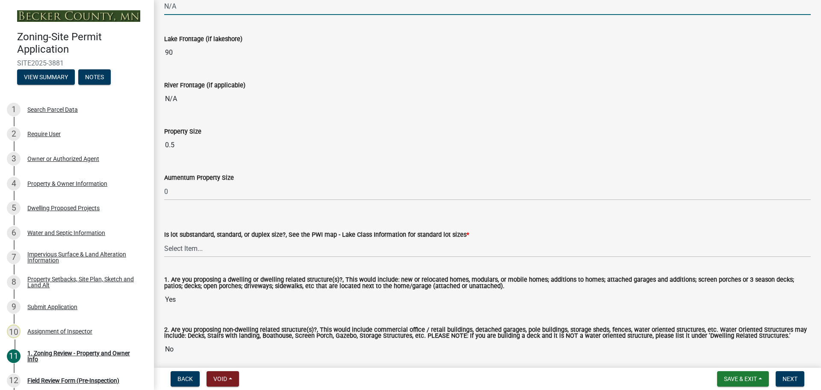
scroll to position [1753, 0]
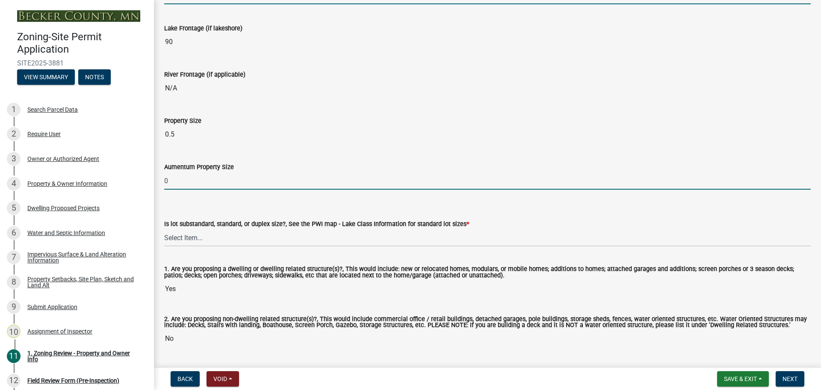
click at [204, 183] on input "0" at bounding box center [487, 181] width 647 height 18
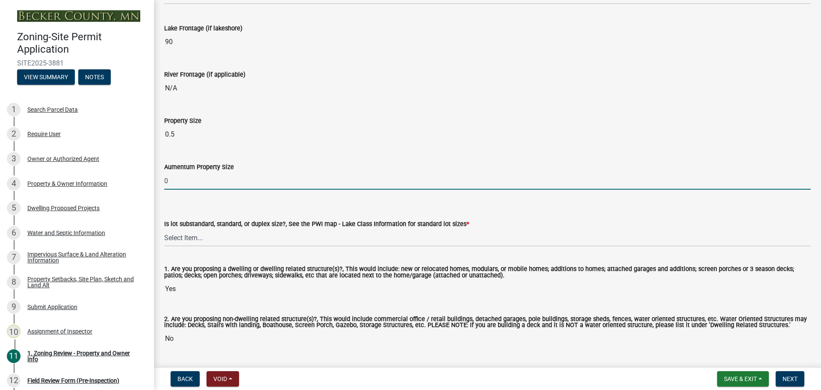
click at [204, 183] on input "0" at bounding box center [487, 181] width 647 height 18
click at [206, 129] on input "0.5" at bounding box center [487, 134] width 647 height 17
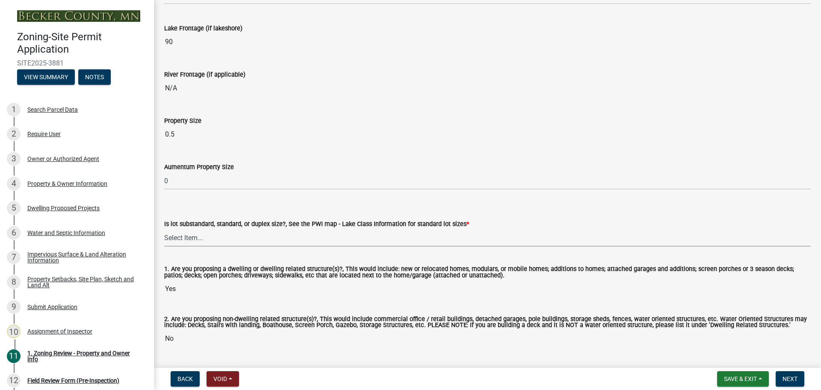
click at [199, 233] on select "Select Item... Non-Riparian and not back lot Substandard Non-Riparian Backlot S…" at bounding box center [487, 238] width 647 height 18
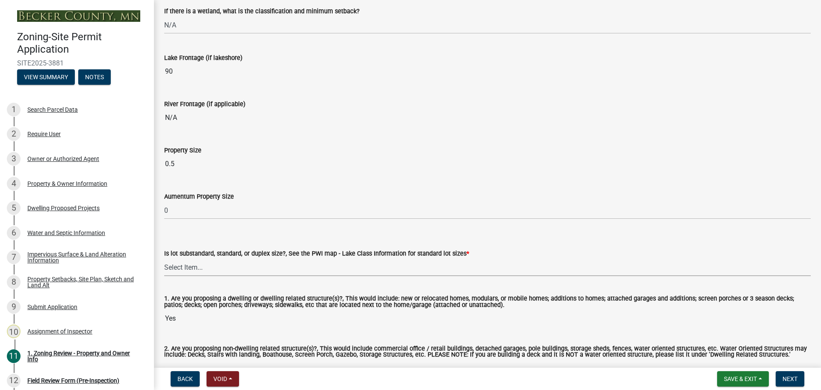
scroll to position [1710, 0]
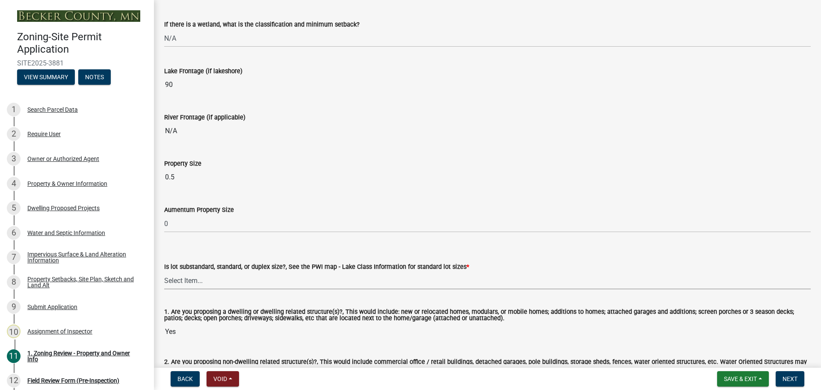
click at [203, 279] on select "Select Item... Non-Riparian and not back lot Substandard Non-Riparian Backlot S…" at bounding box center [487, 281] width 647 height 18
click at [164, 272] on select "Select Item... Non-Riparian and not back lot Substandard Non-Riparian Backlot S…" at bounding box center [487, 281] width 647 height 18
select select "8127fafe-56e8-4ce3-b1f8-70ab85aed4eb"
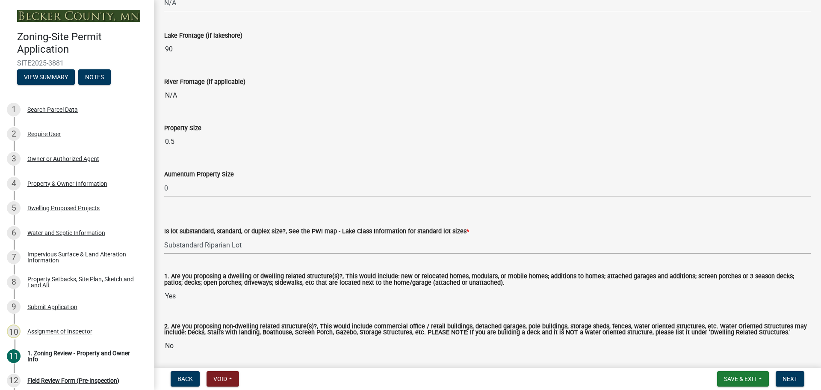
scroll to position [1778, 0]
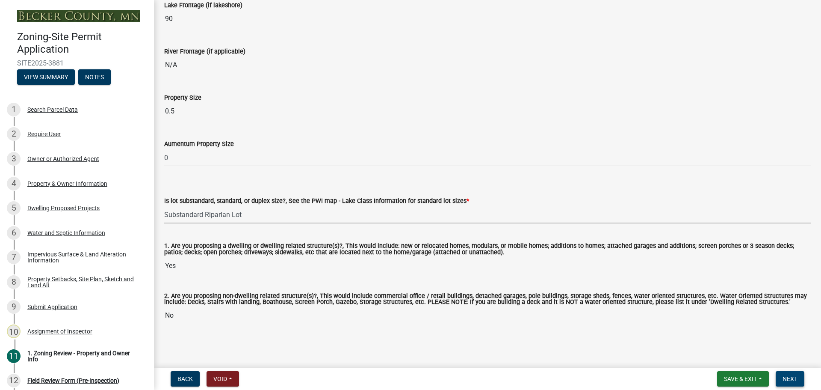
click at [787, 384] on button "Next" at bounding box center [790, 378] width 29 height 15
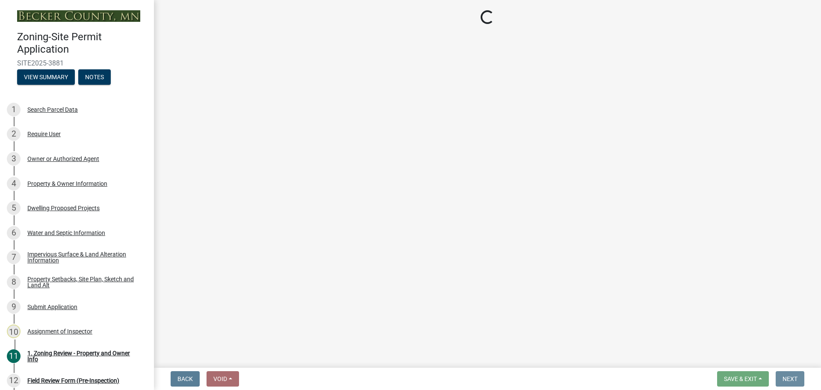
scroll to position [0, 0]
